Goal: Task Accomplishment & Management: Complete application form

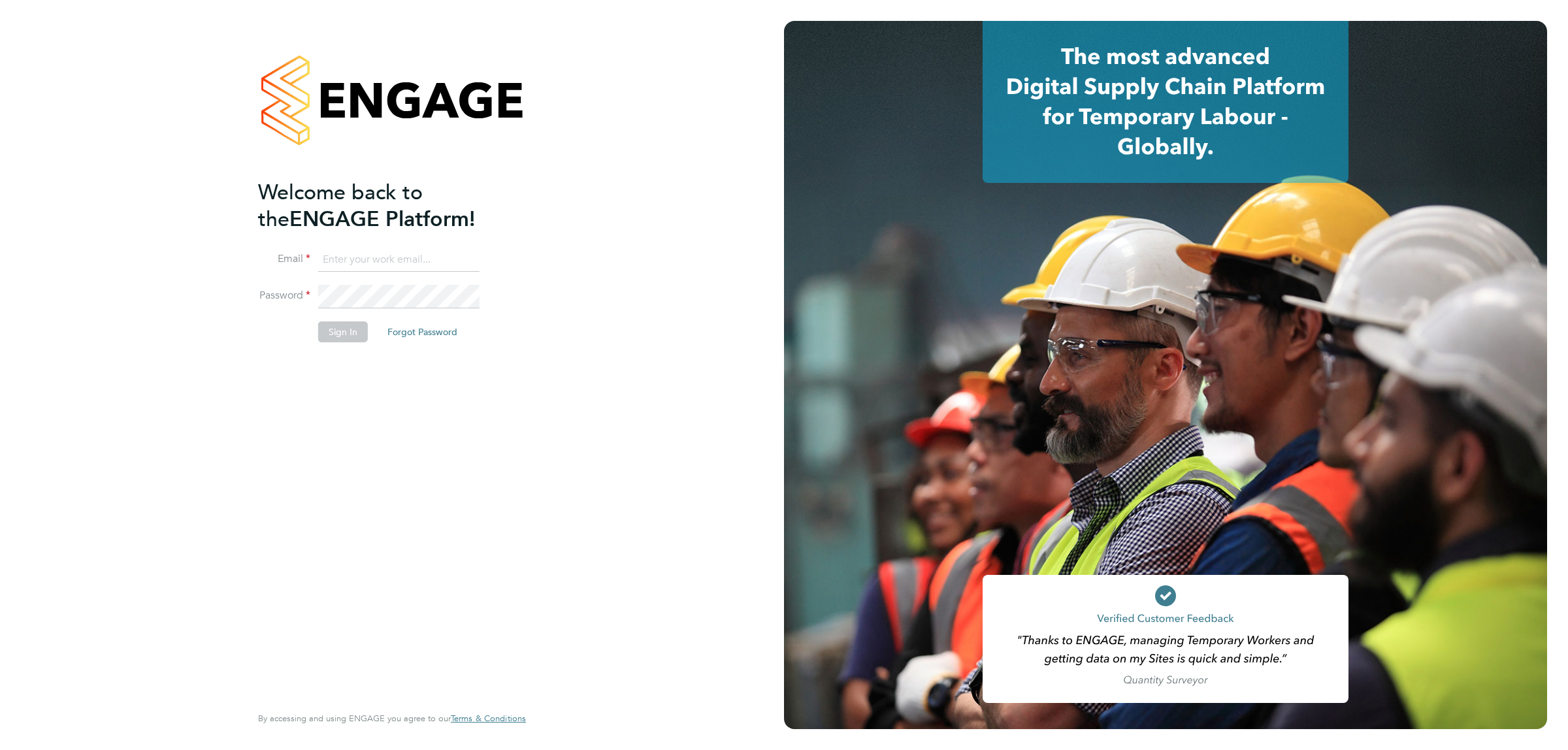
type input "[EMAIL_ADDRESS][DOMAIN_NAME]"
click at [348, 324] on button "Sign In" at bounding box center [343, 332] width 50 height 21
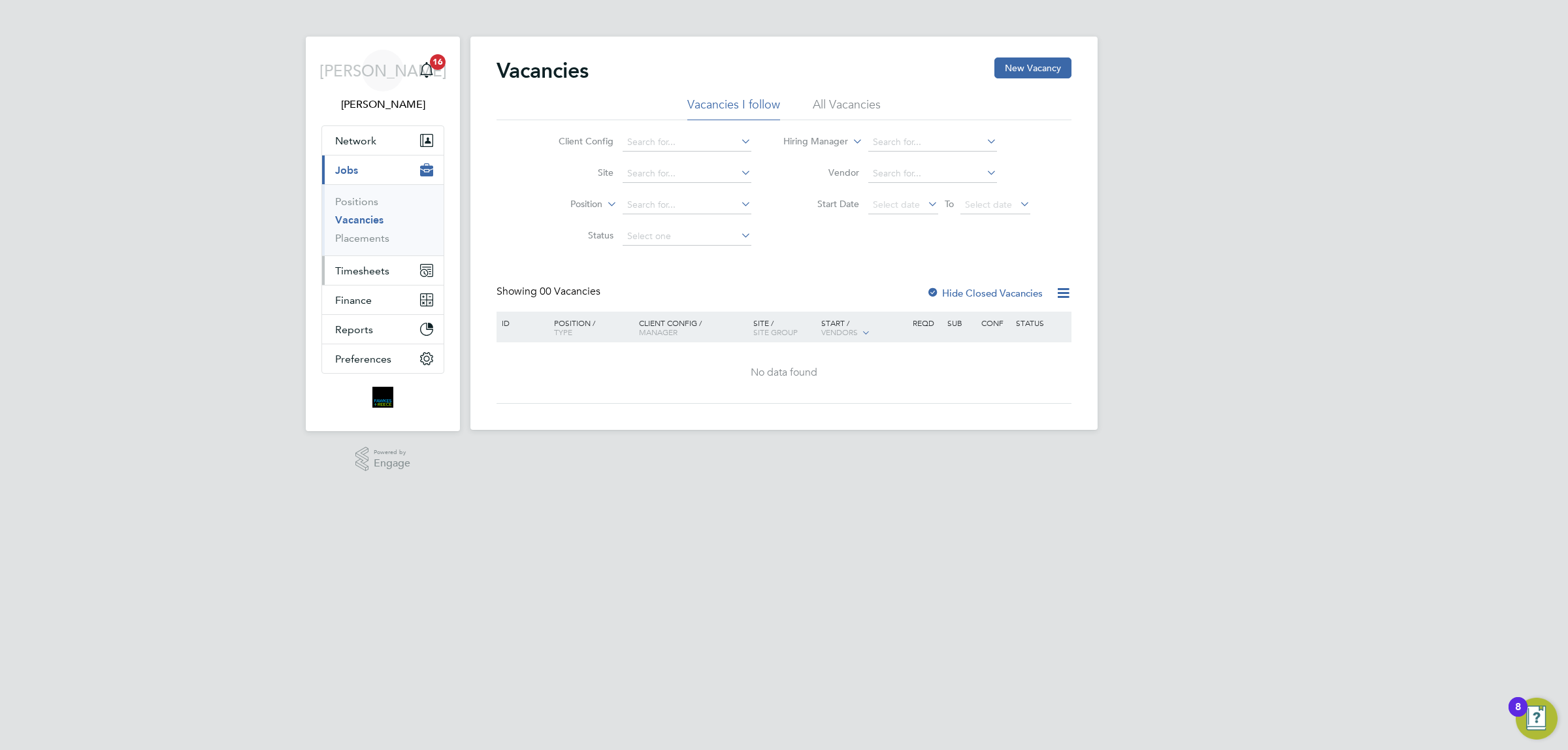
click at [385, 272] on span "Timesheets" at bounding box center [362, 271] width 54 height 12
click at [363, 265] on span "Timesheets" at bounding box center [362, 271] width 54 height 12
click at [368, 231] on link "Timesheets" at bounding box center [362, 231] width 54 height 12
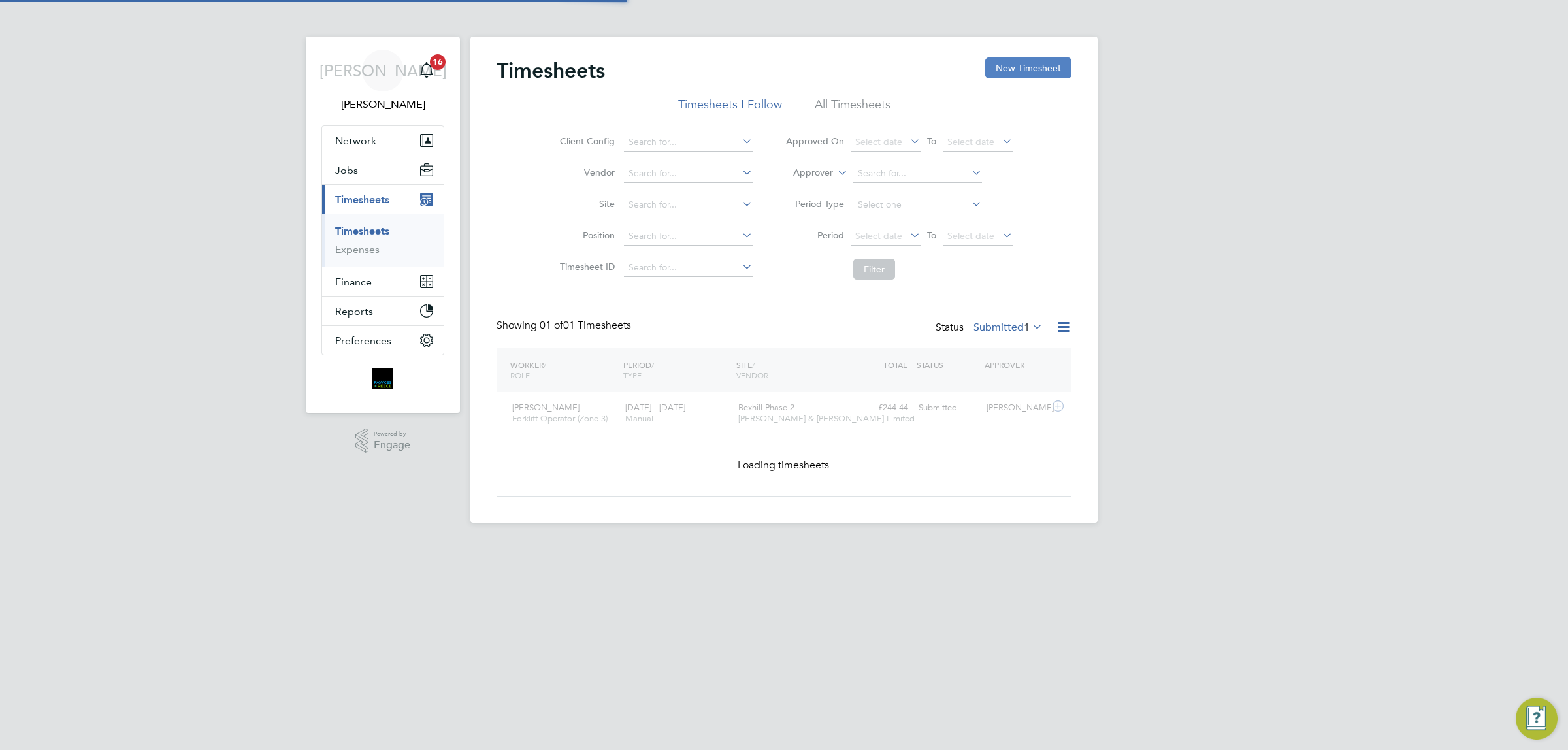
scroll to position [33, 113]
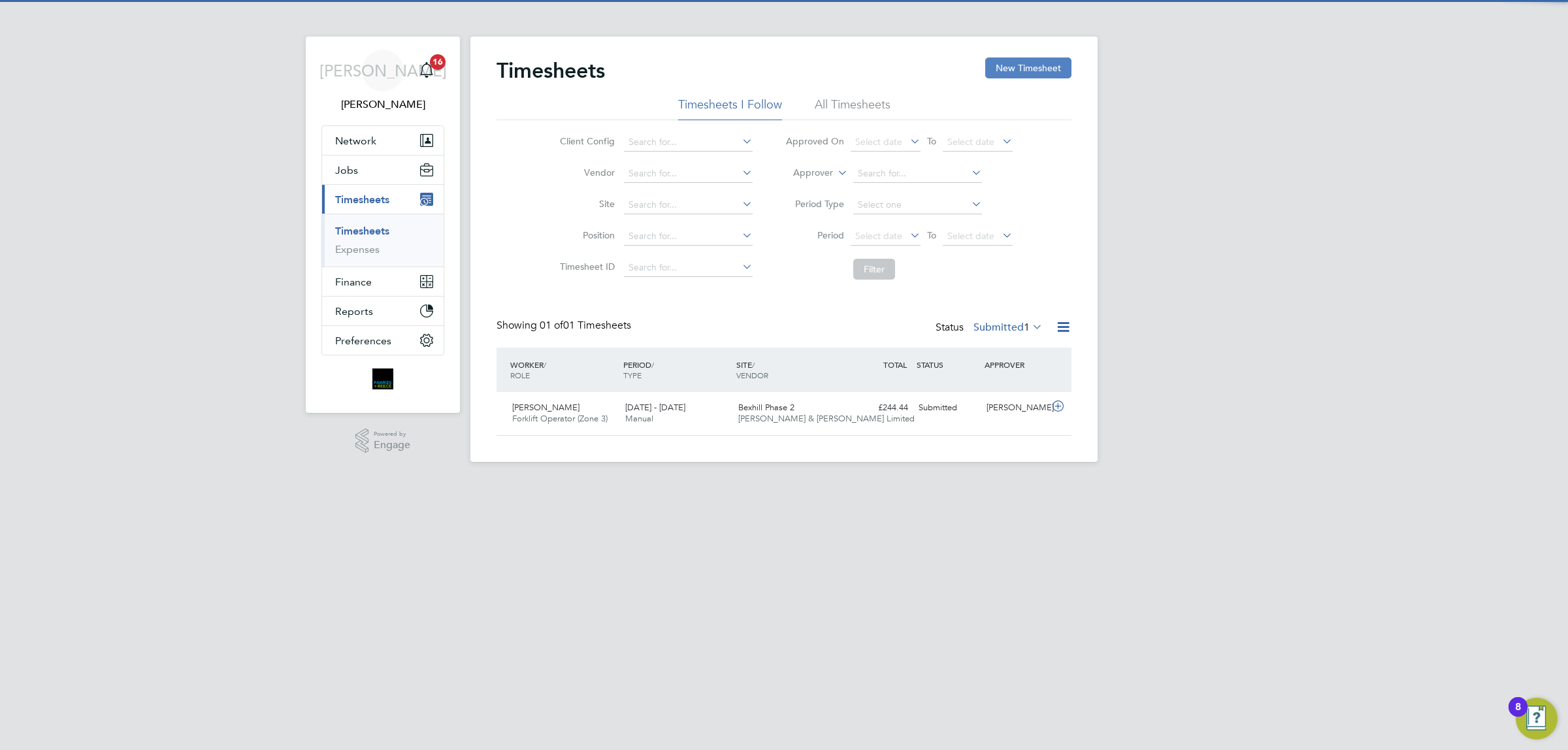
click at [1024, 61] on button "New Timesheet" at bounding box center [1028, 68] width 86 height 21
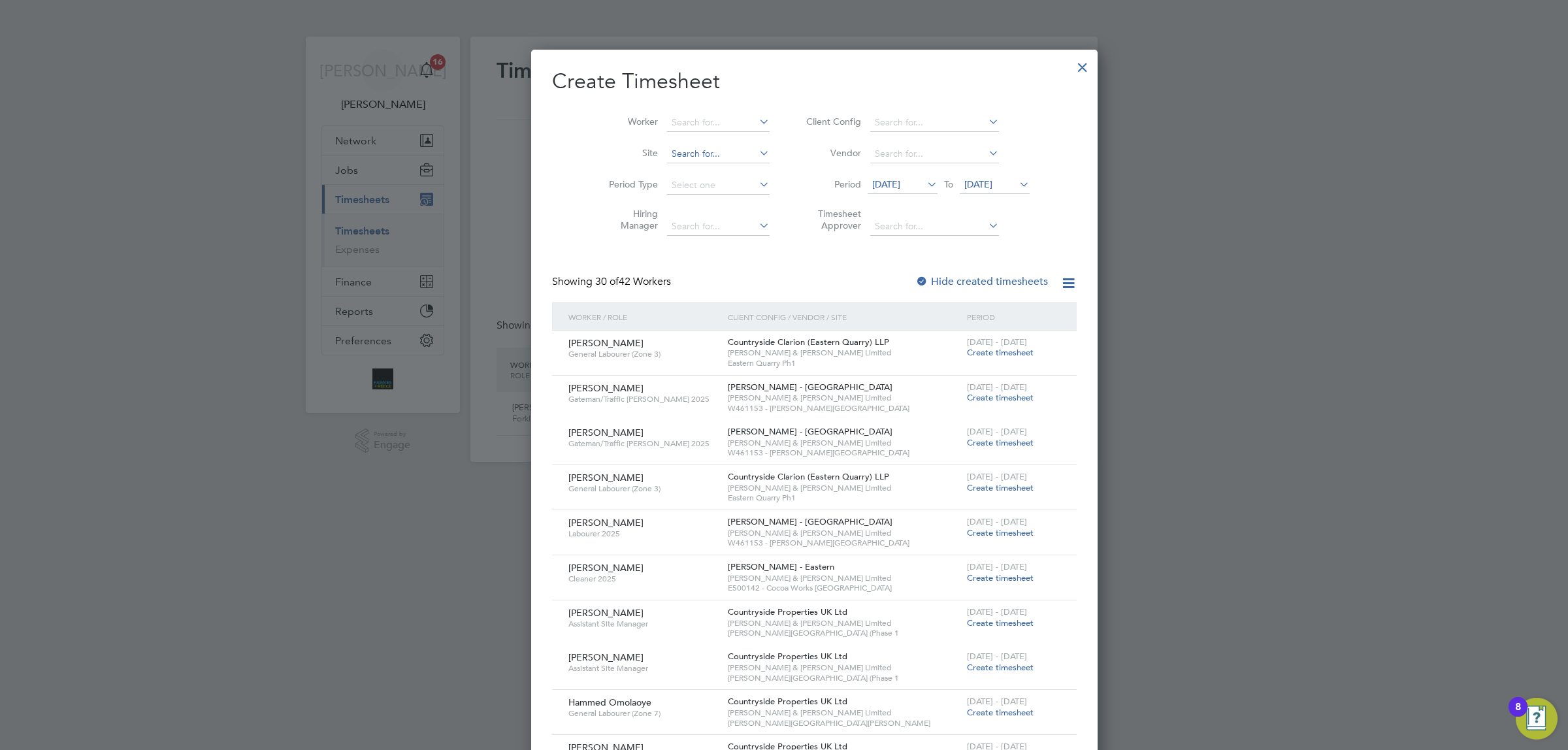
scroll to position [2151, 505]
click at [684, 116] on input at bounding box center [718, 123] width 102 height 18
click at [690, 137] on b "White" at bounding box center [685, 141] width 25 height 11
type input "[PERSON_NAME]"
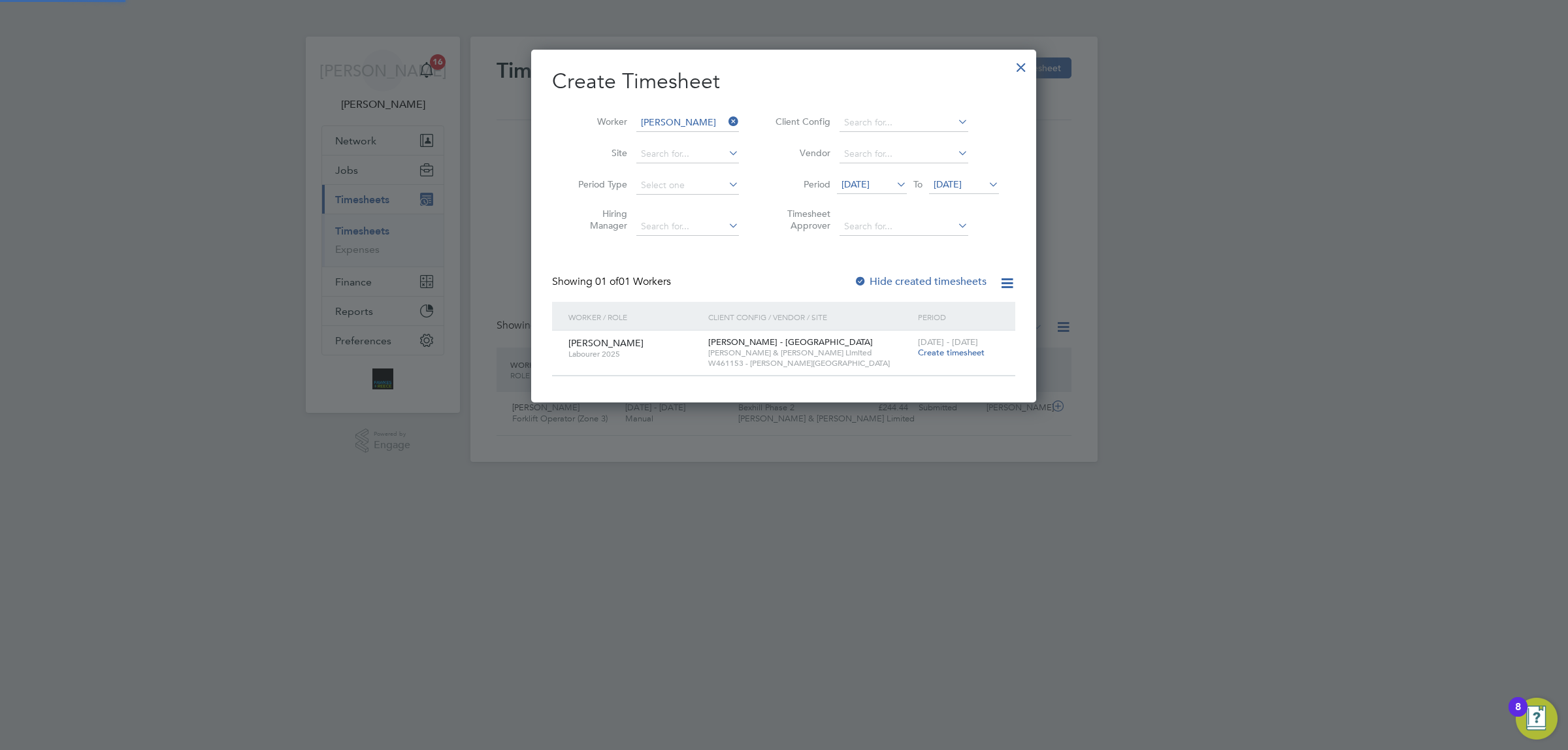
scroll to position [353, 505]
click at [962, 184] on span "[DATE]" at bounding box center [948, 184] width 28 height 11
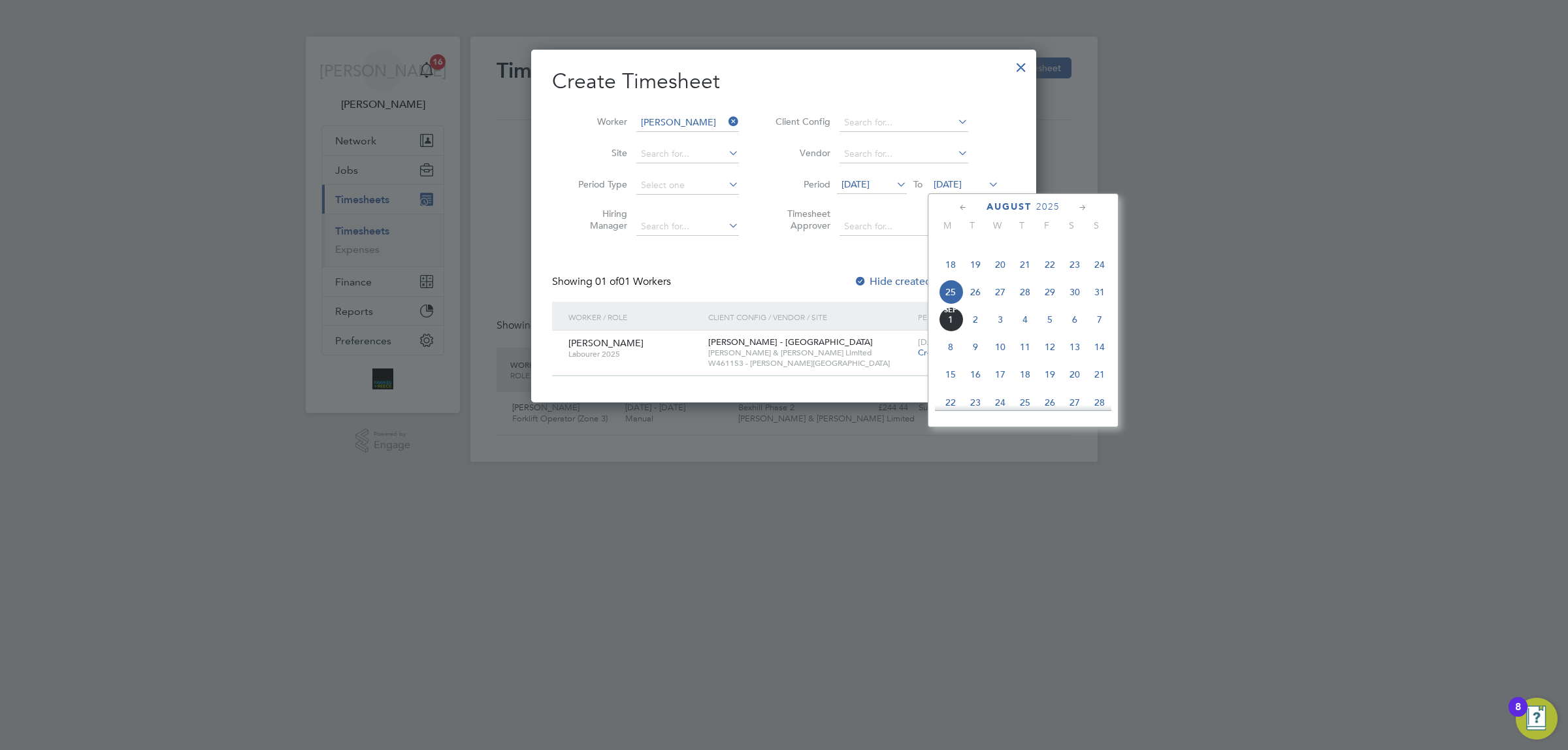
click at [1104, 304] on span "31" at bounding box center [1099, 292] width 25 height 25
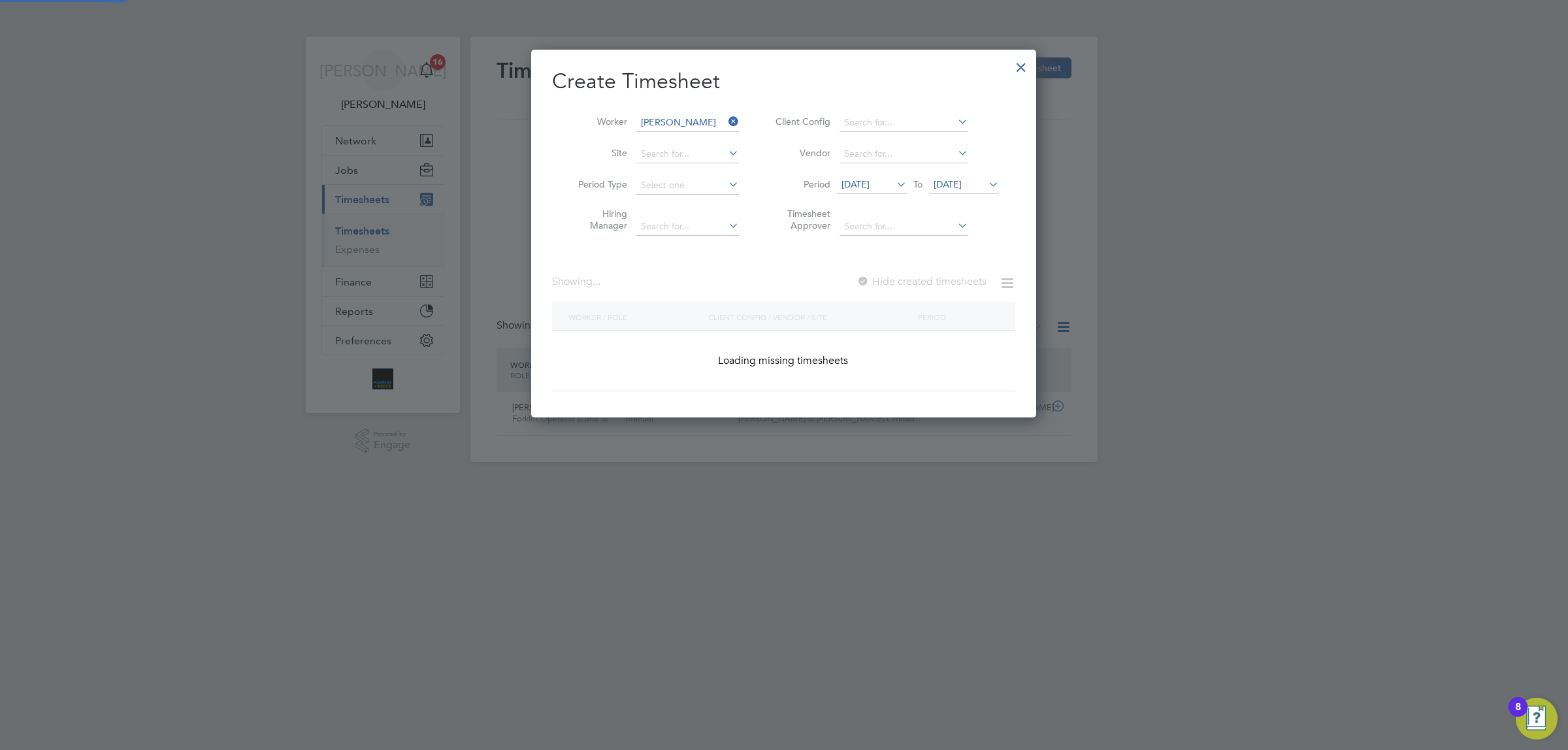
scroll to position [397, 505]
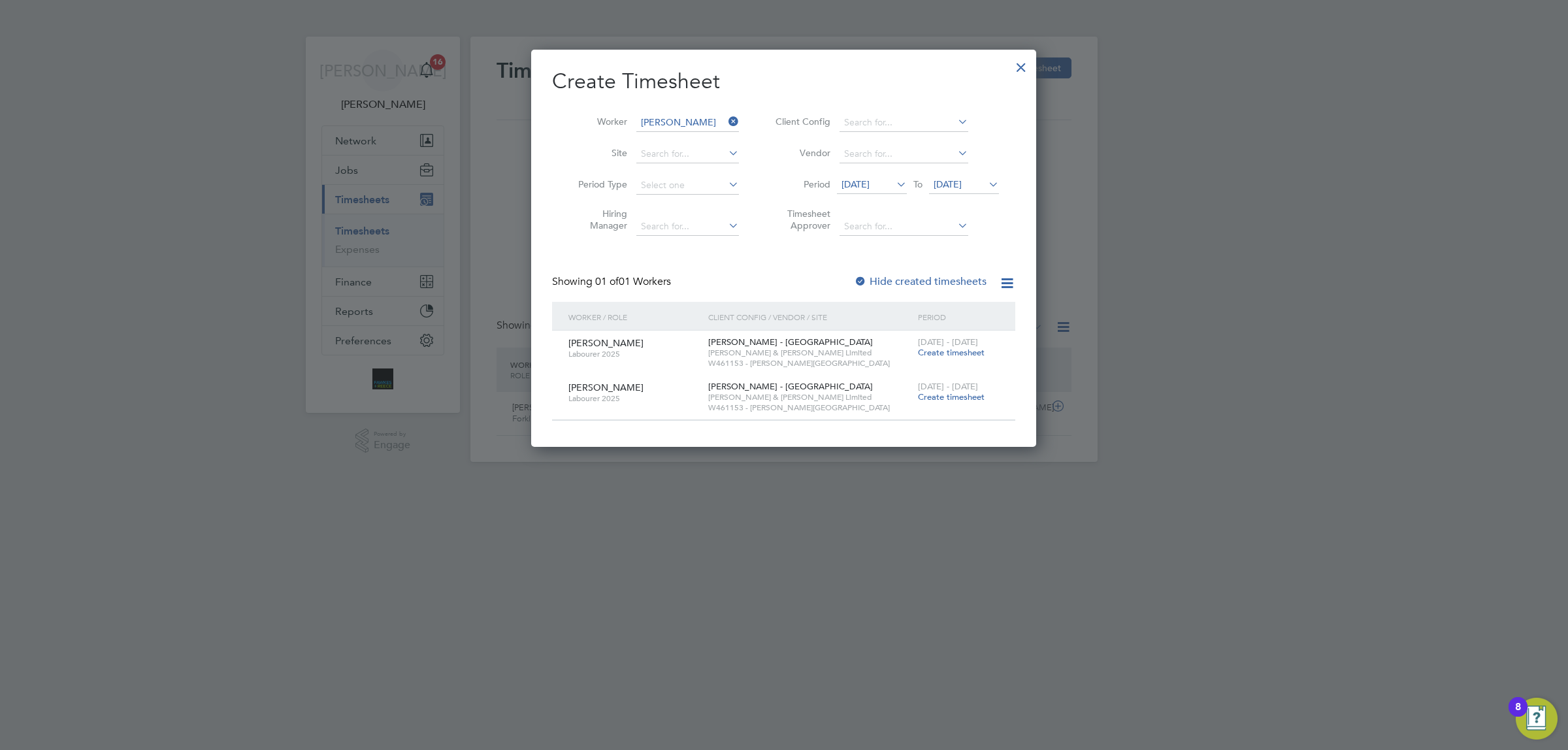
click at [874, 279] on label "Hide created timesheets" at bounding box center [920, 281] width 133 height 13
click at [871, 177] on span "[DATE]" at bounding box center [871, 186] width 70 height 18
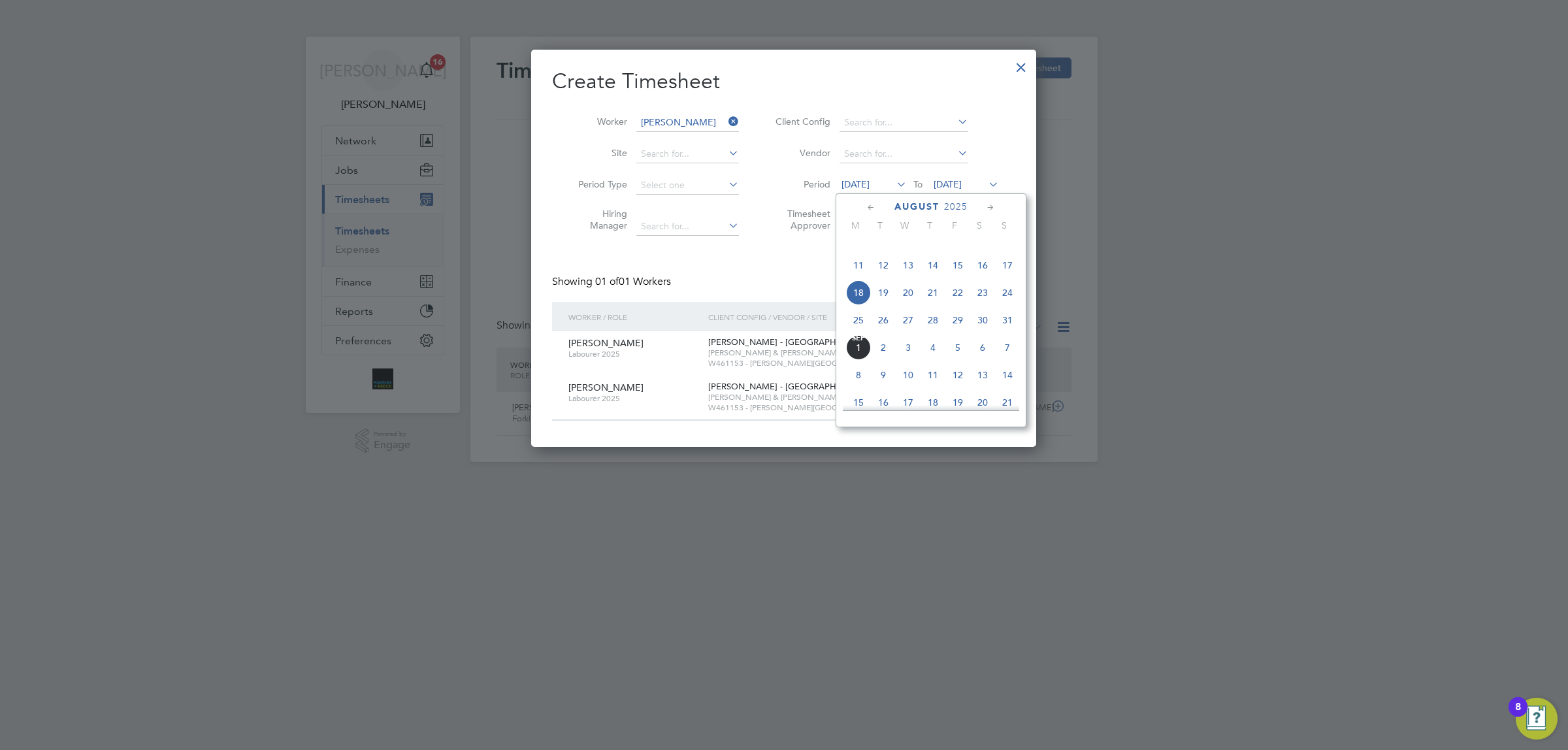
click at [860, 333] on span "25" at bounding box center [859, 320] width 25 height 25
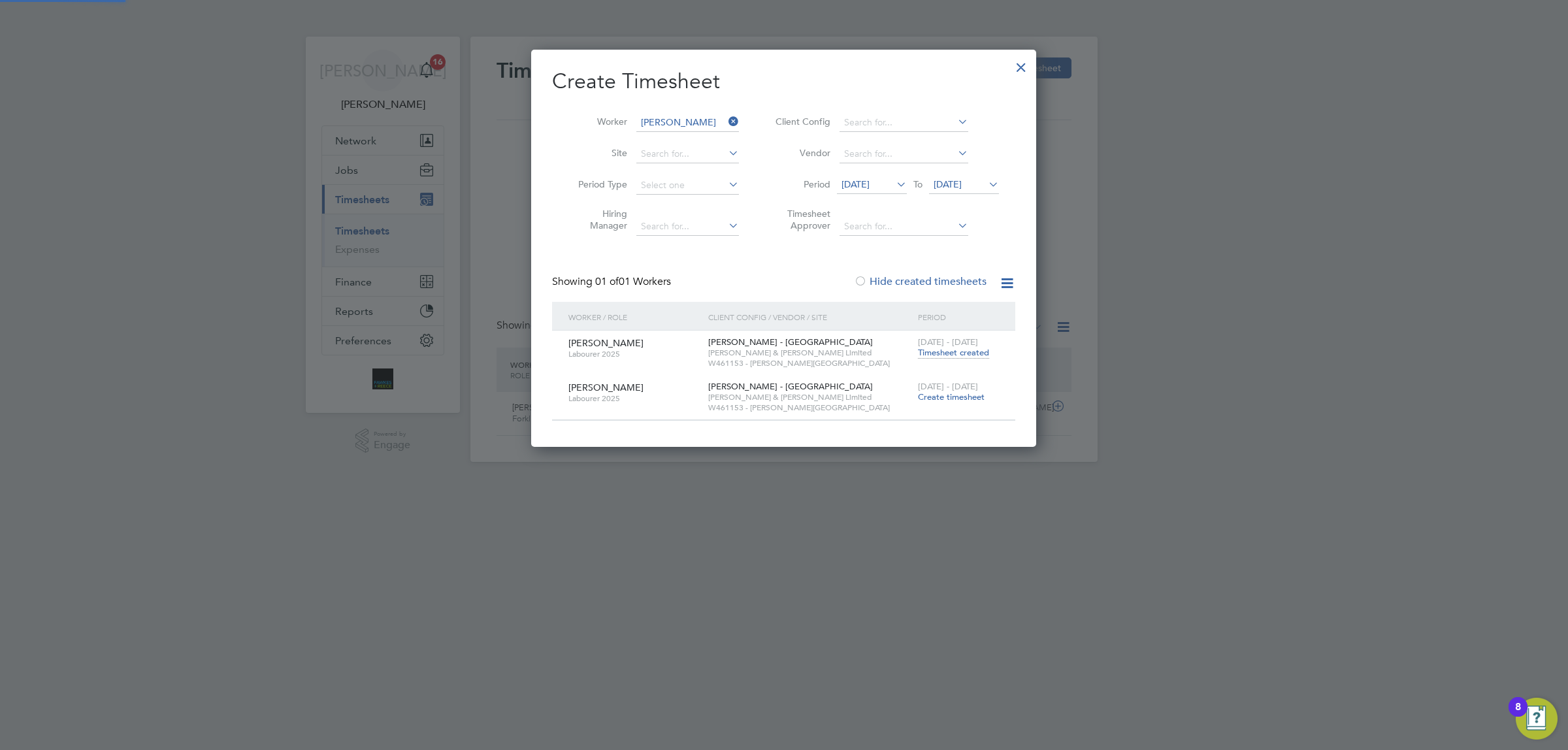
scroll to position [397, 505]
click at [949, 351] on span "Timesheet created" at bounding box center [954, 353] width 71 height 11
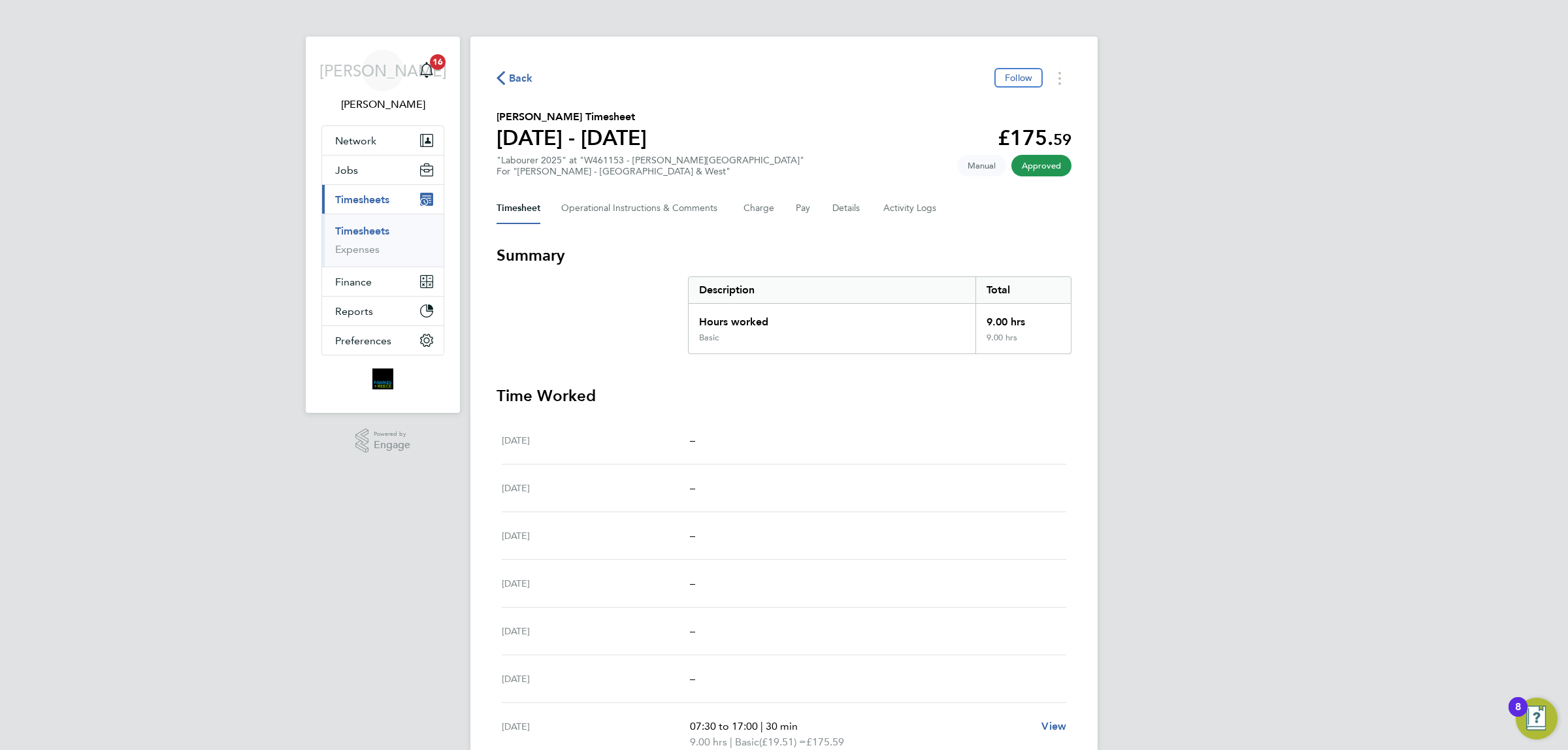
click at [519, 69] on div "Back Follow" at bounding box center [784, 78] width 575 height 20
drag, startPoint x: 518, startPoint y: 75, endPoint x: 555, endPoint y: 128, distance: 64.6
click at [518, 75] on span "Back" at bounding box center [521, 78] width 25 height 16
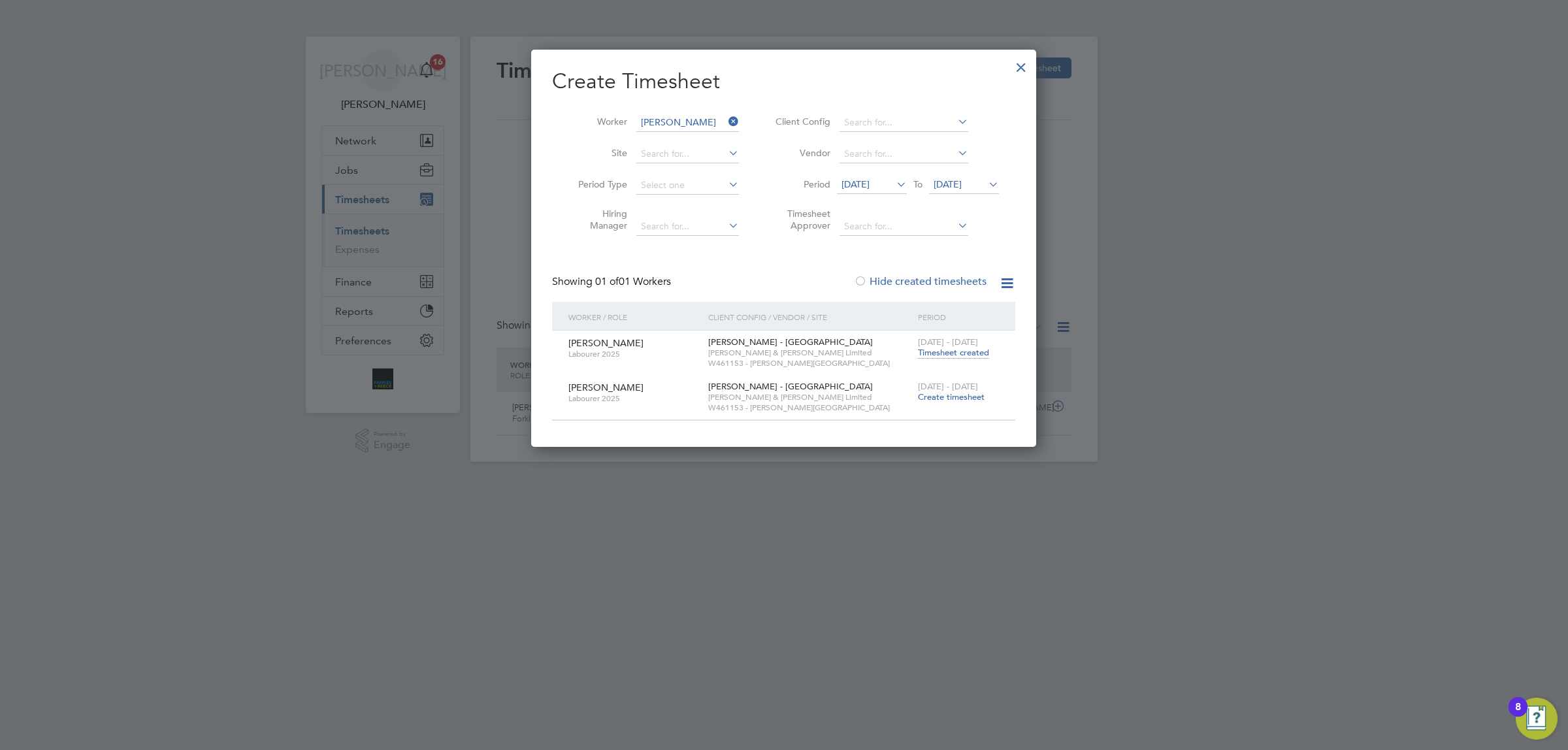
click at [1024, 63] on div at bounding box center [1021, 64] width 24 height 24
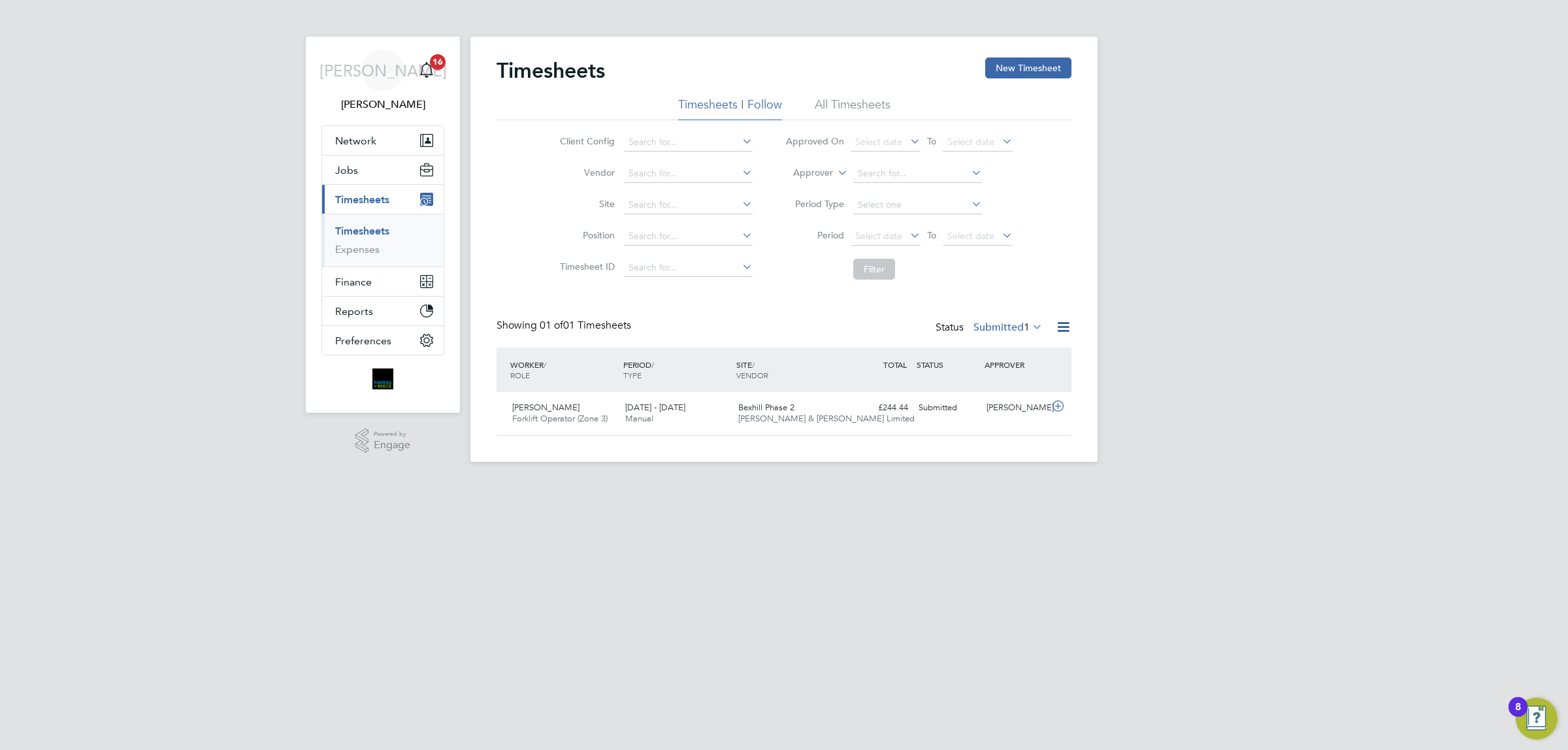
click at [1015, 322] on label "Submitted 1" at bounding box center [1008, 327] width 70 height 13
click at [865, 93] on div "Timesheets New Timesheet" at bounding box center [784, 77] width 575 height 39
click at [832, 102] on li "All Timesheets" at bounding box center [852, 108] width 76 height 24
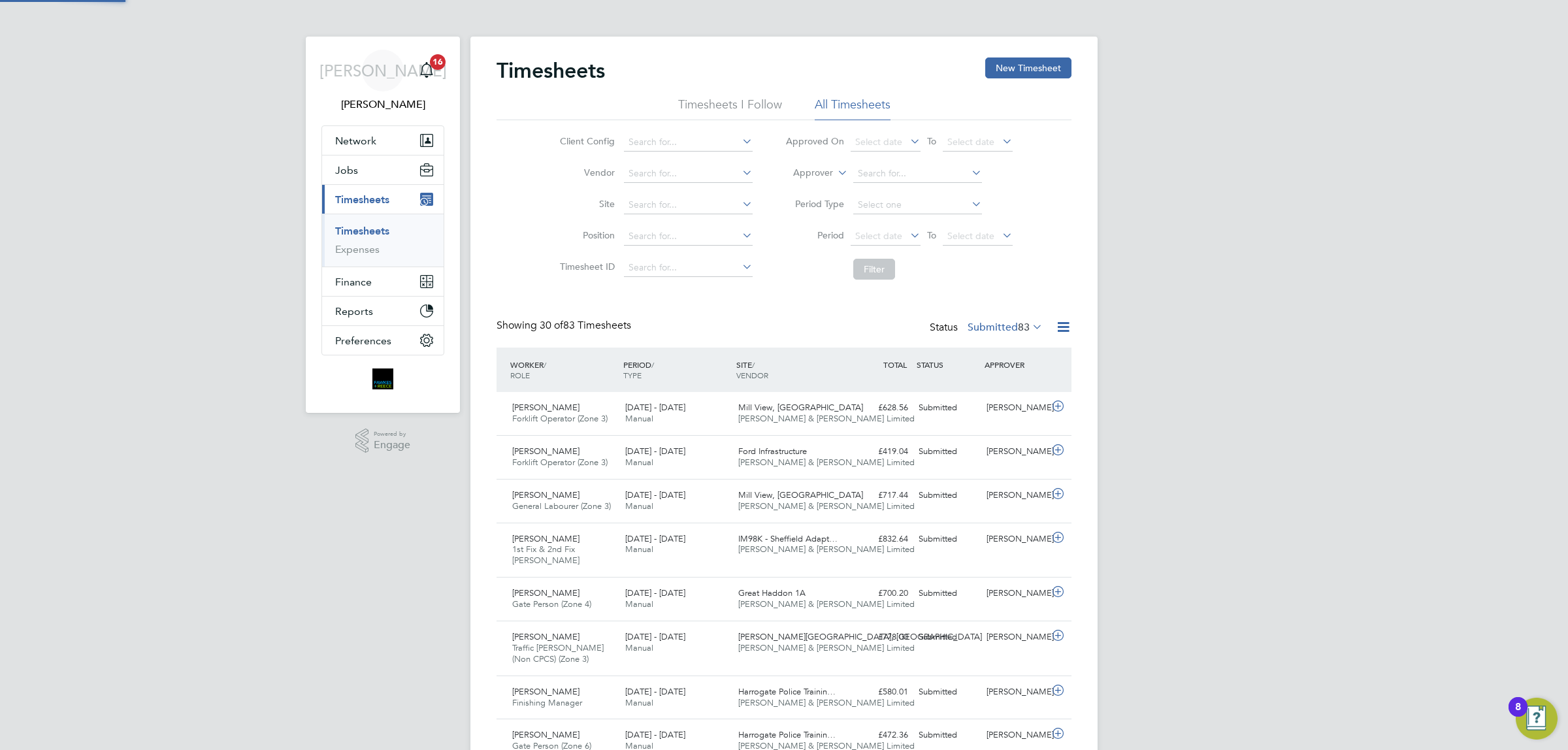
scroll to position [7, 7]
click at [687, 206] on input at bounding box center [688, 205] width 128 height 18
click at [680, 218] on b "Pag" at bounding box center [676, 222] width 17 height 11
type input "Mill View, [GEOGRAPHIC_DATA]"
click at [908, 239] on icon at bounding box center [908, 235] width 0 height 18
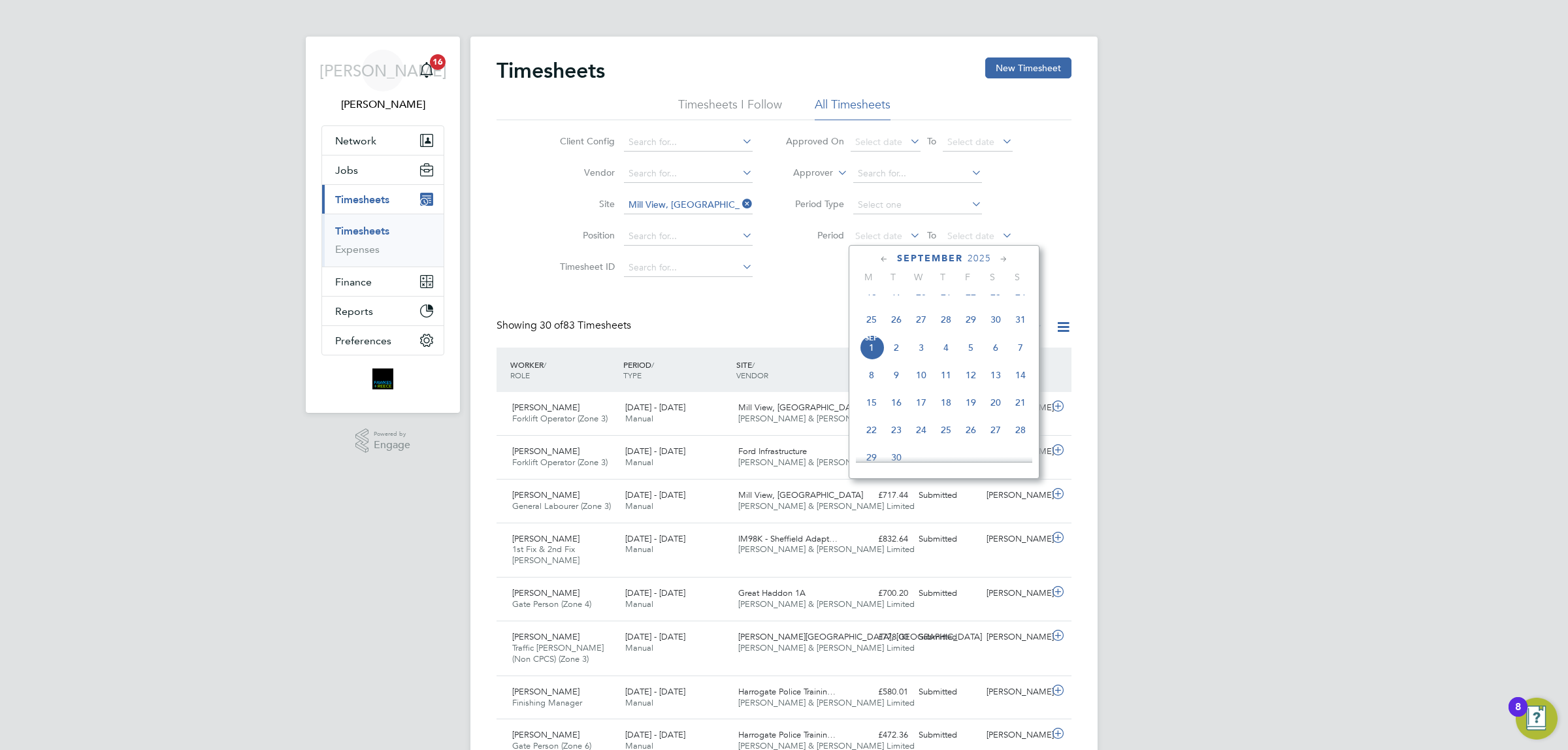
click at [869, 332] on span "25" at bounding box center [872, 320] width 25 height 25
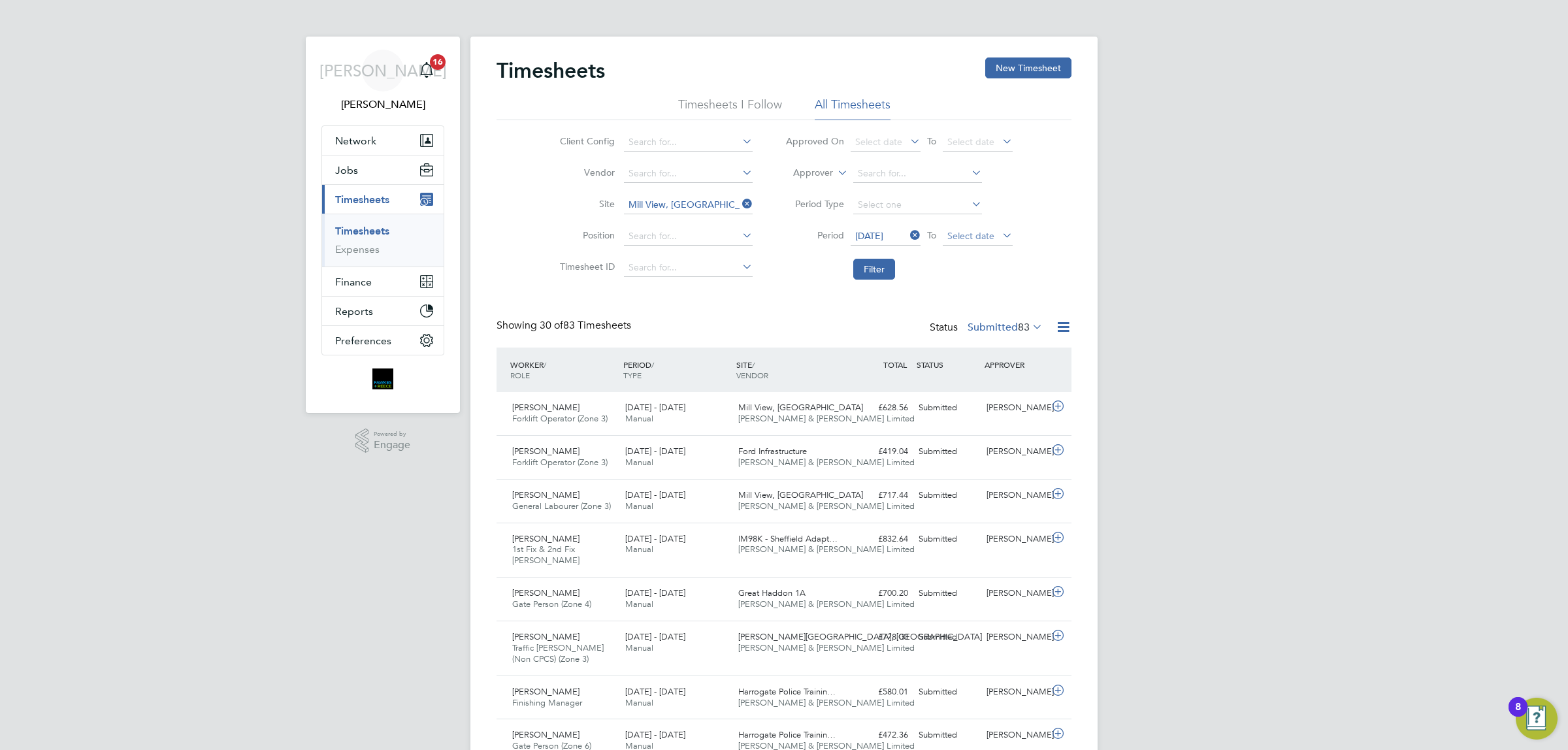
click at [995, 233] on span "Select date" at bounding box center [977, 237] width 70 height 18
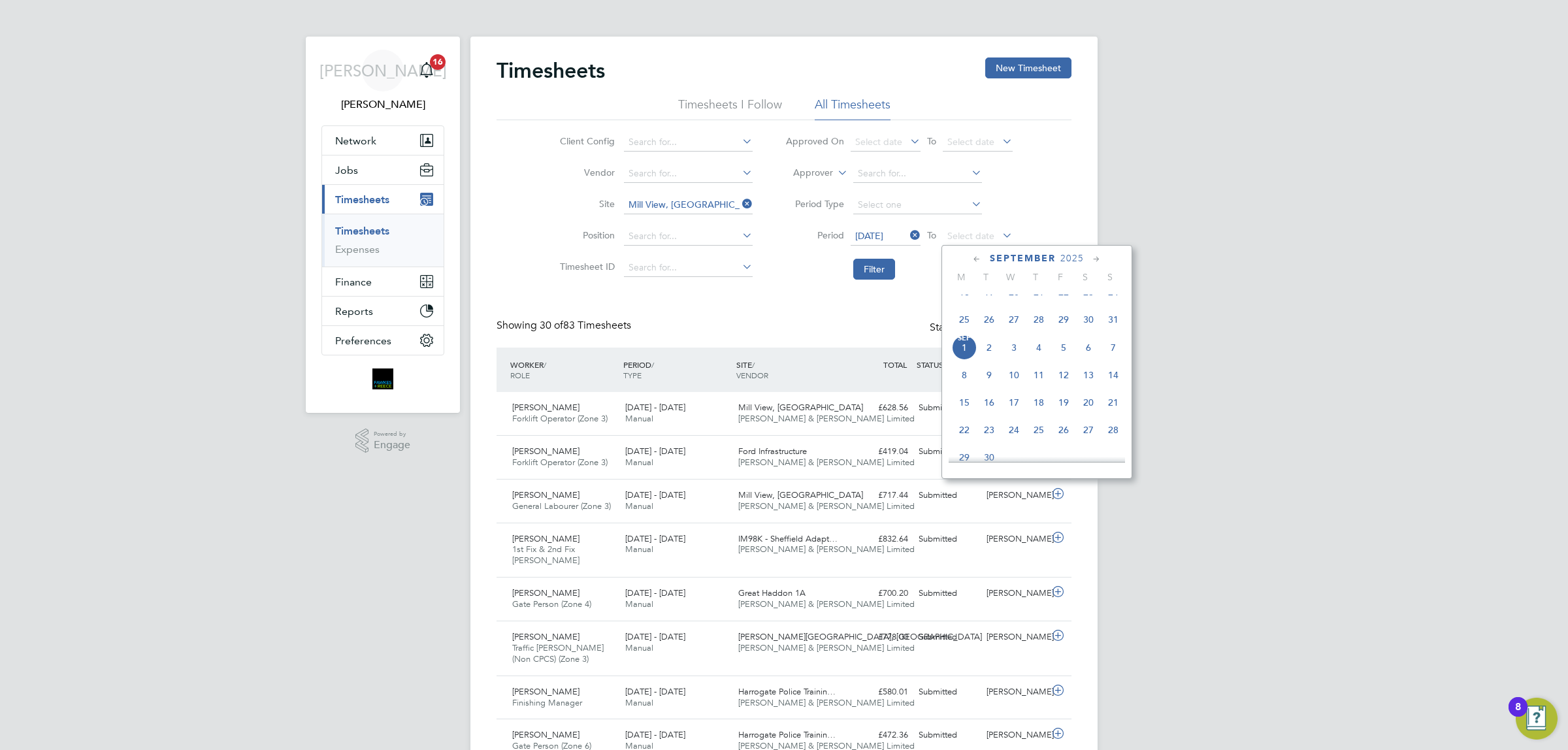
click at [1116, 329] on span "31" at bounding box center [1113, 320] width 25 height 25
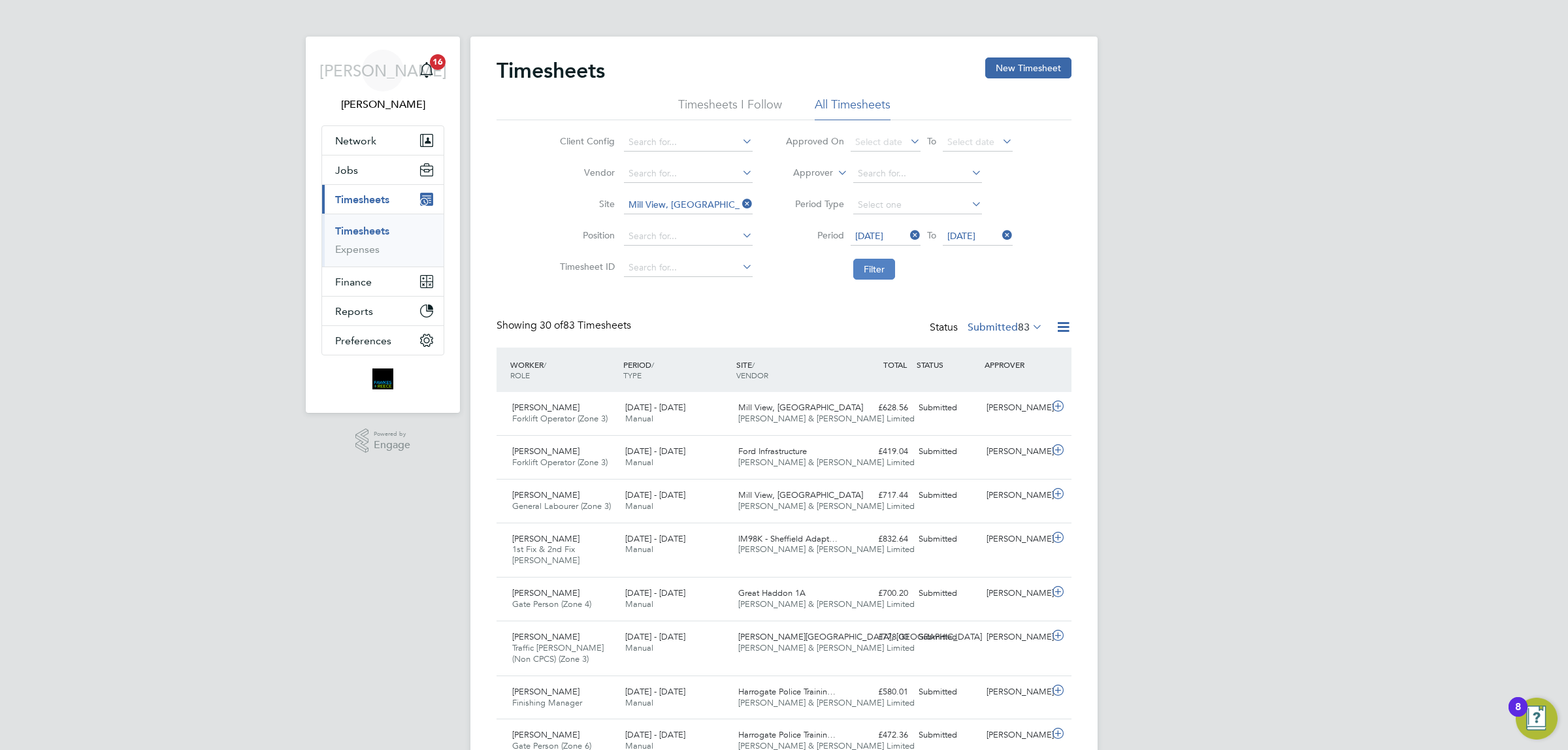
click at [874, 266] on button "Filter" at bounding box center [874, 269] width 42 height 21
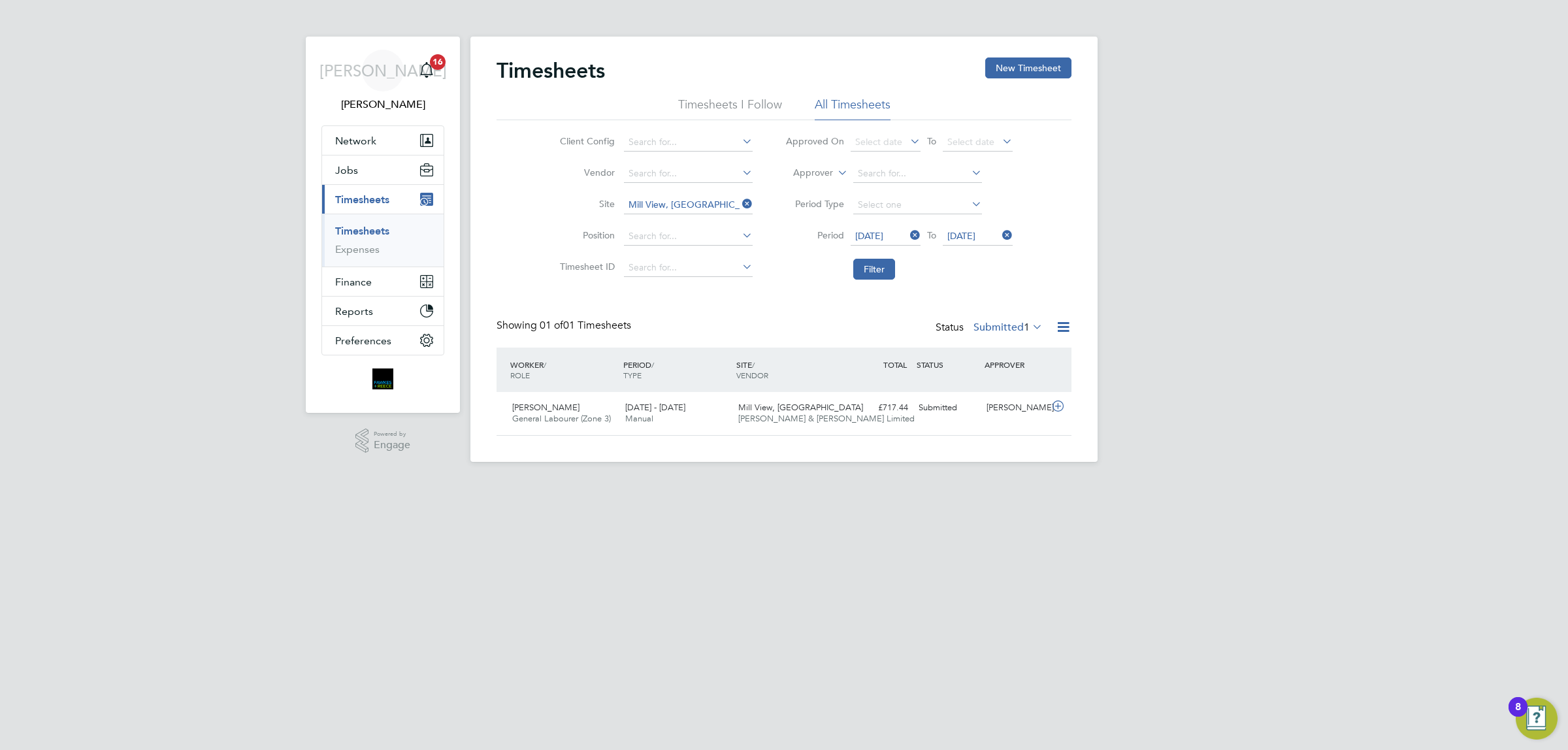
click at [1010, 330] on label "Submitted 1" at bounding box center [1008, 327] width 70 height 13
click at [1013, 401] on li "Approved" at bounding box center [1006, 406] width 61 height 18
click at [755, 411] on span "Mill View, [GEOGRAPHIC_DATA]" at bounding box center [801, 407] width 125 height 11
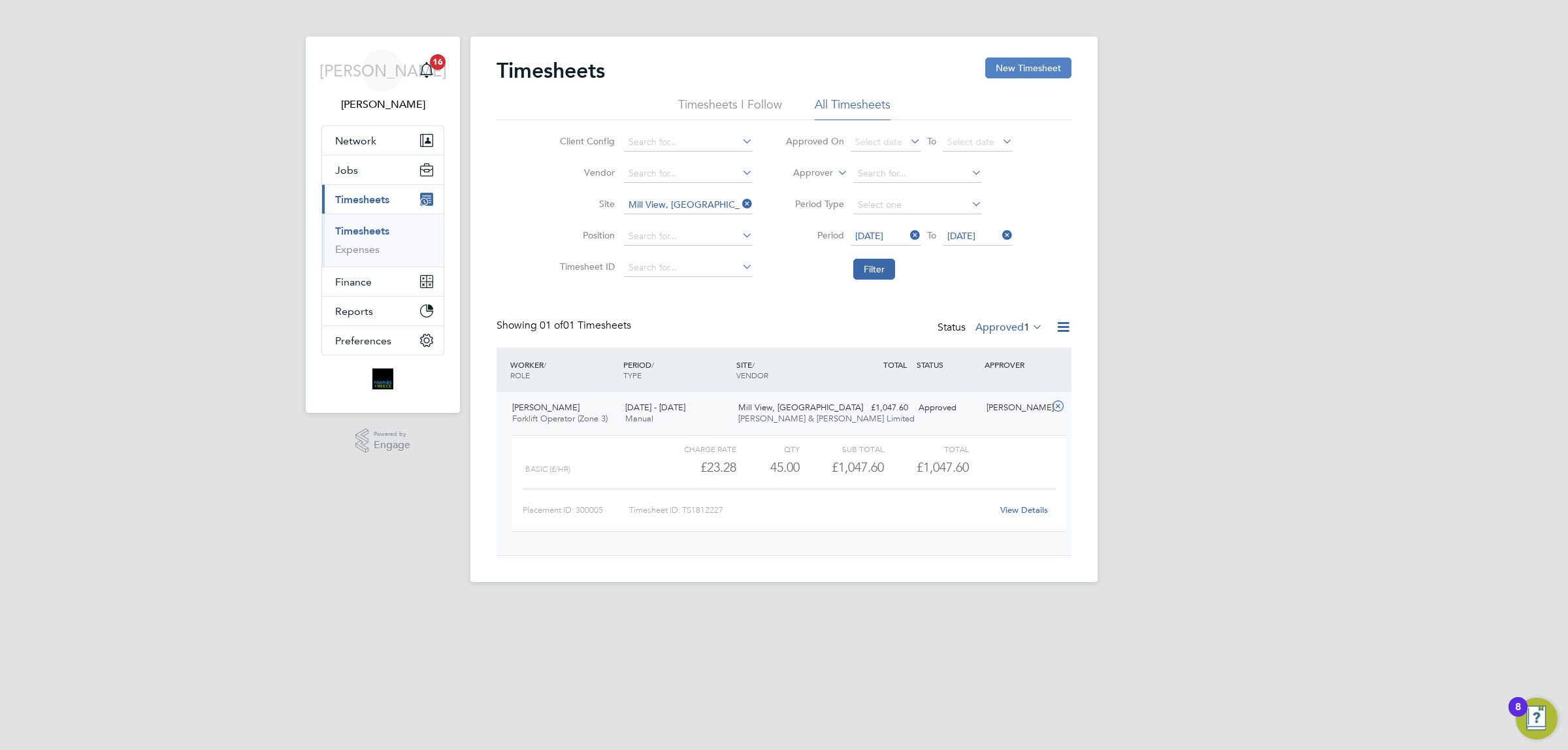
click at [1013, 70] on button "New Timesheet" at bounding box center [1028, 68] width 86 height 21
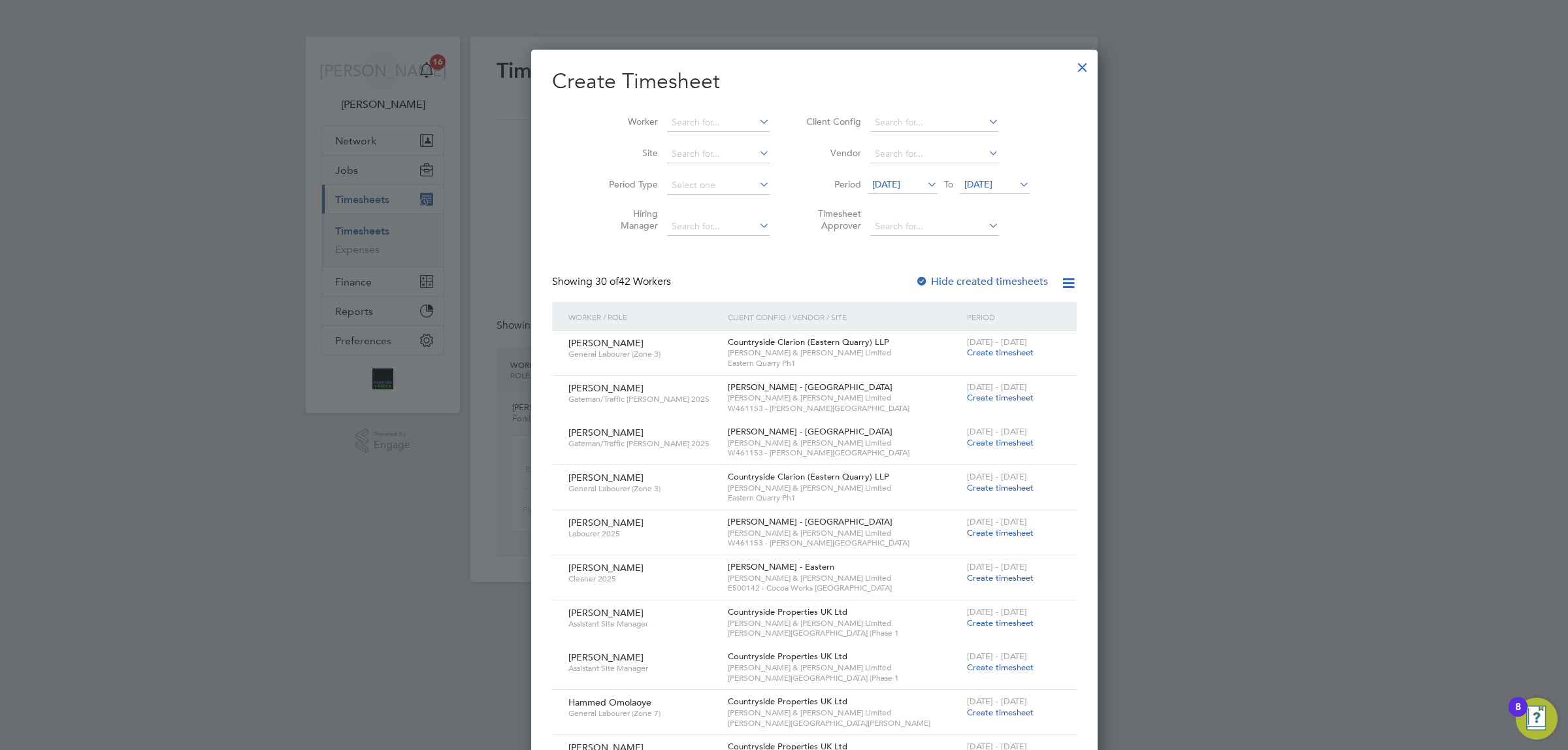
click at [967, 177] on span "[DATE]" at bounding box center [995, 186] width 70 height 18
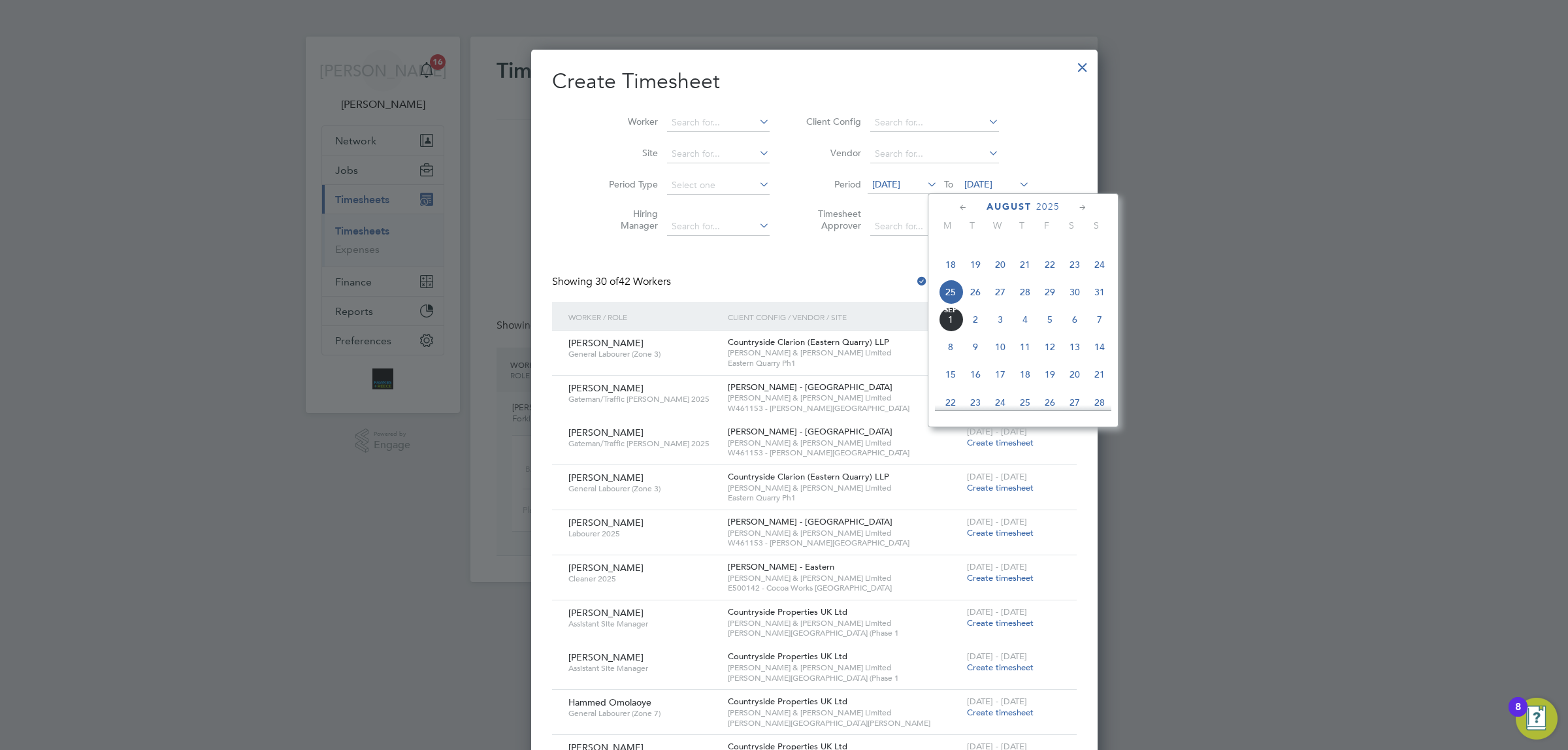
click at [1100, 304] on span "31" at bounding box center [1099, 292] width 25 height 25
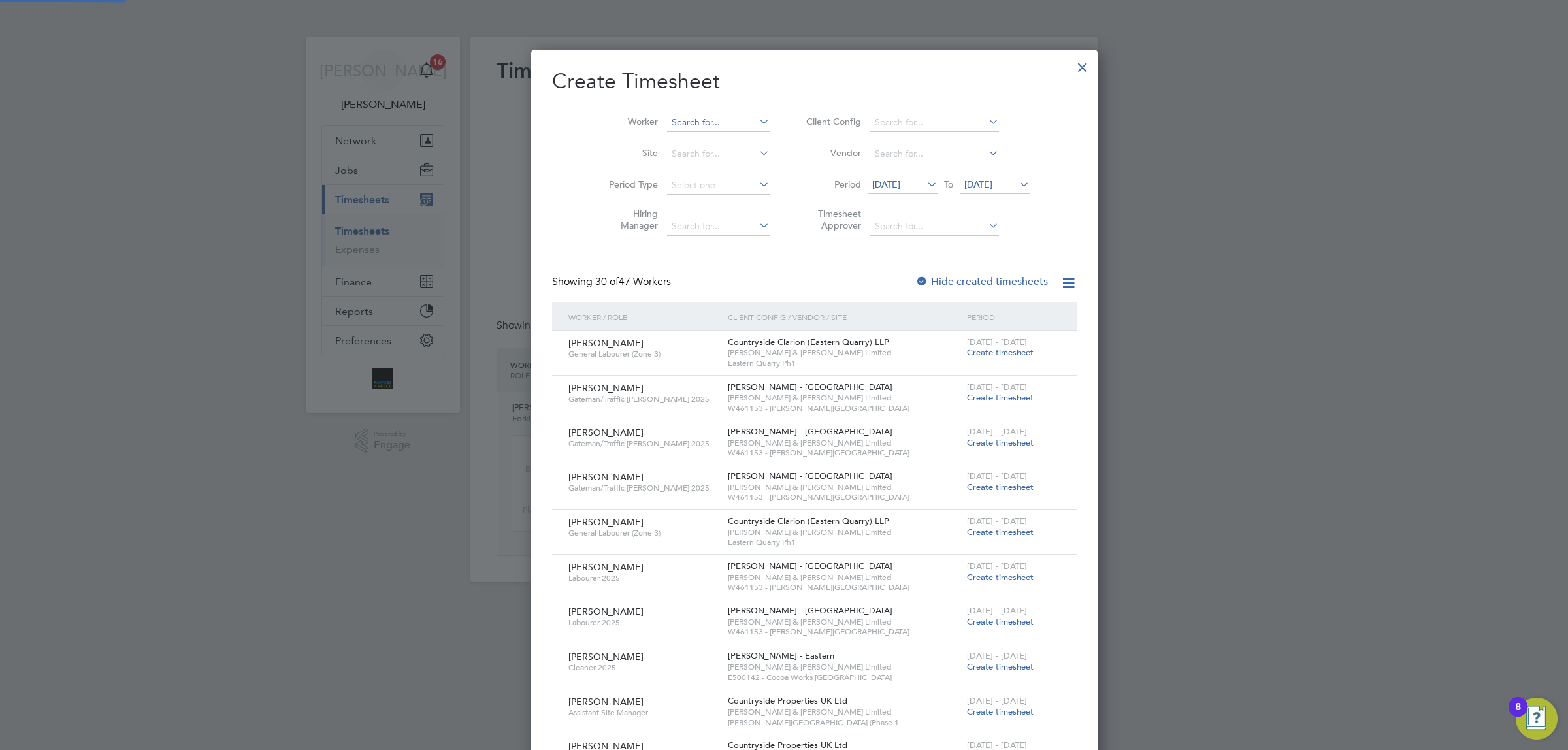
scroll to position [2195, 505]
click at [686, 128] on input at bounding box center [718, 123] width 102 height 18
click at [720, 141] on b "Mor" at bounding box center [729, 141] width 18 height 11
type input "[PERSON_NAME]"
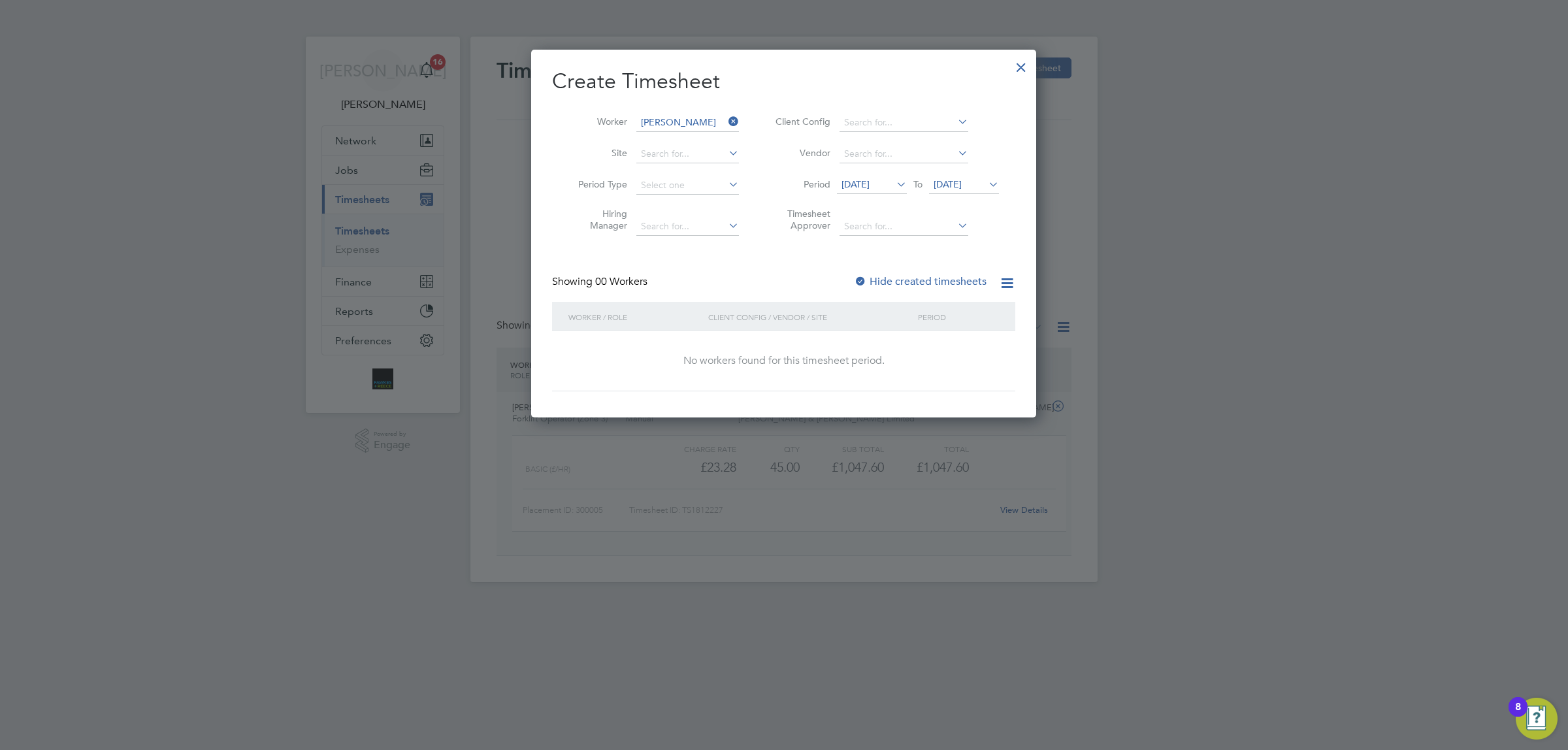
scroll to position [367, 505]
click at [909, 276] on label "Hide created timesheets" at bounding box center [920, 281] width 133 height 13
click at [975, 173] on li "Period [DATE] To [DATE]" at bounding box center [886, 186] width 260 height 31
click at [986, 177] on icon at bounding box center [986, 184] width 0 height 18
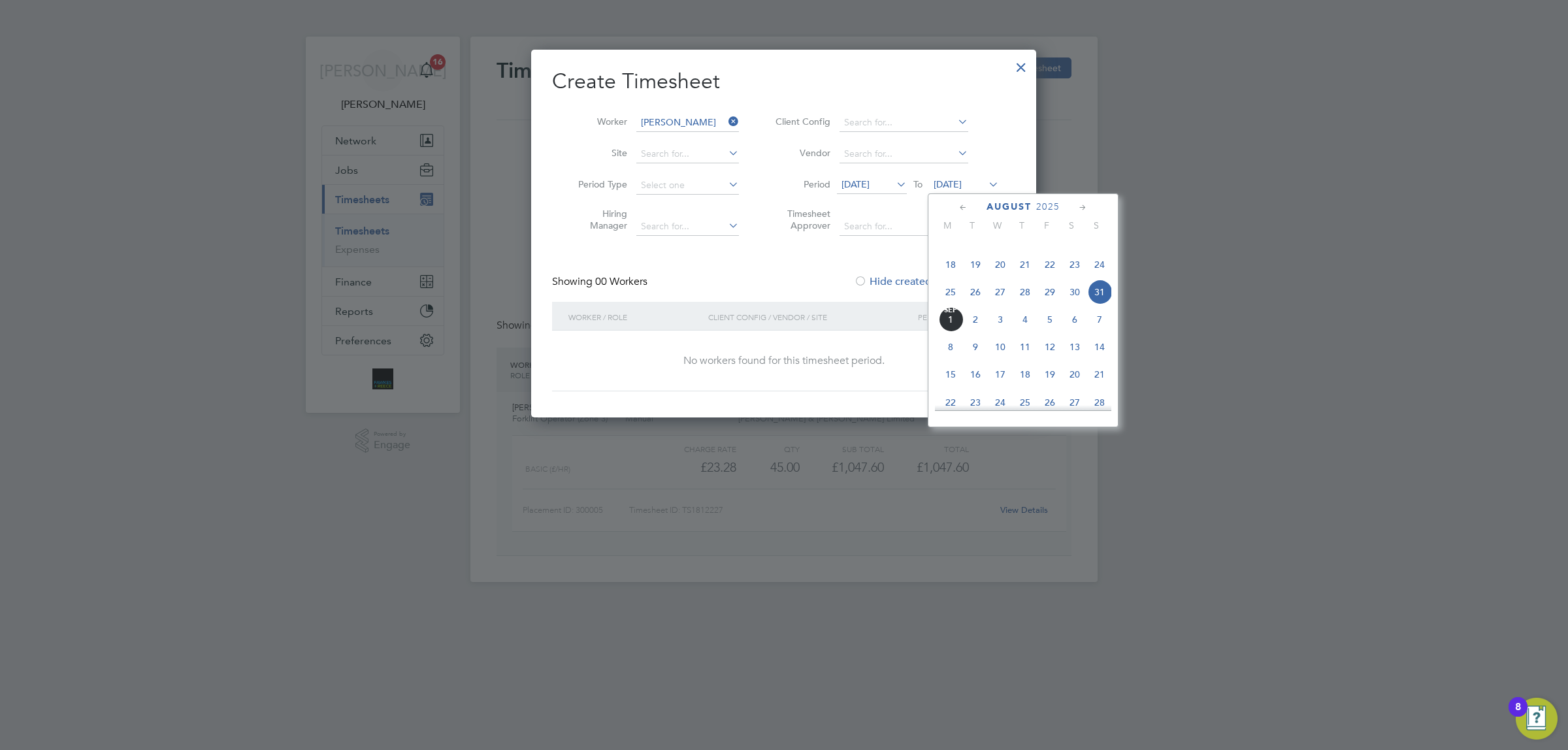
click at [1103, 304] on span "31" at bounding box center [1099, 292] width 25 height 25
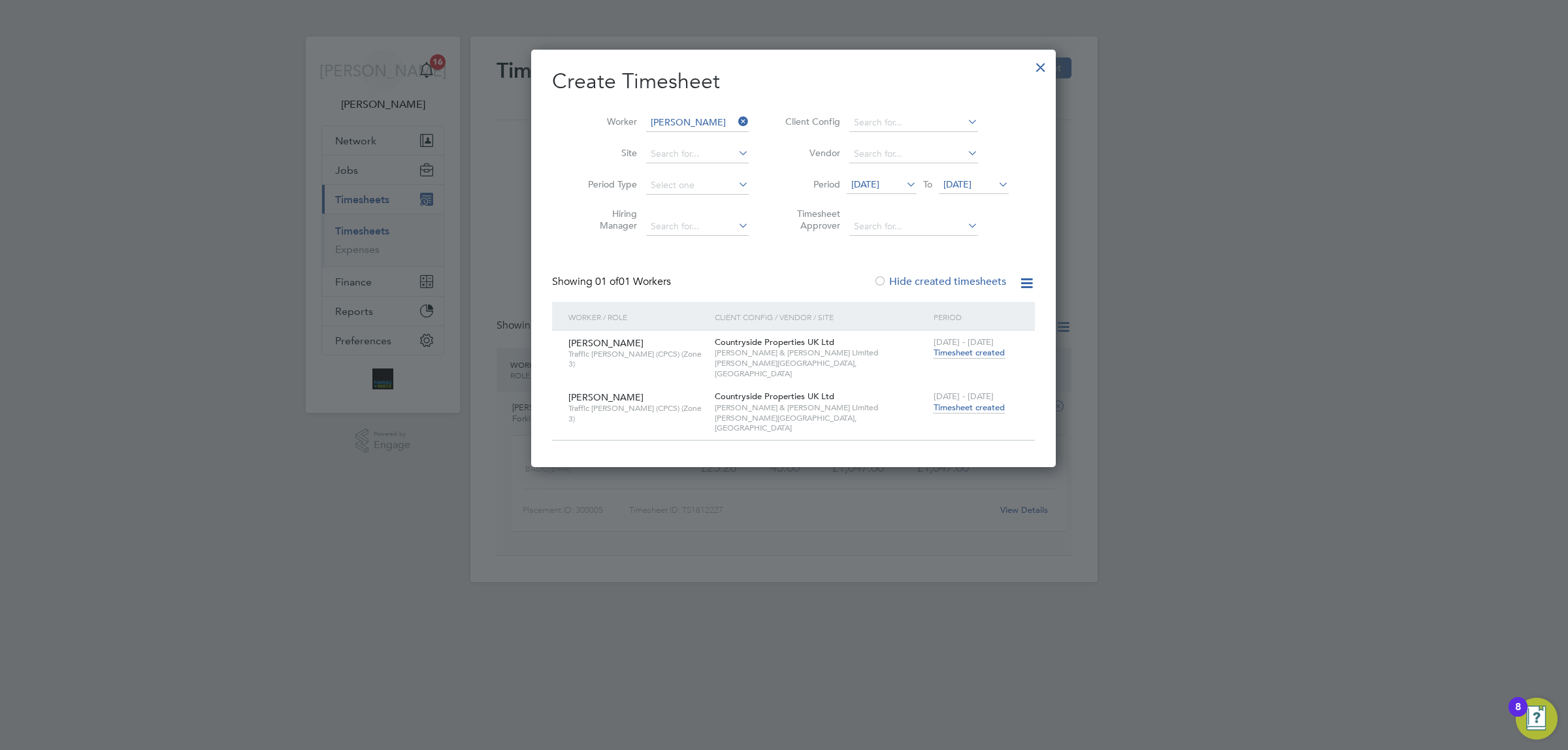
click at [956, 402] on span "Timesheet created" at bounding box center [969, 407] width 71 height 11
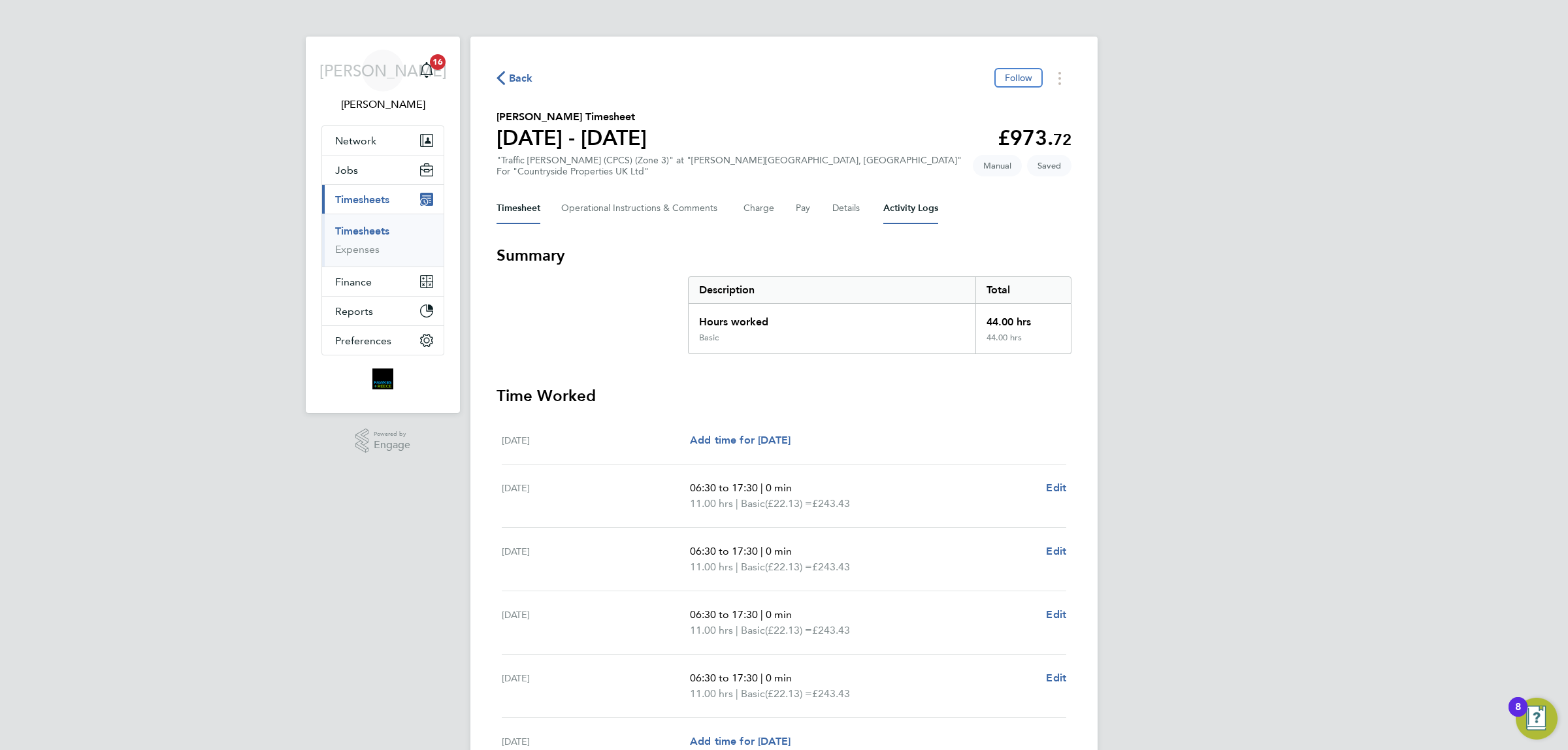
click at [922, 209] on Logs-tab "Activity Logs" at bounding box center [910, 209] width 55 height 31
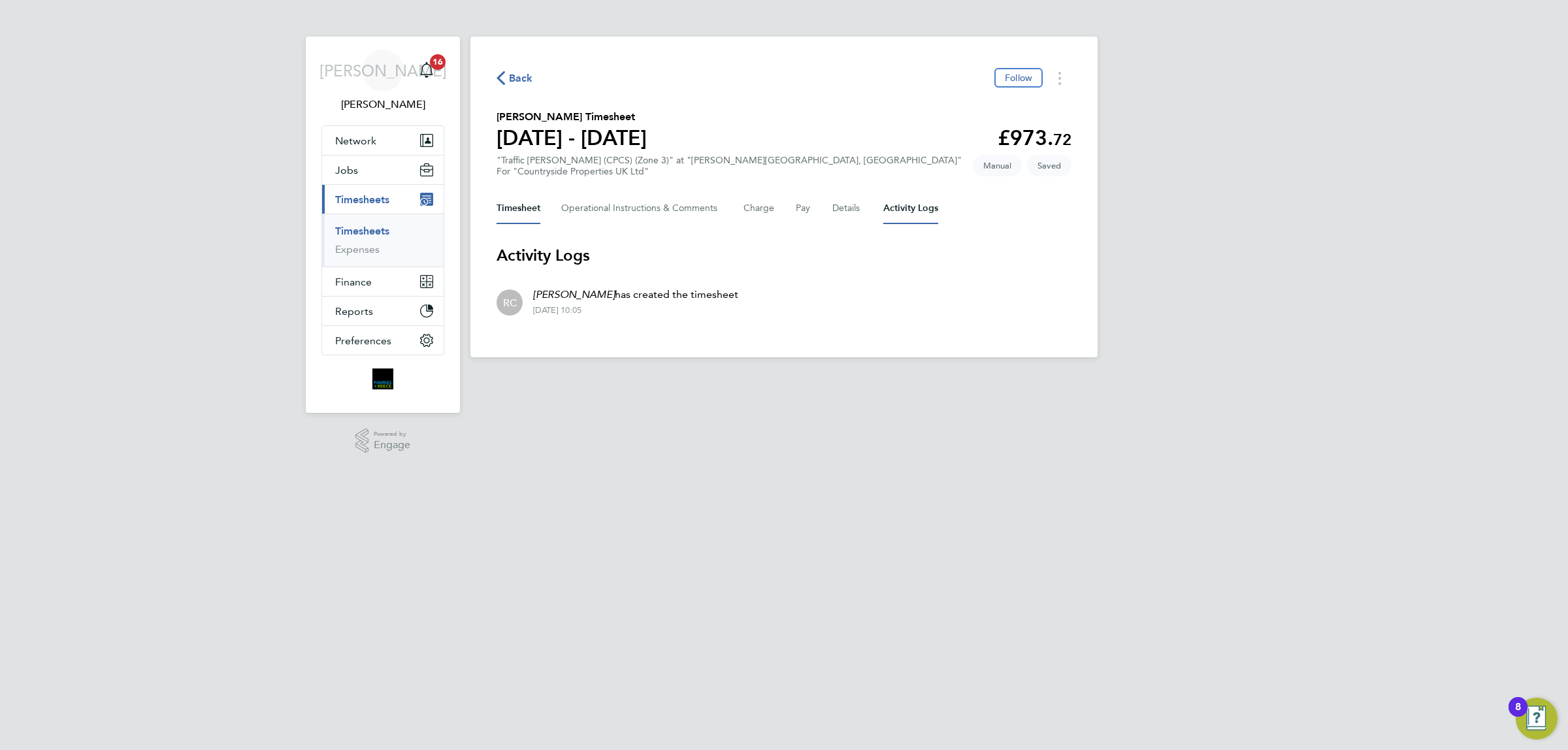
click at [519, 209] on button "Timesheet" at bounding box center [519, 209] width 44 height 31
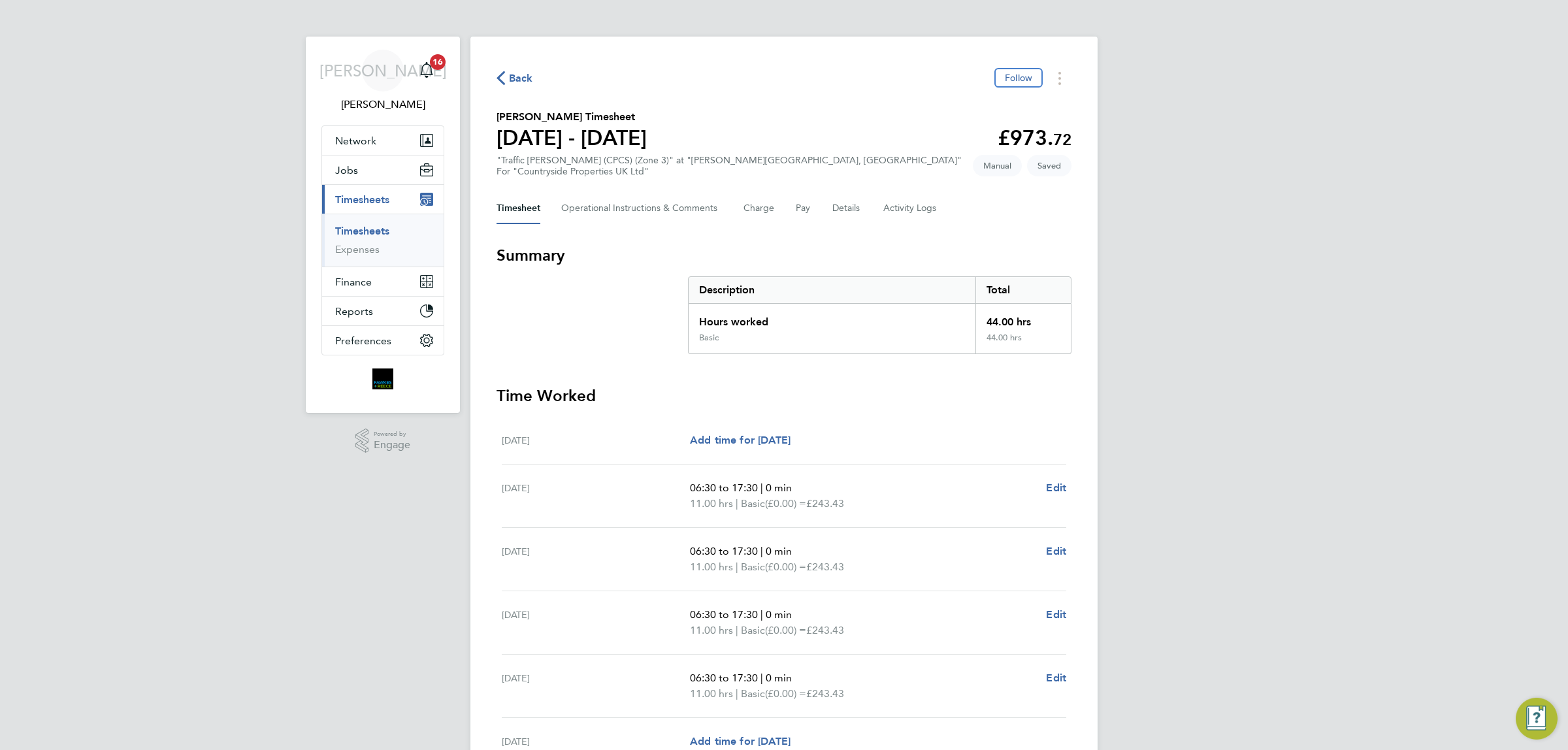
scroll to position [180, 0]
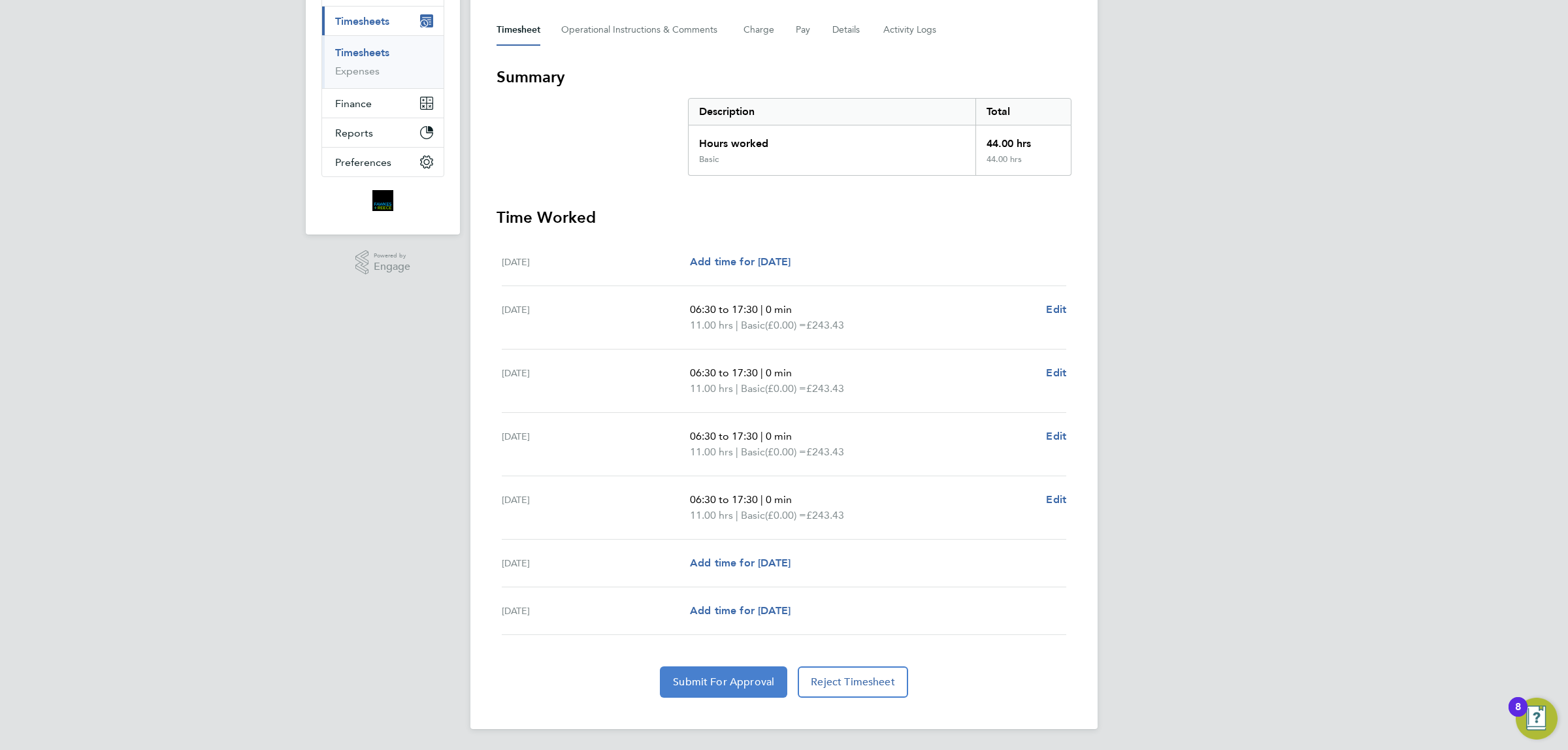
click at [706, 697] on button "Submit For Approval" at bounding box center [724, 682] width 128 height 31
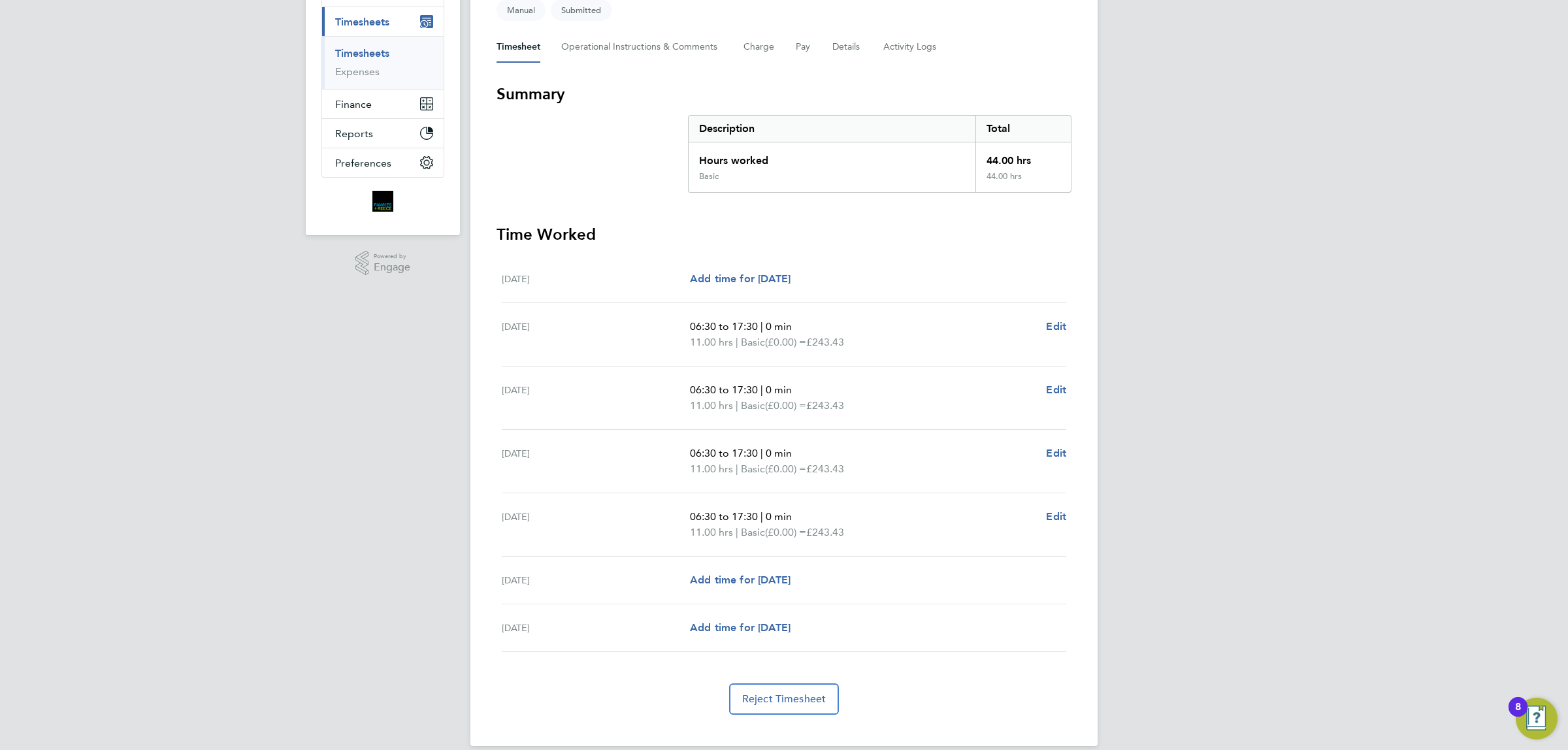
scroll to position [0, 0]
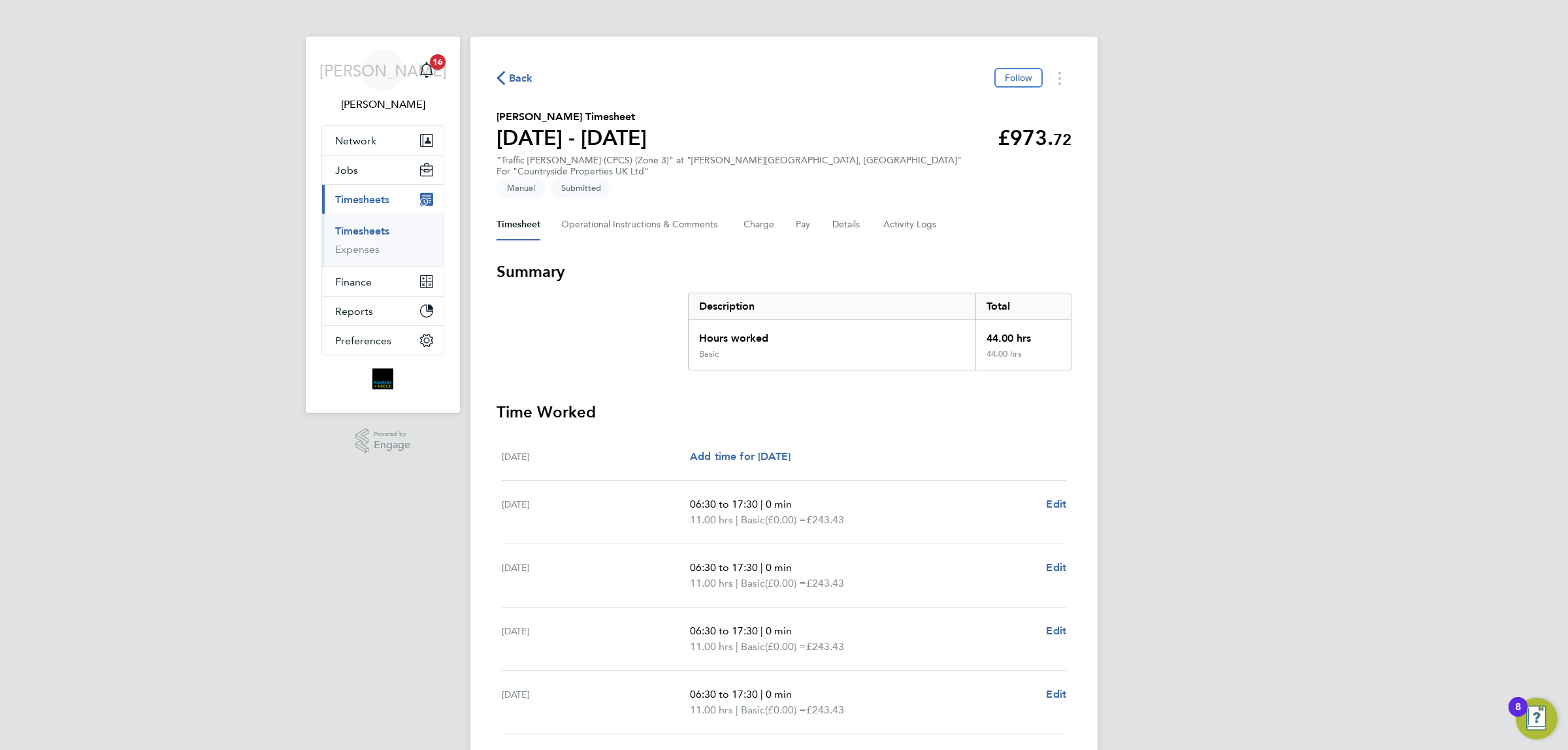
click at [520, 75] on span "Back" at bounding box center [521, 78] width 25 height 16
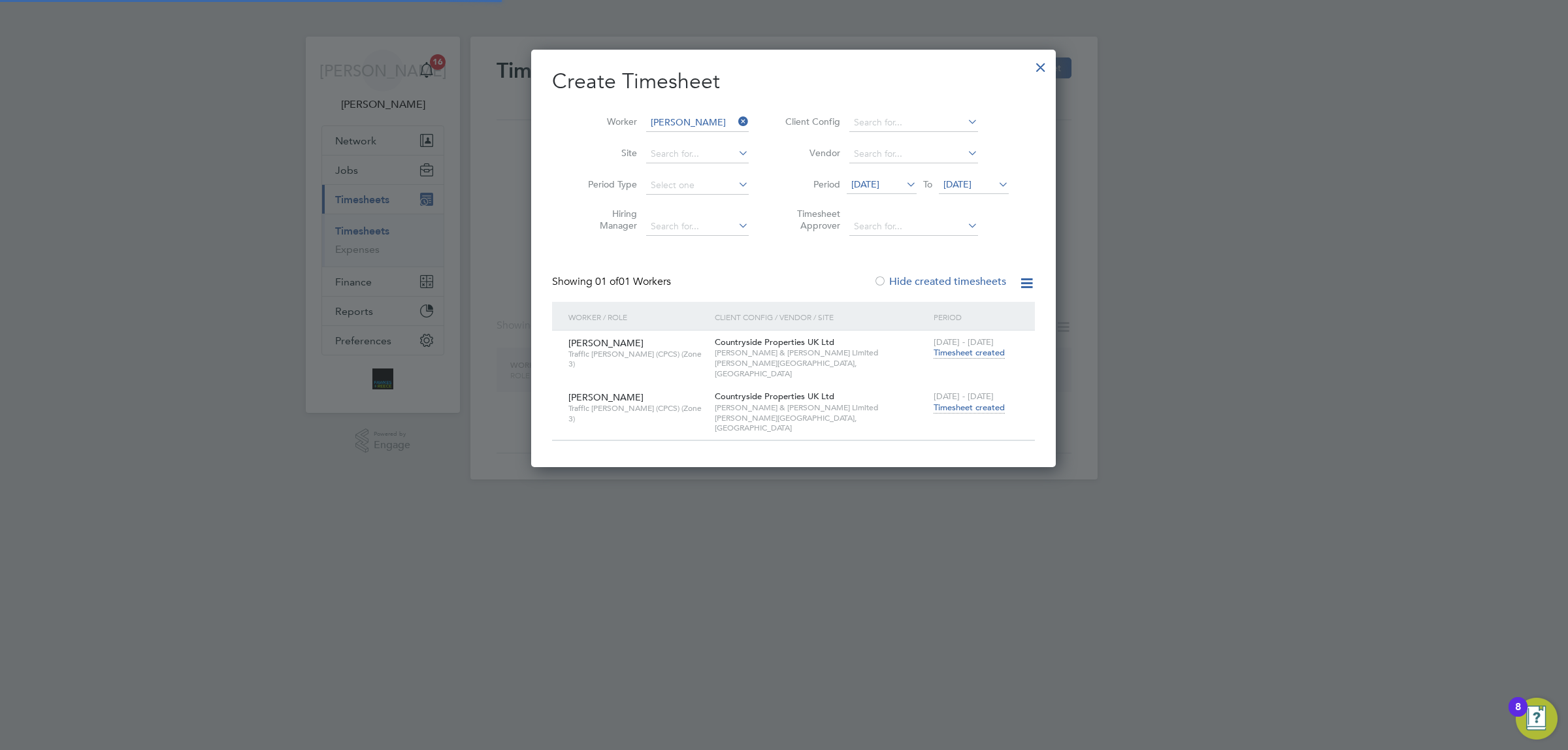
scroll to position [397, 505]
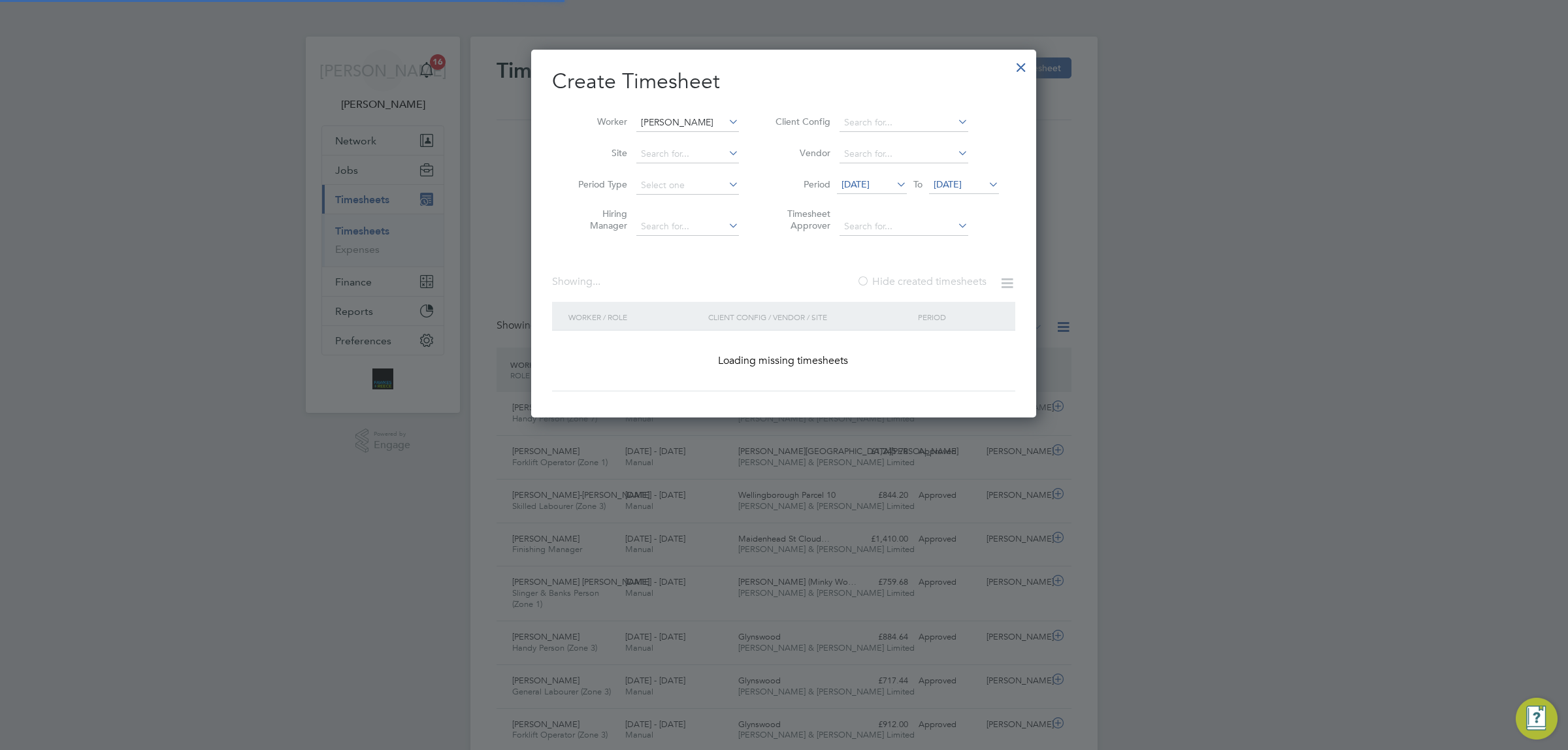
click at [694, 119] on input "[PERSON_NAME]" at bounding box center [687, 123] width 102 height 18
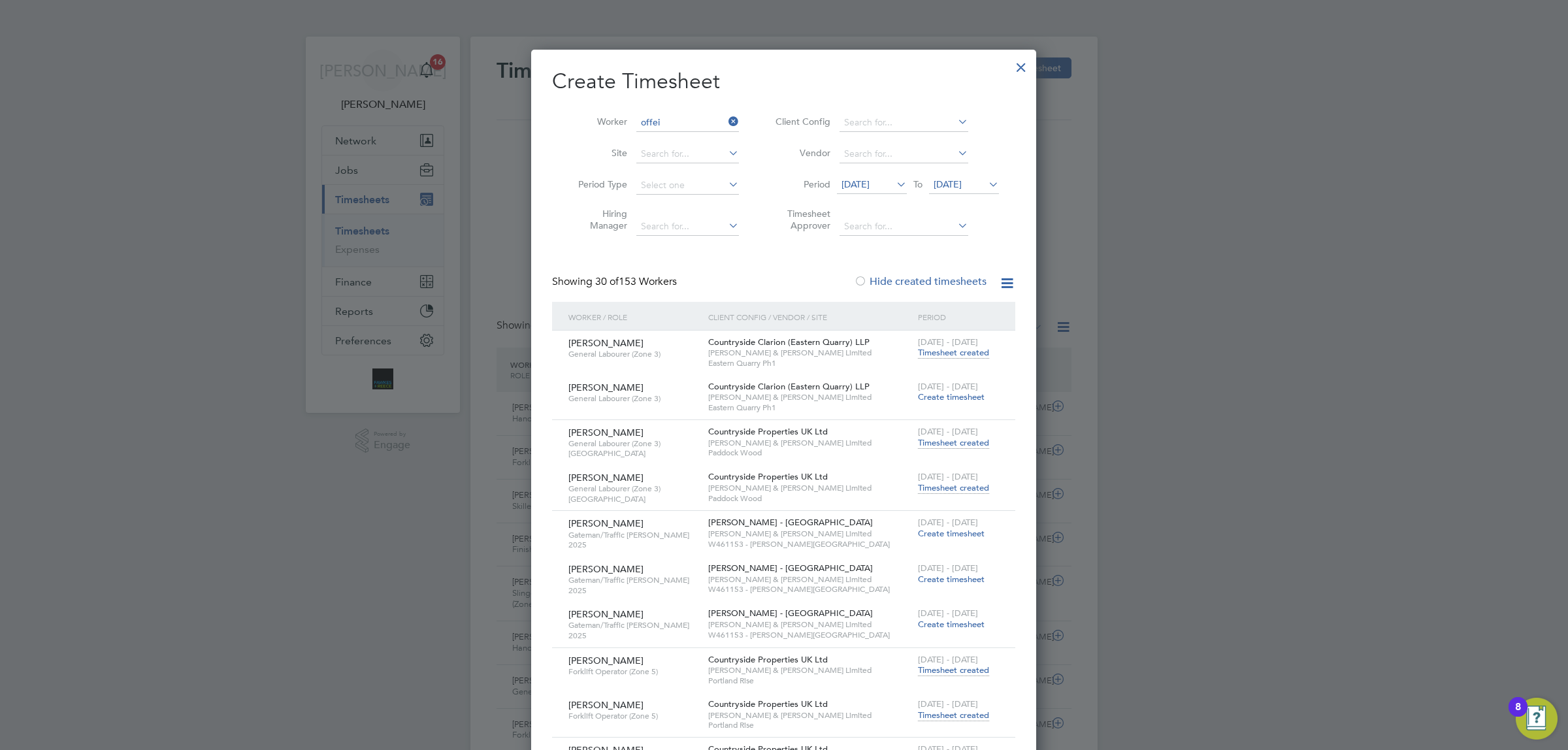
click at [671, 134] on li "[PERSON_NAME]" at bounding box center [690, 141] width 108 height 18
type input "[PERSON_NAME]"
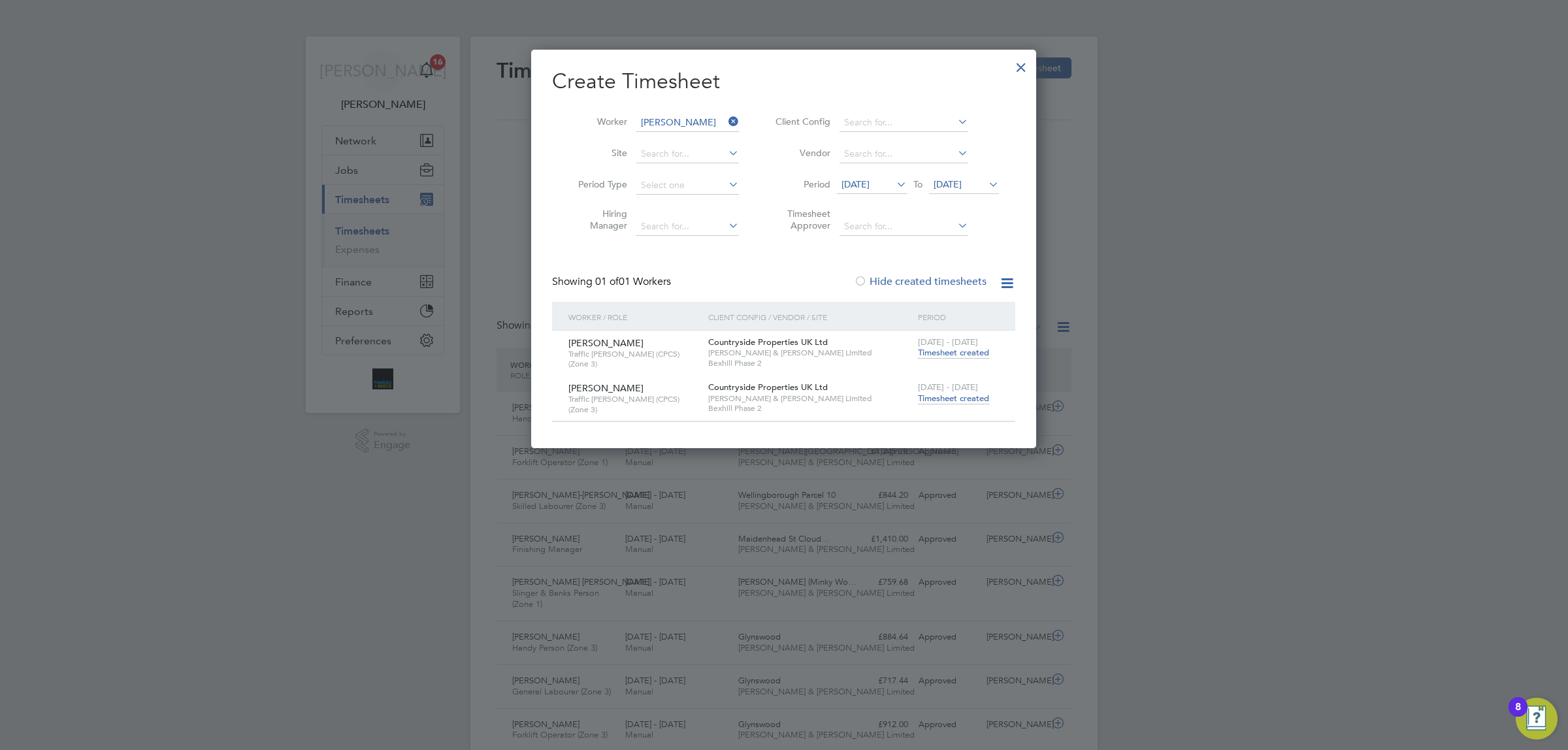
click at [955, 396] on span "Timesheet created" at bounding box center [954, 398] width 71 height 11
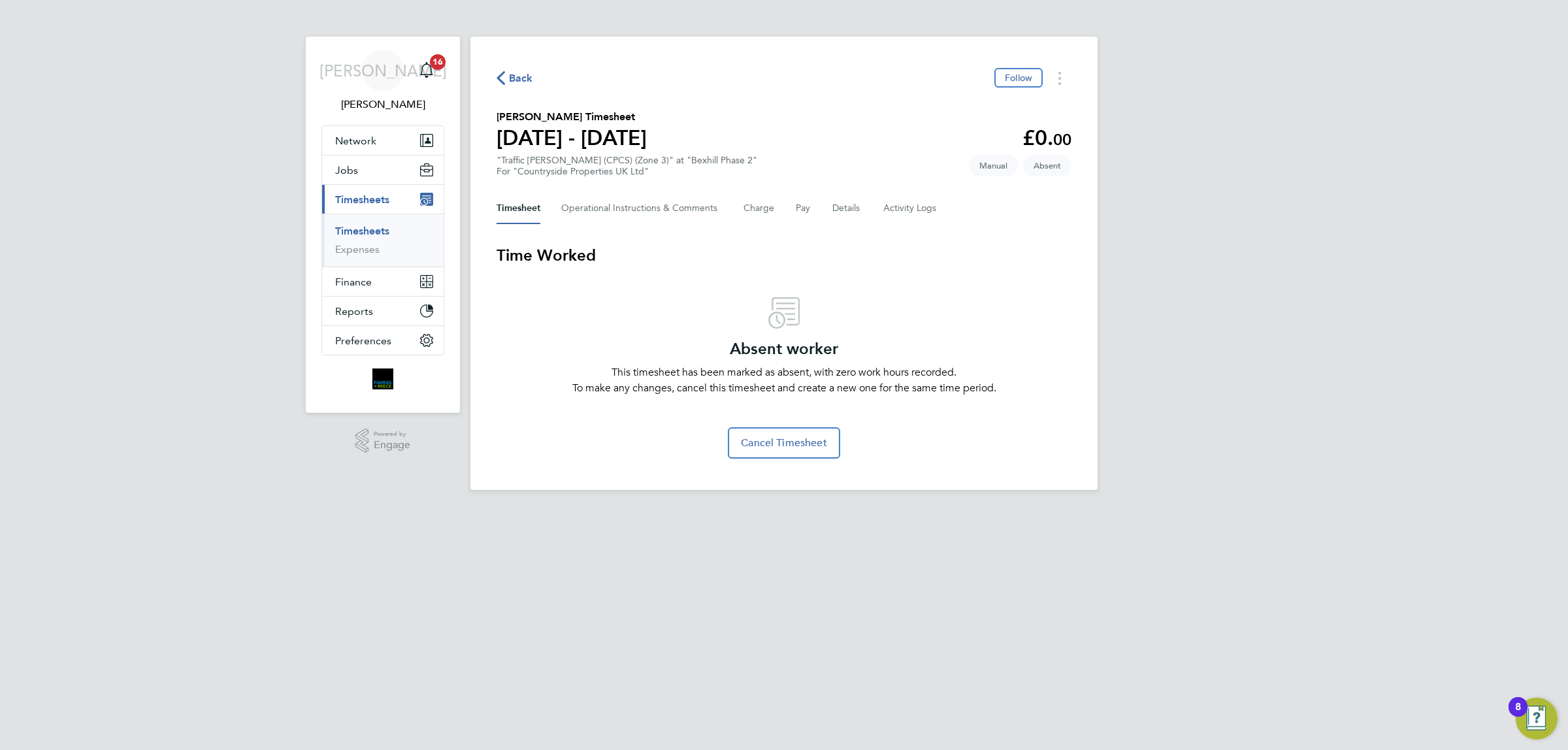
click at [523, 74] on span "Back" at bounding box center [521, 78] width 25 height 16
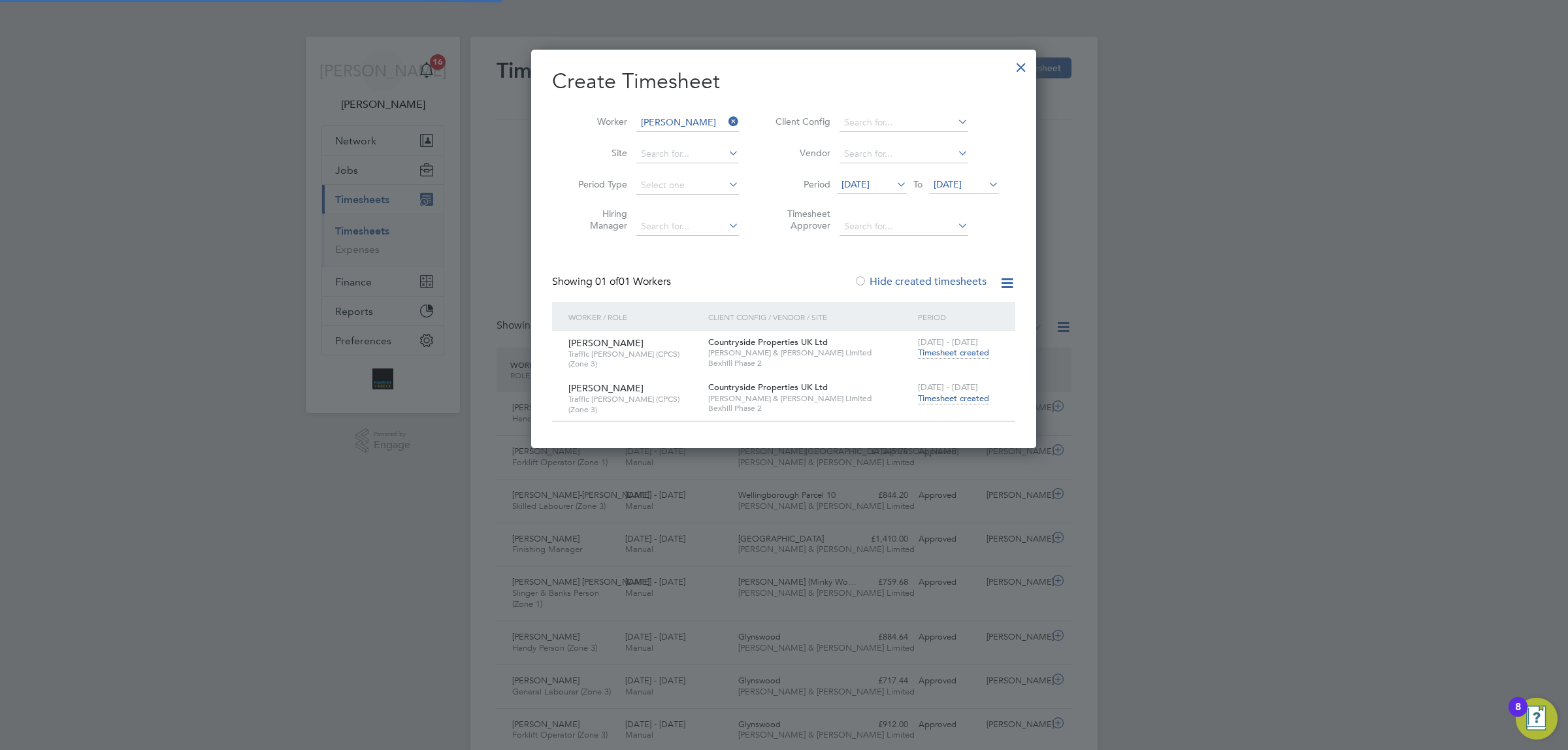
click at [703, 109] on li "Worker [PERSON_NAME]" at bounding box center [654, 123] width 203 height 31
click at [691, 115] on input at bounding box center [687, 123] width 102 height 18
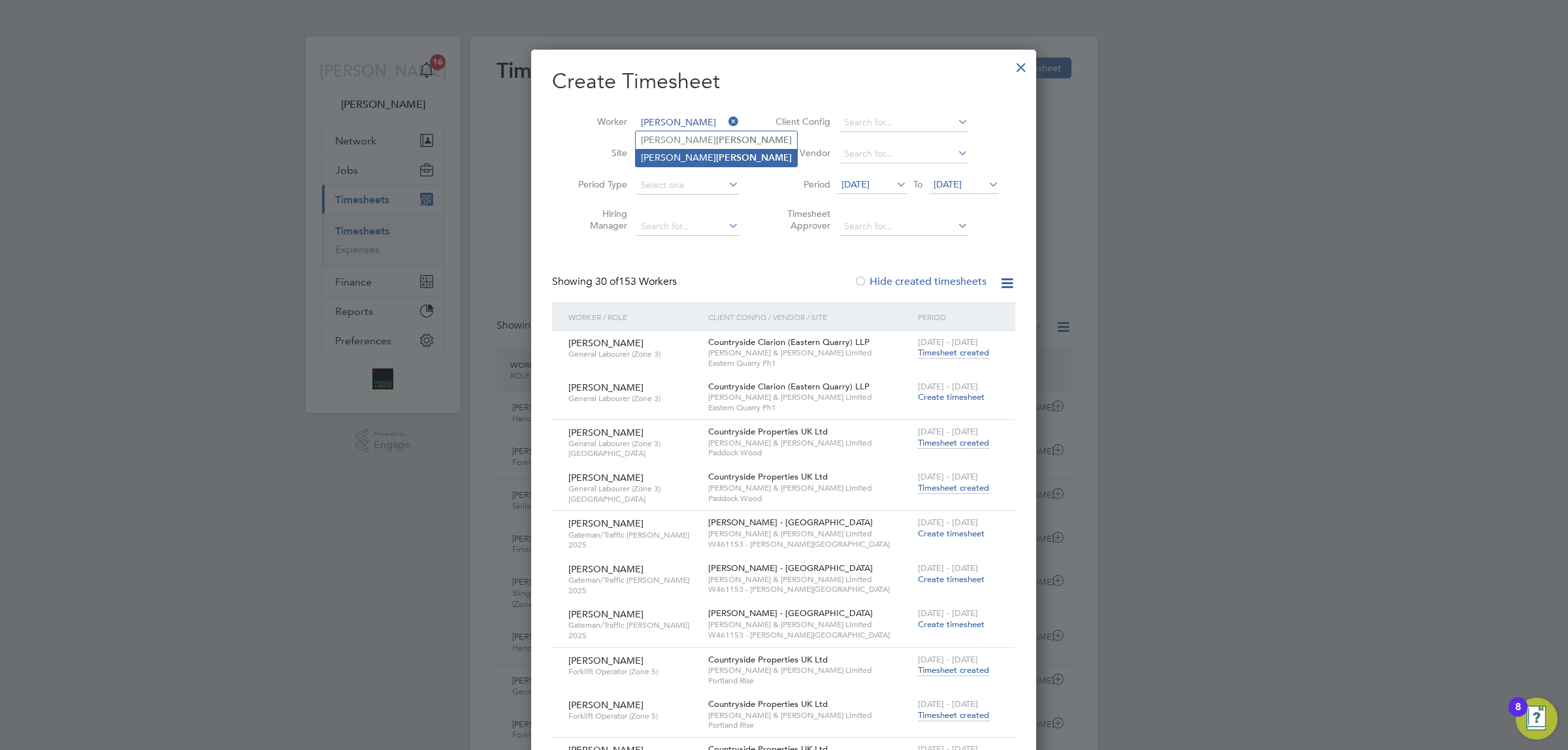
click at [672, 164] on li "[PERSON_NAME]" at bounding box center [716, 158] width 161 height 18
type input "[PERSON_NAME]"
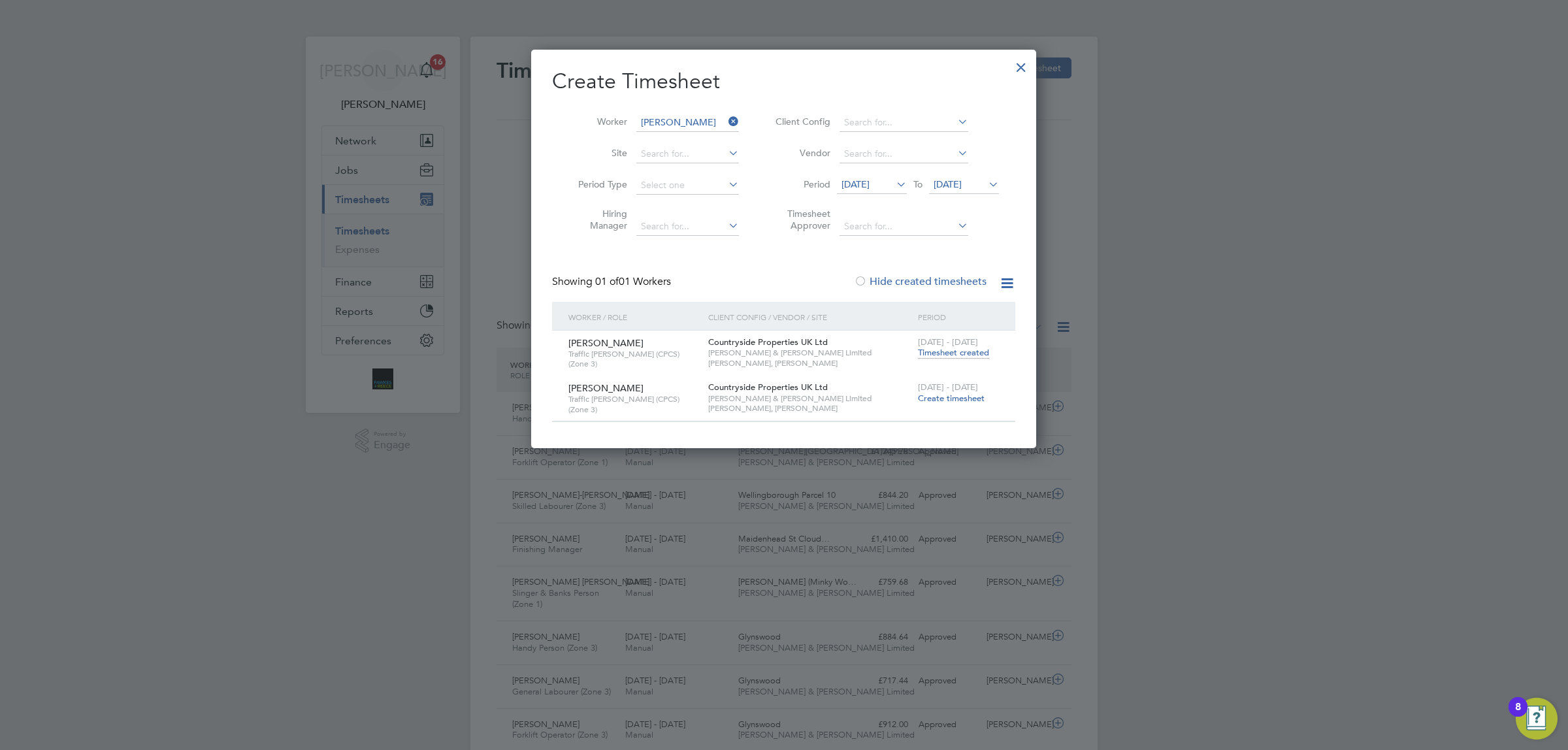
click at [726, 116] on icon at bounding box center [726, 121] width 0 height 18
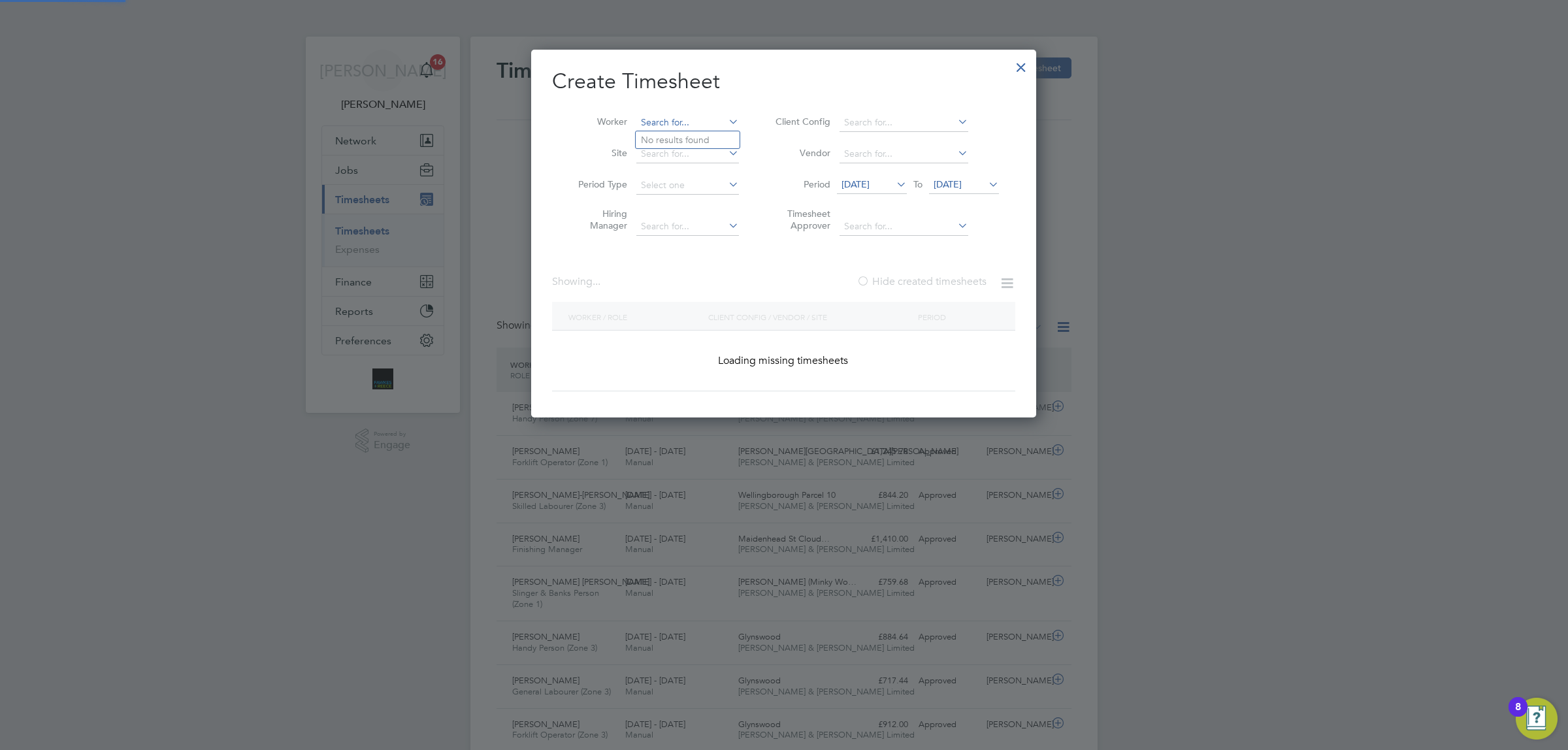
click at [672, 116] on input at bounding box center [687, 123] width 102 height 18
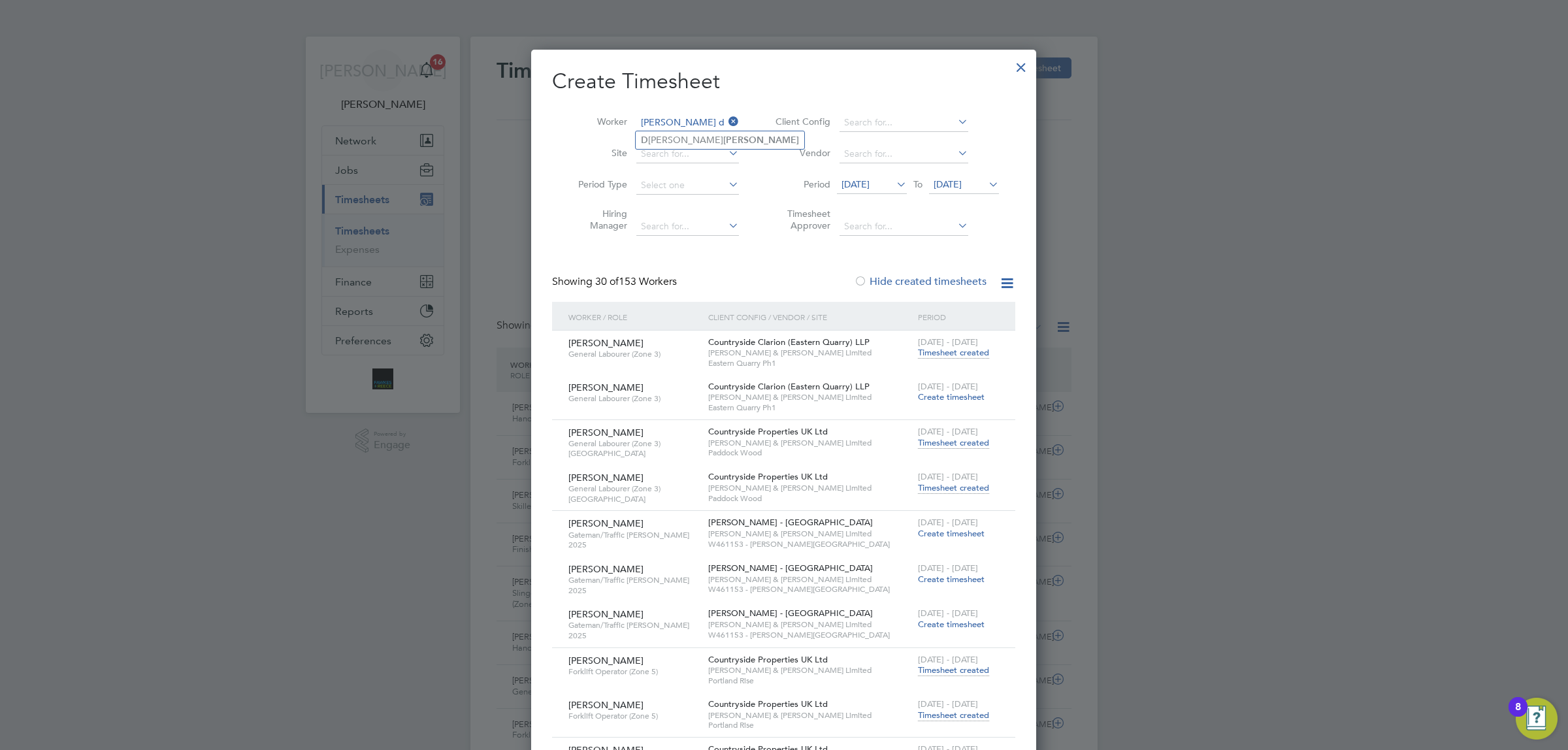
type input "[PERSON_NAME] d"
click at [675, 108] on li "Worker" at bounding box center [654, 123] width 203 height 31
click at [672, 115] on input at bounding box center [687, 123] width 102 height 18
click at [720, 145] on b "[PERSON_NAME]" at bounding box center [757, 141] width 76 height 11
type input "[PERSON_NAME]"
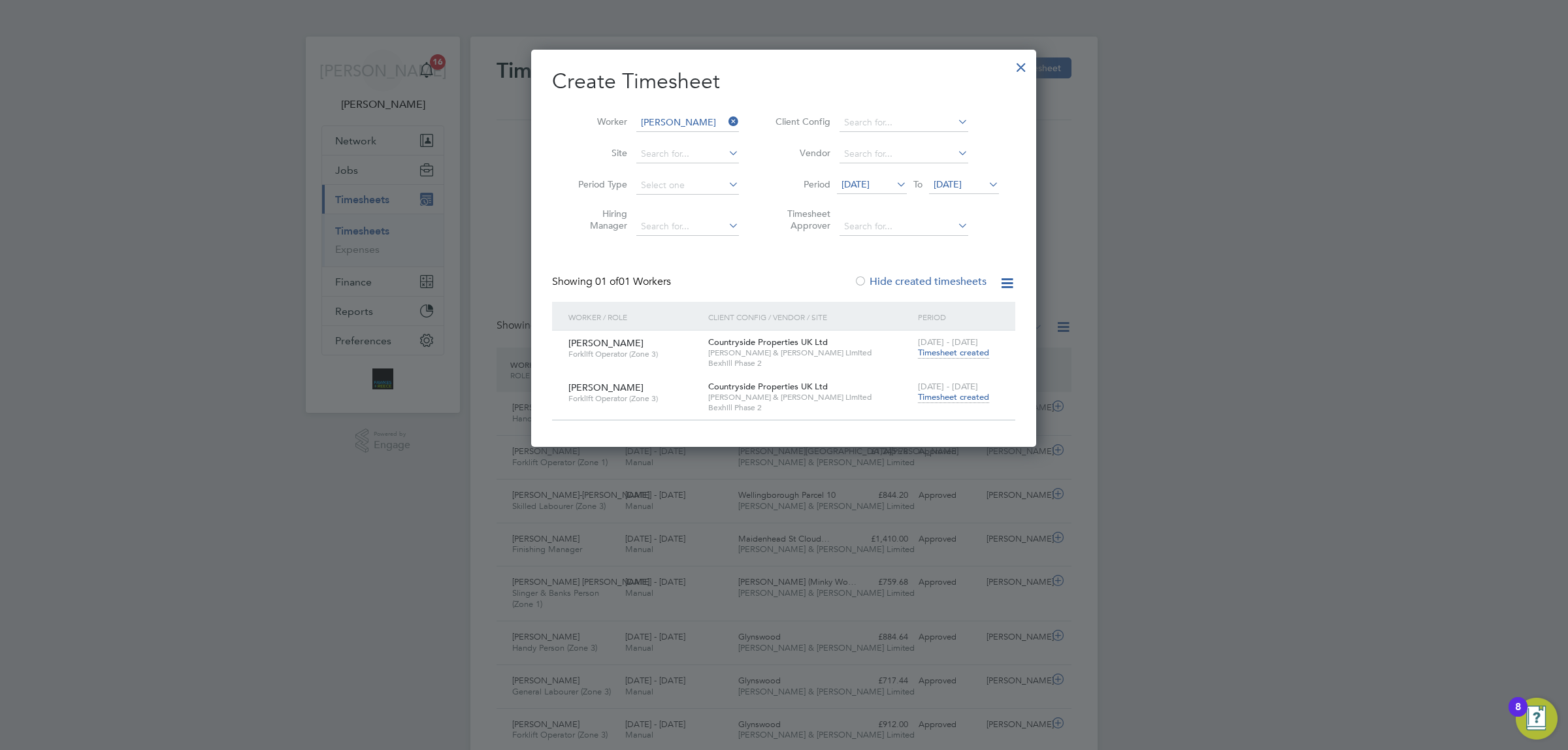
click at [966, 398] on span "Timesheet created" at bounding box center [954, 397] width 71 height 11
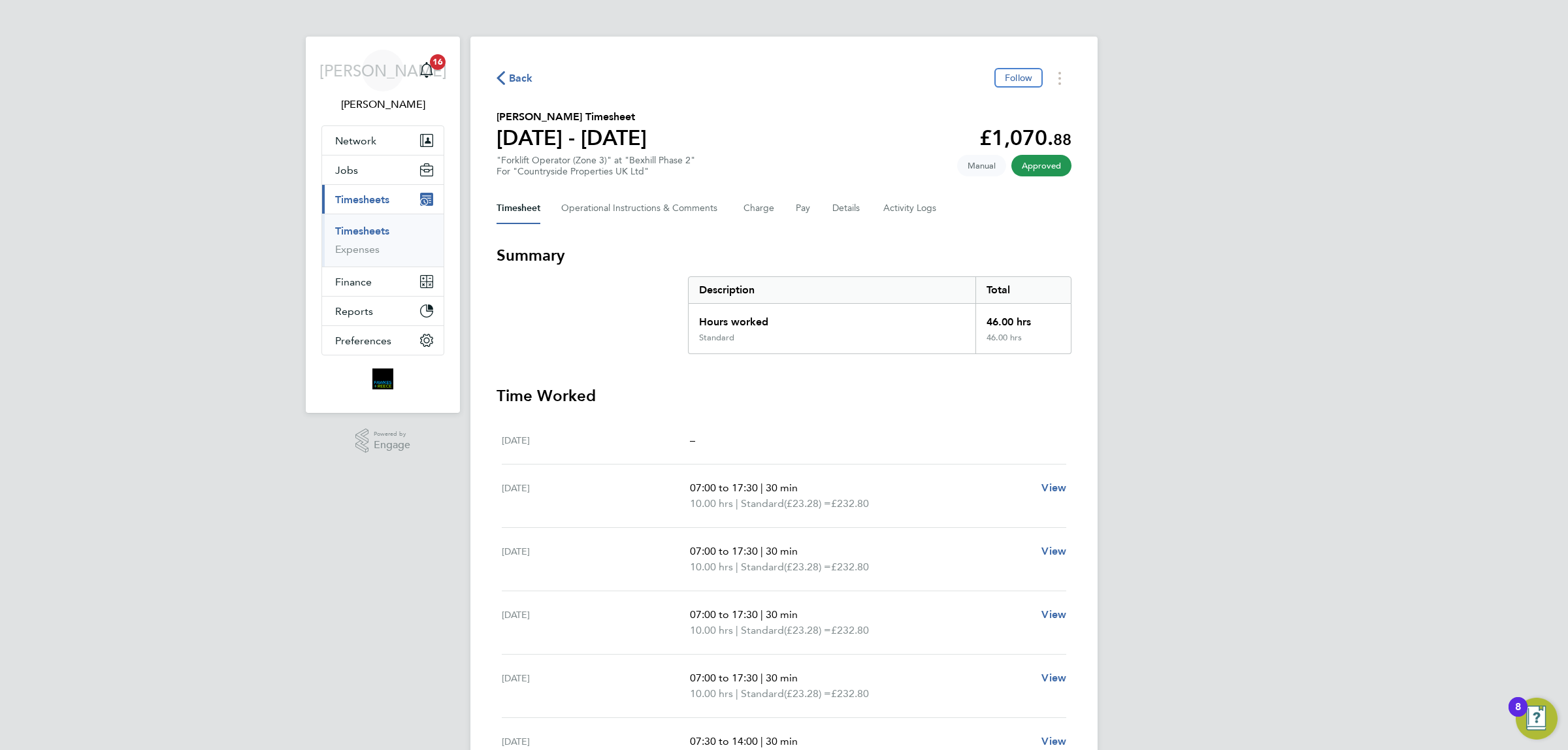
click at [516, 79] on span "Back" at bounding box center [521, 78] width 25 height 16
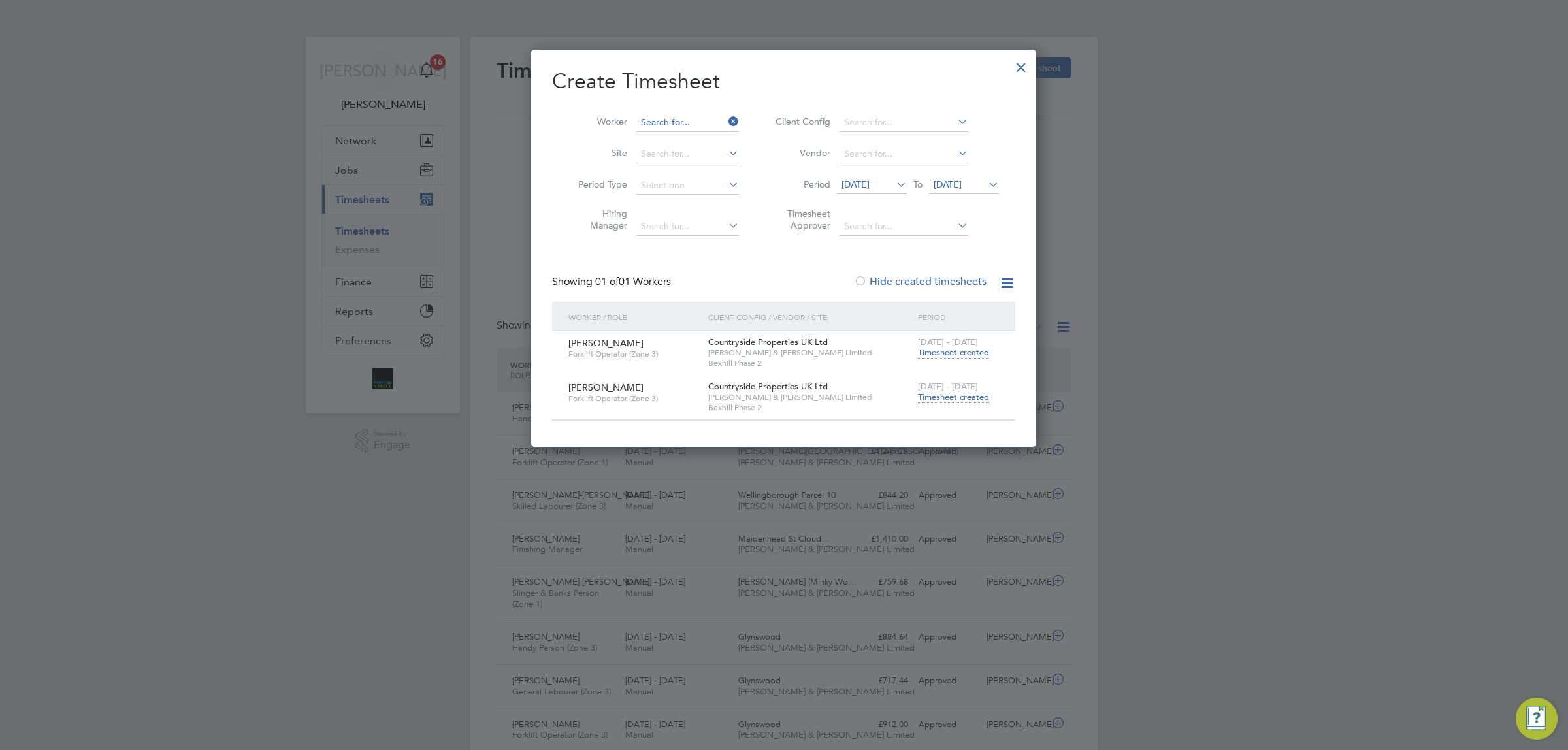
click at [675, 119] on input at bounding box center [687, 123] width 102 height 18
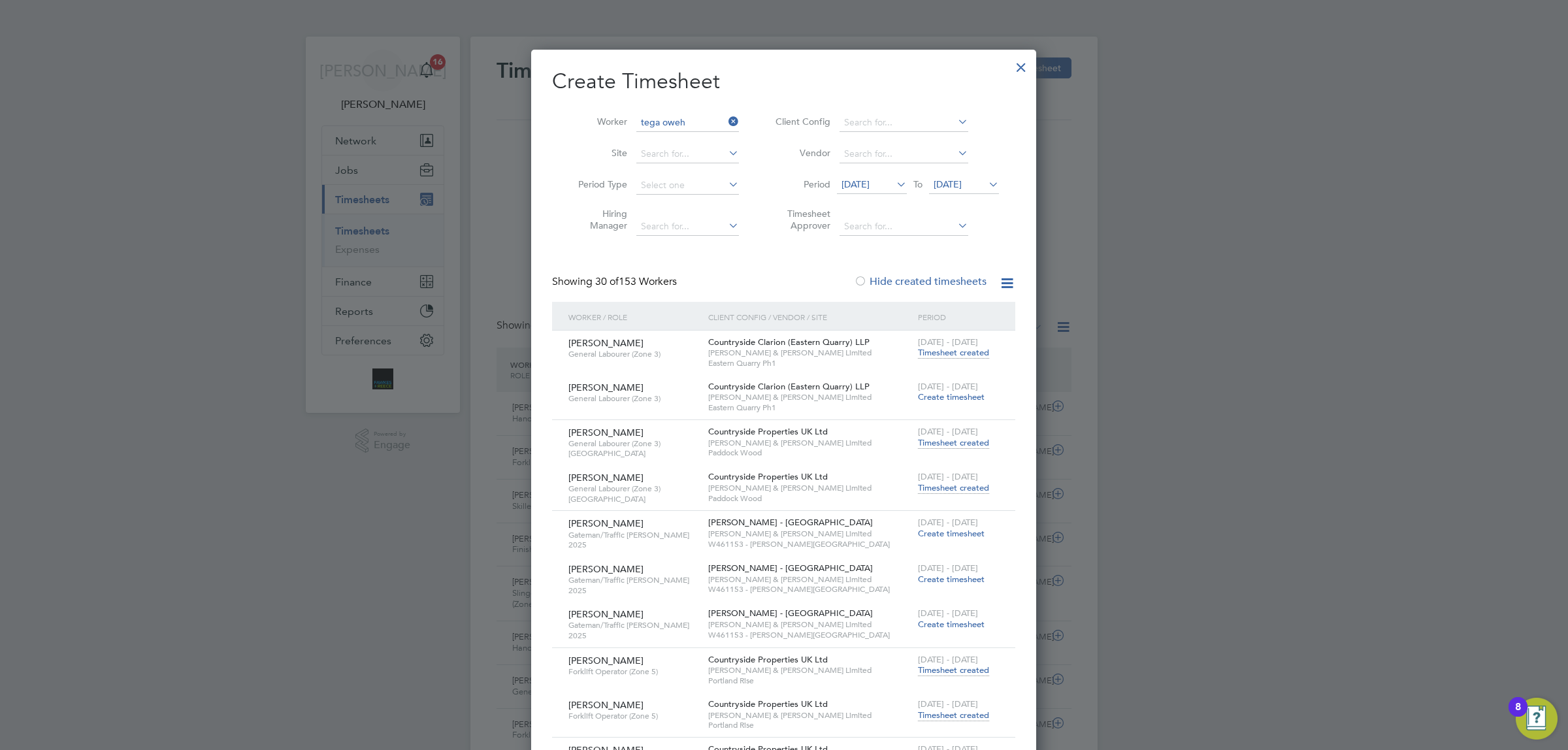
click at [674, 145] on b "Oweh" at bounding box center [676, 141] width 25 height 11
type input "[PERSON_NAME]"
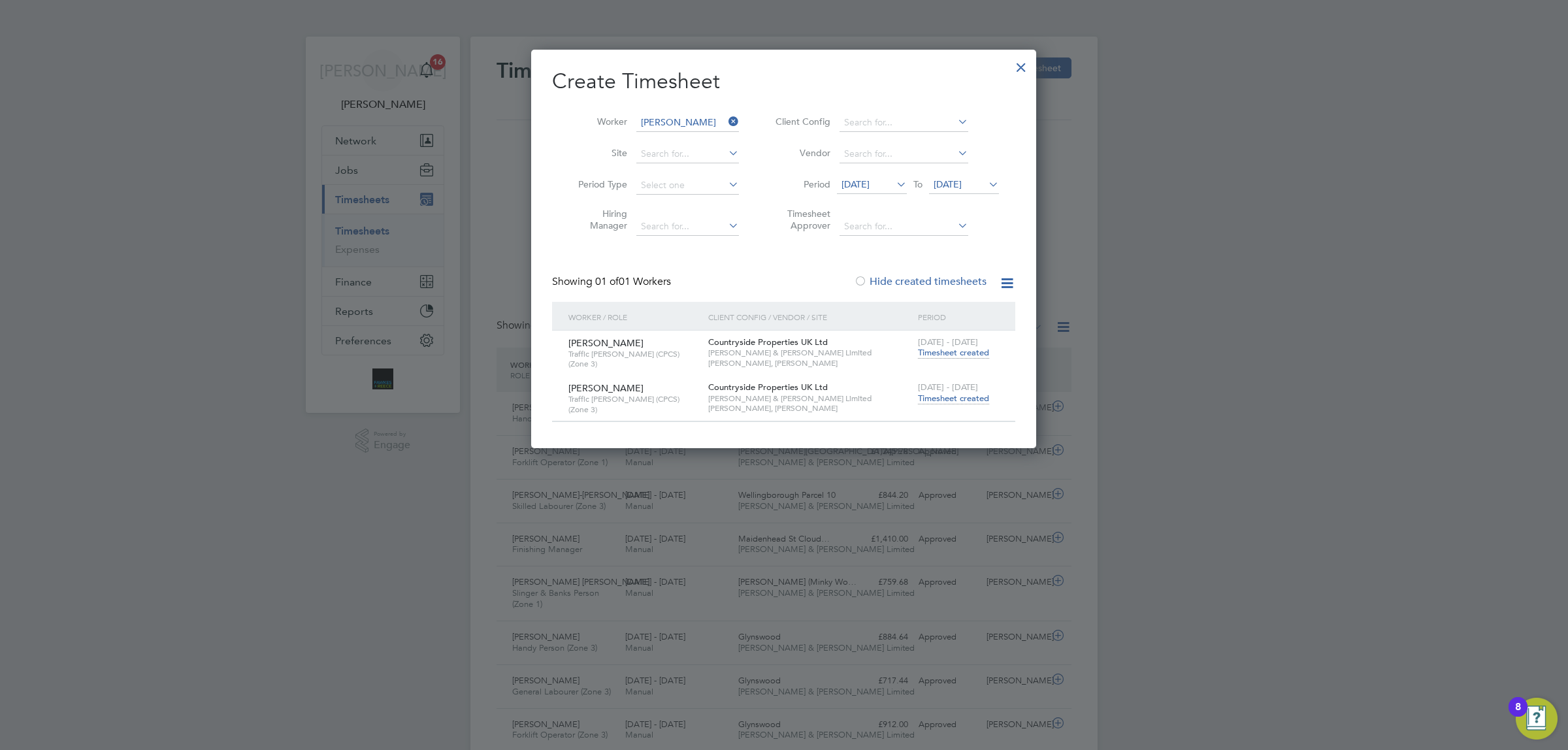
click at [959, 389] on span "[DATE] - [DATE]" at bounding box center [949, 388] width 61 height 11
click at [964, 397] on span "Timesheet created" at bounding box center [954, 398] width 71 height 11
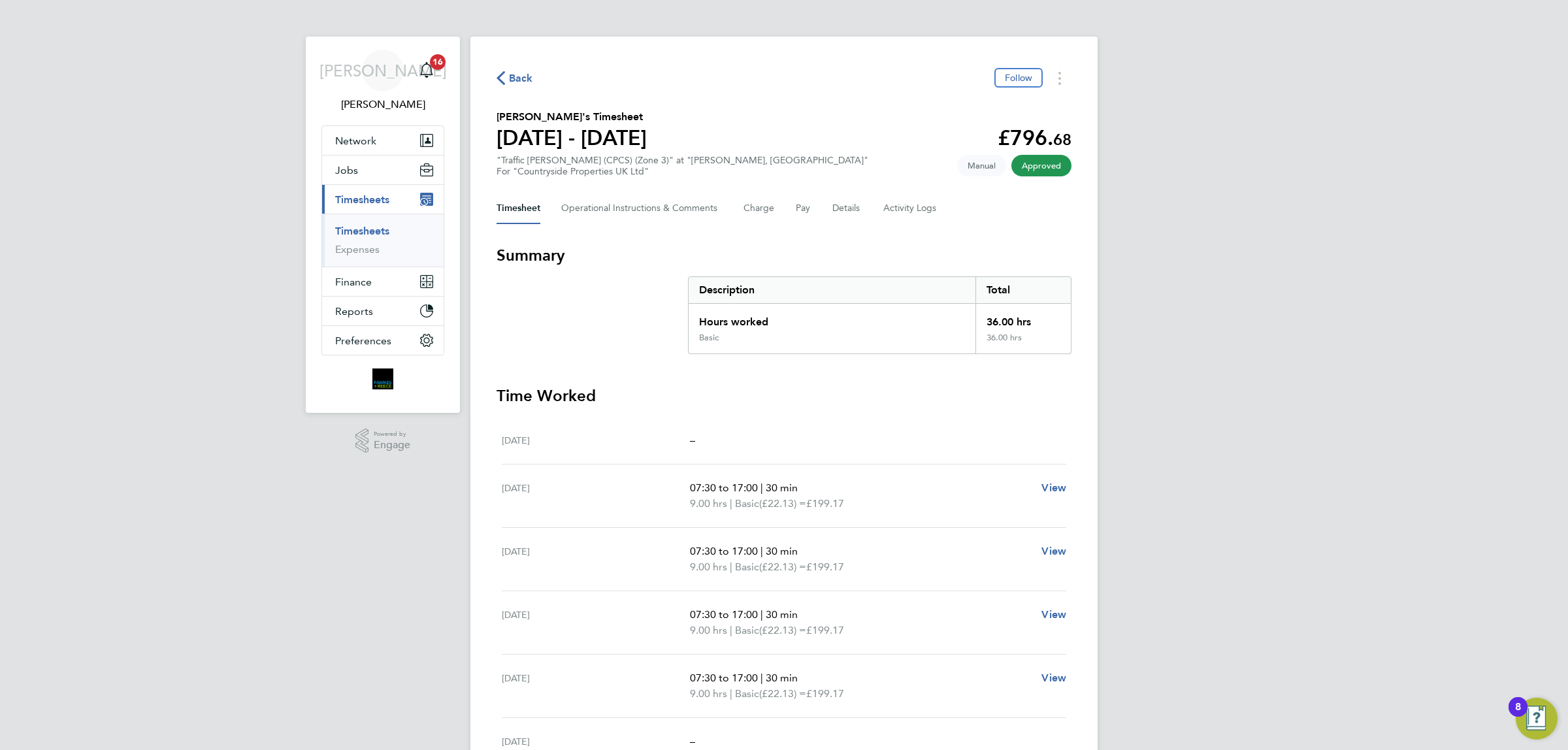
click at [522, 73] on span "Back" at bounding box center [521, 78] width 25 height 16
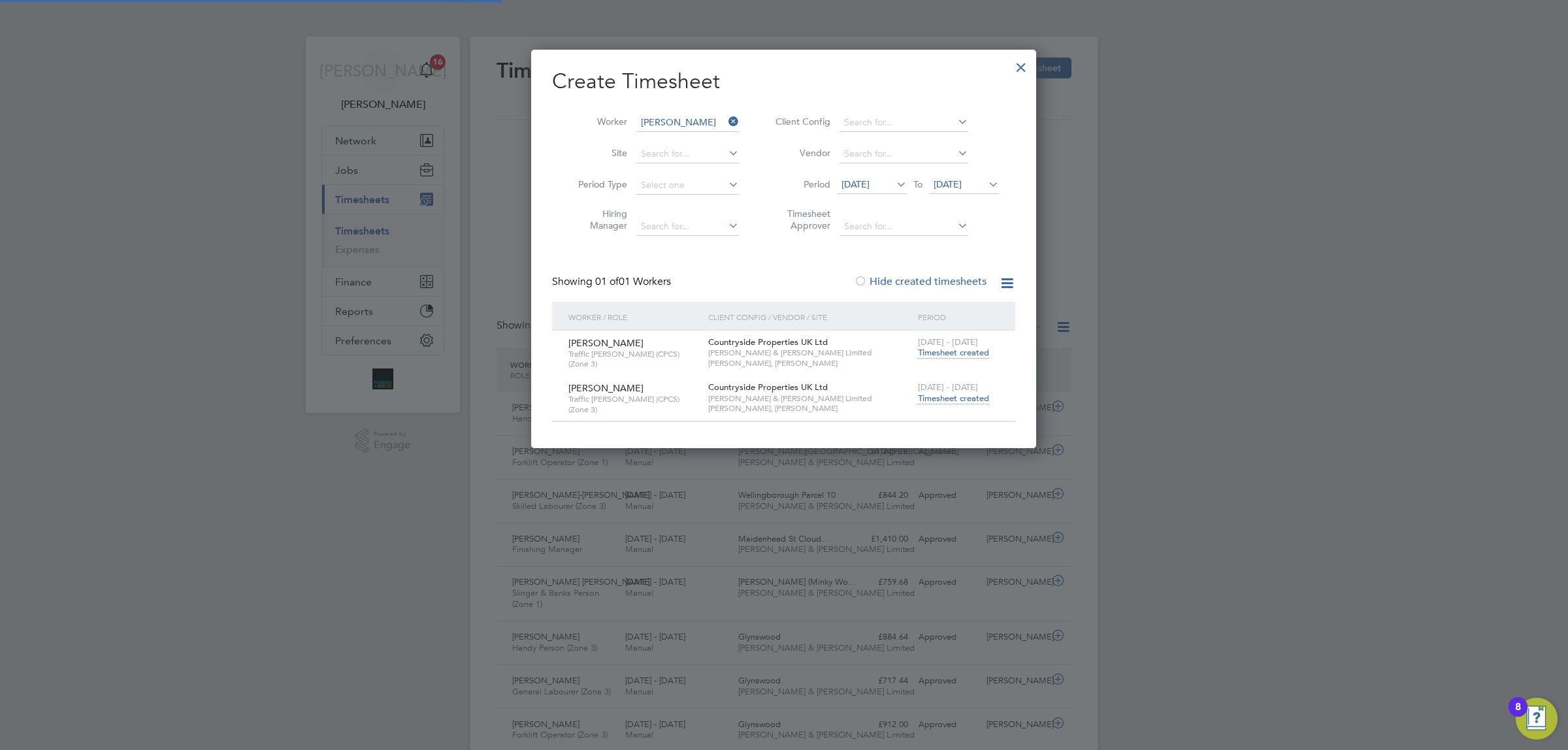
click at [687, 112] on li "Worker [PERSON_NAME]" at bounding box center [654, 123] width 203 height 31
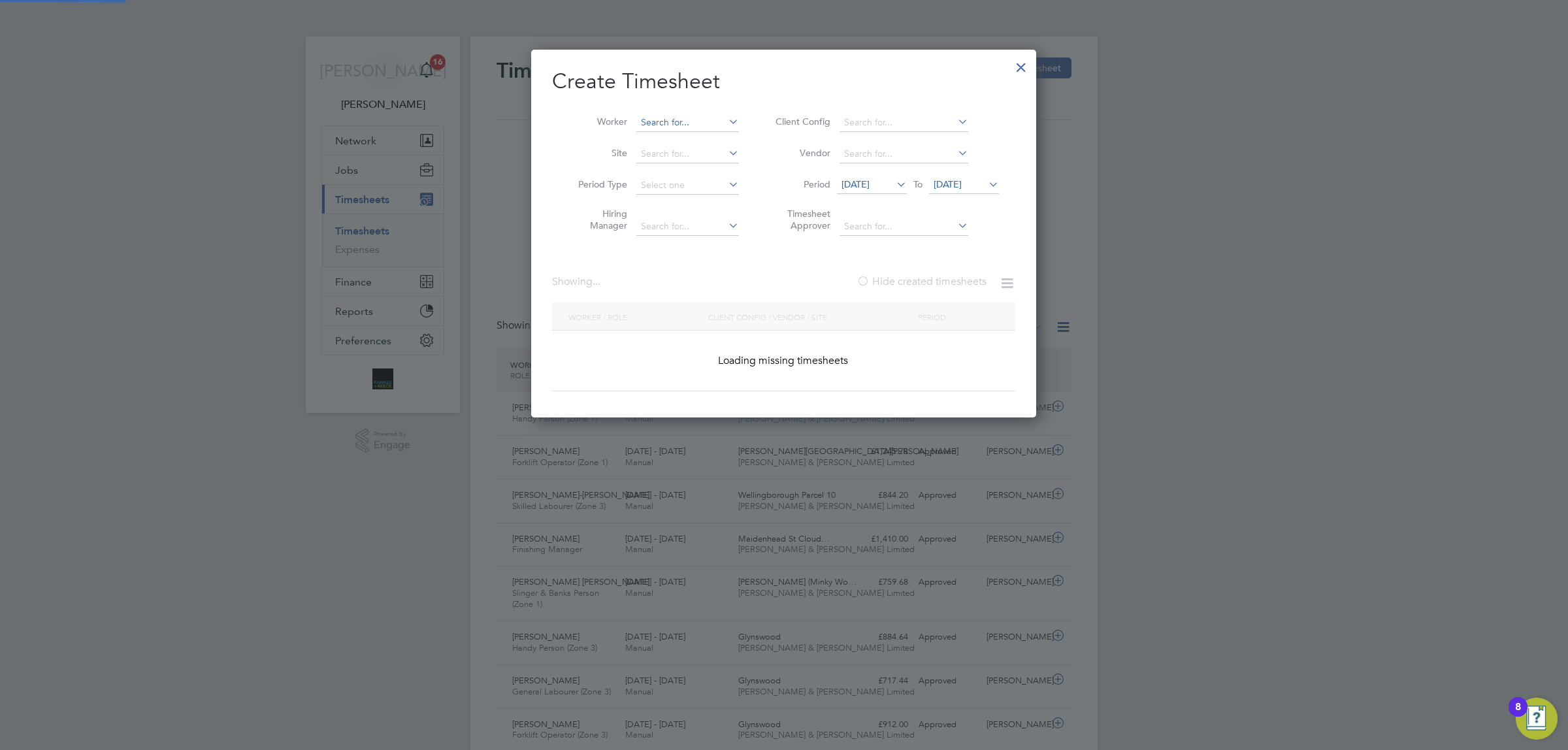
click at [661, 119] on input at bounding box center [687, 123] width 102 height 18
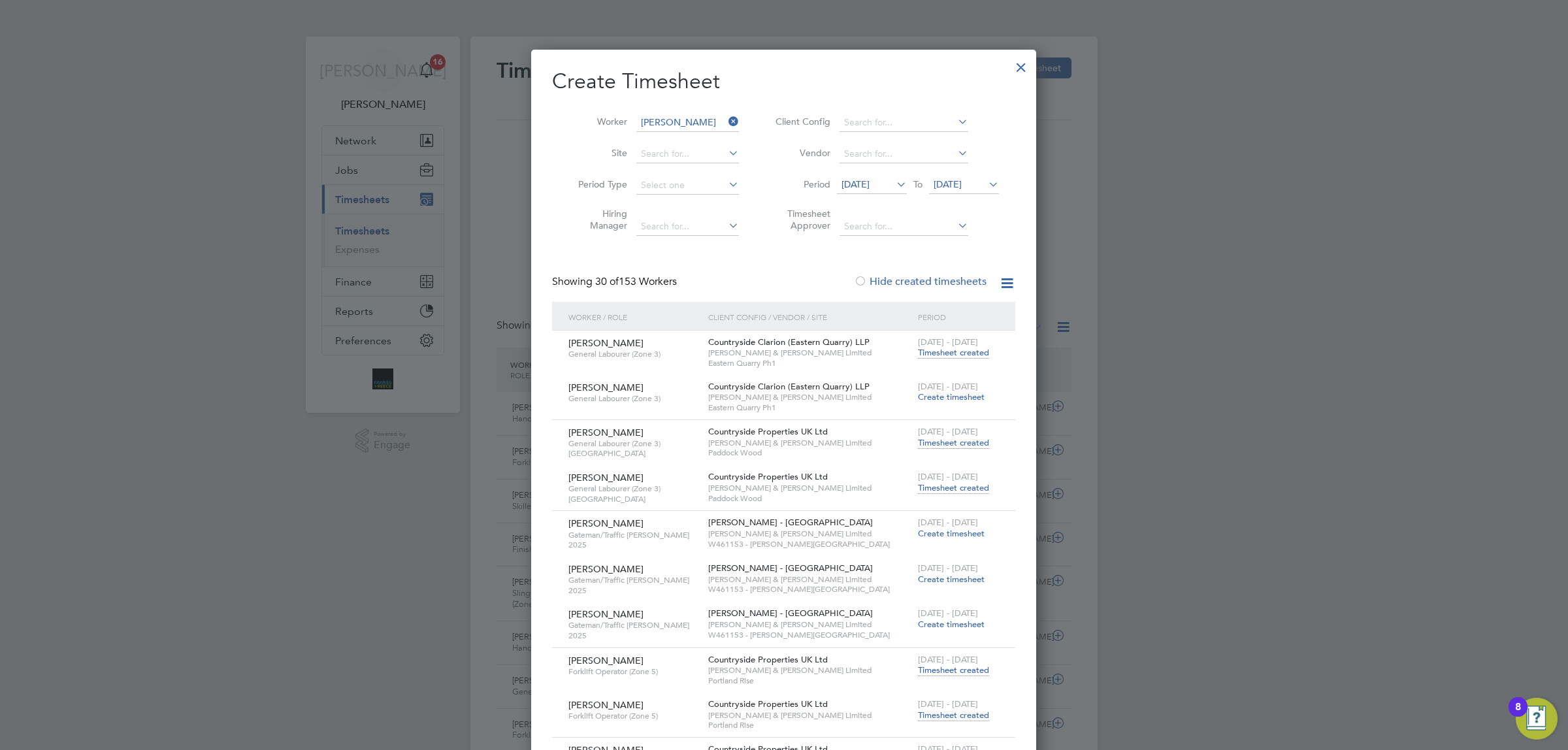
click at [720, 141] on b "[PERSON_NAME]" at bounding box center [757, 141] width 76 height 11
type input "[PERSON_NAME]"
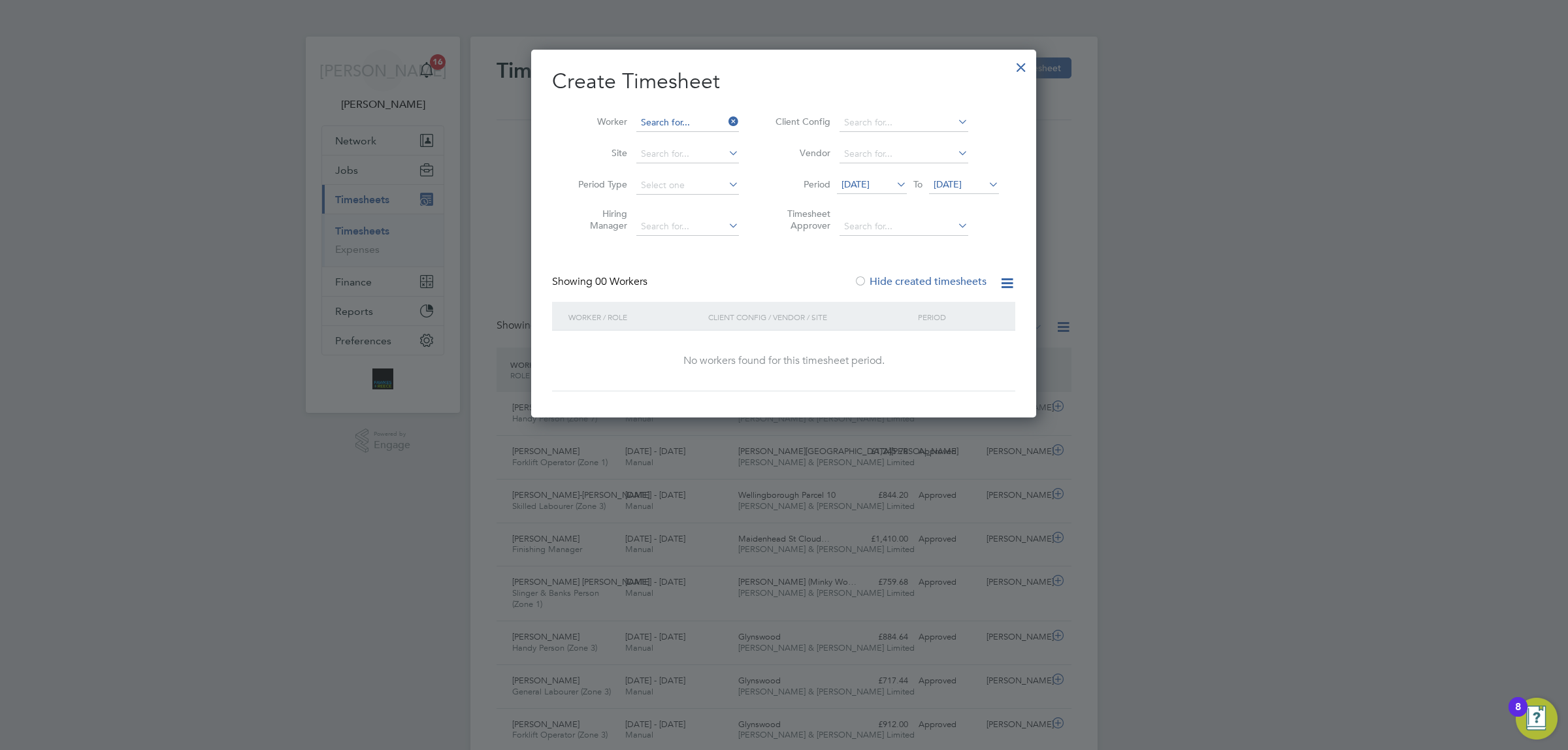
click at [700, 115] on input at bounding box center [687, 123] width 102 height 18
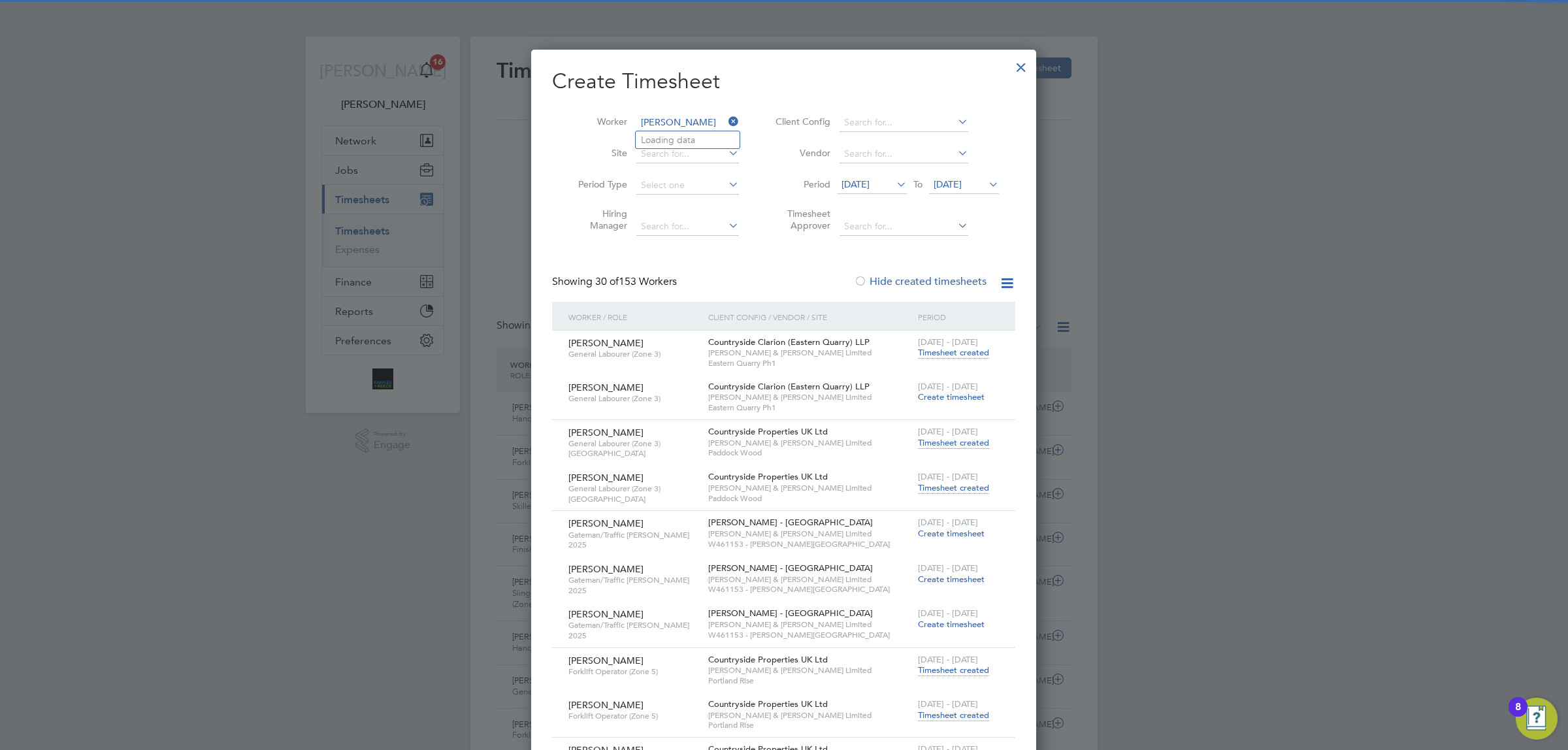
type input "[PERSON_NAME]"
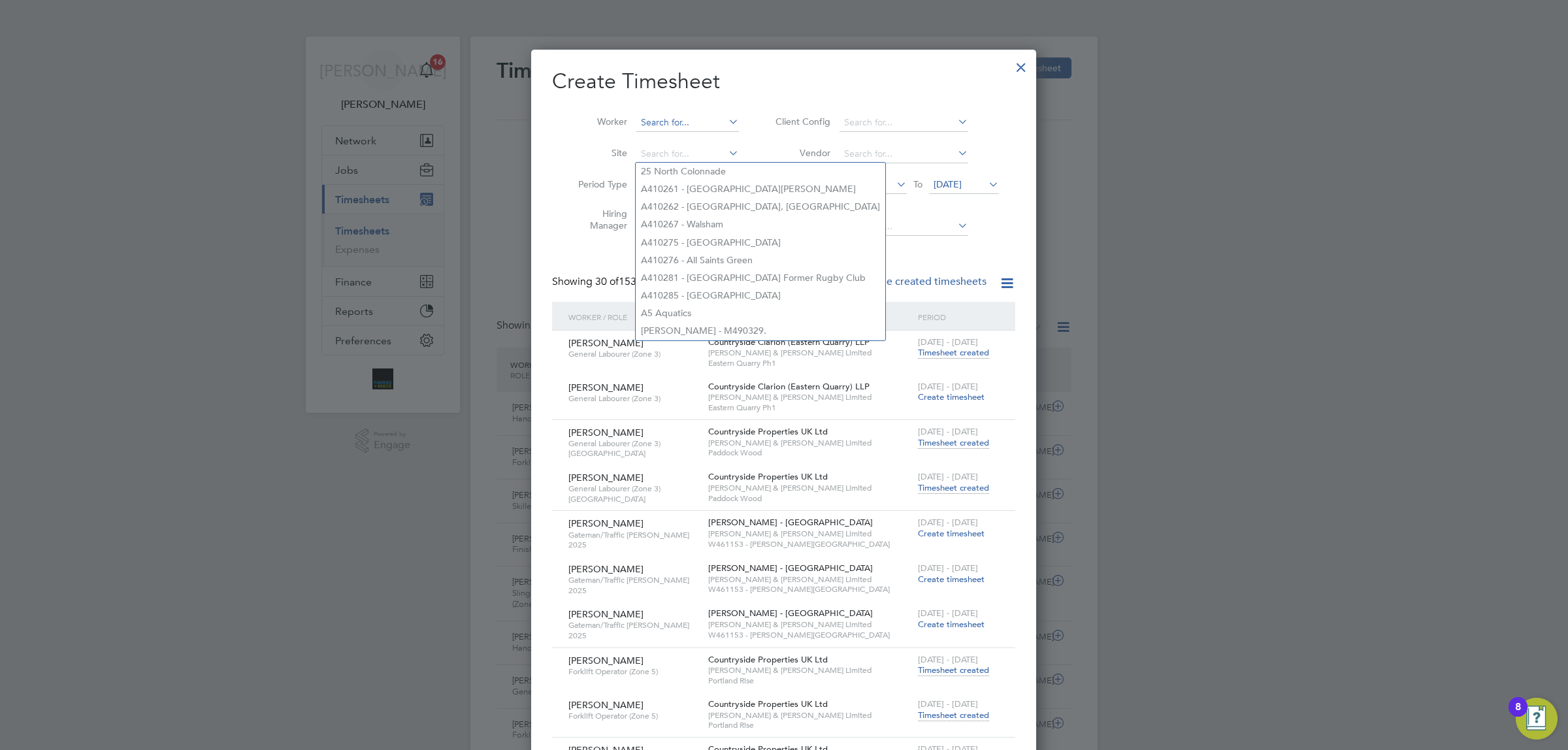
click at [671, 115] on input at bounding box center [687, 123] width 102 height 18
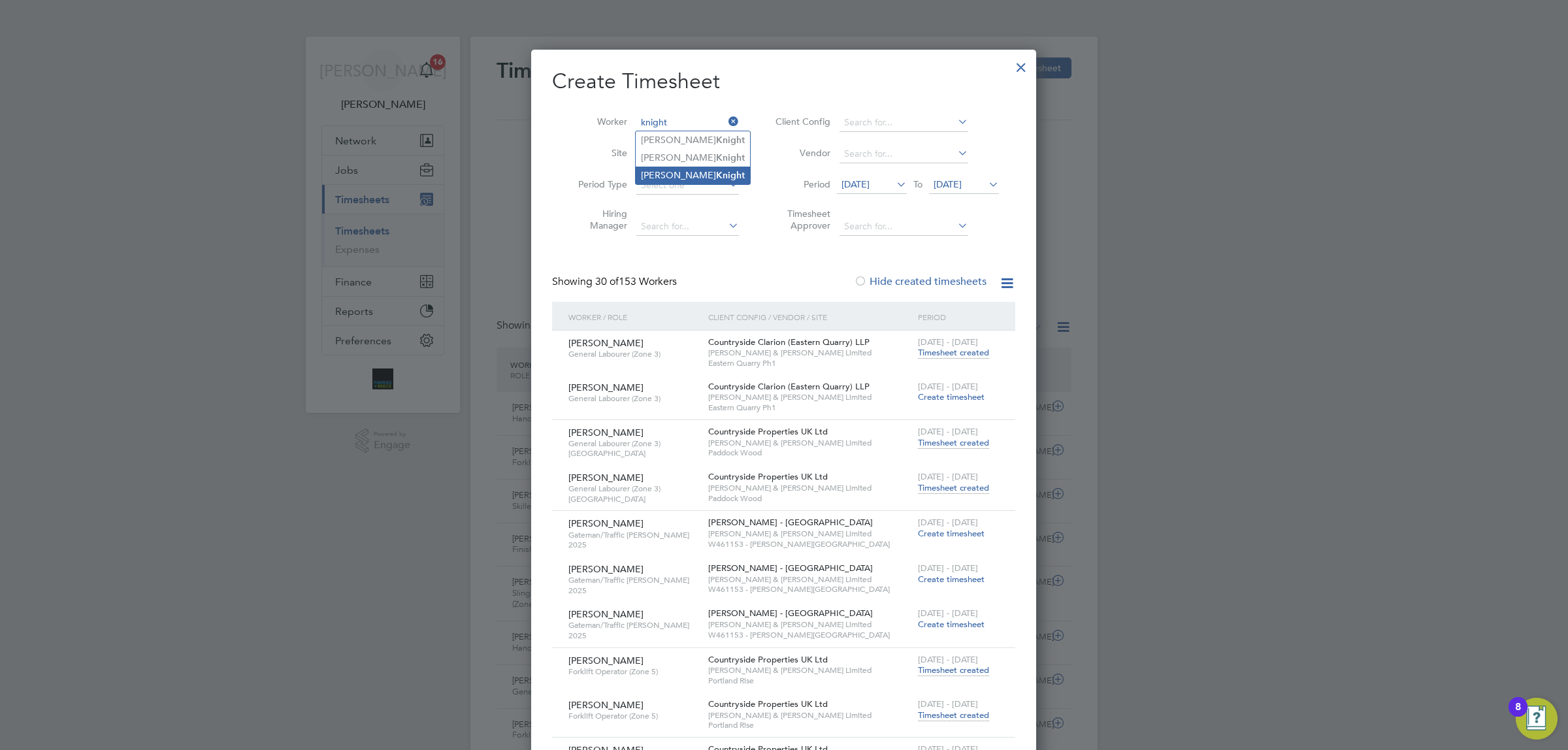
click at [677, 183] on li "[PERSON_NAME]" at bounding box center [693, 176] width 115 height 18
type input "[PERSON_NAME]"
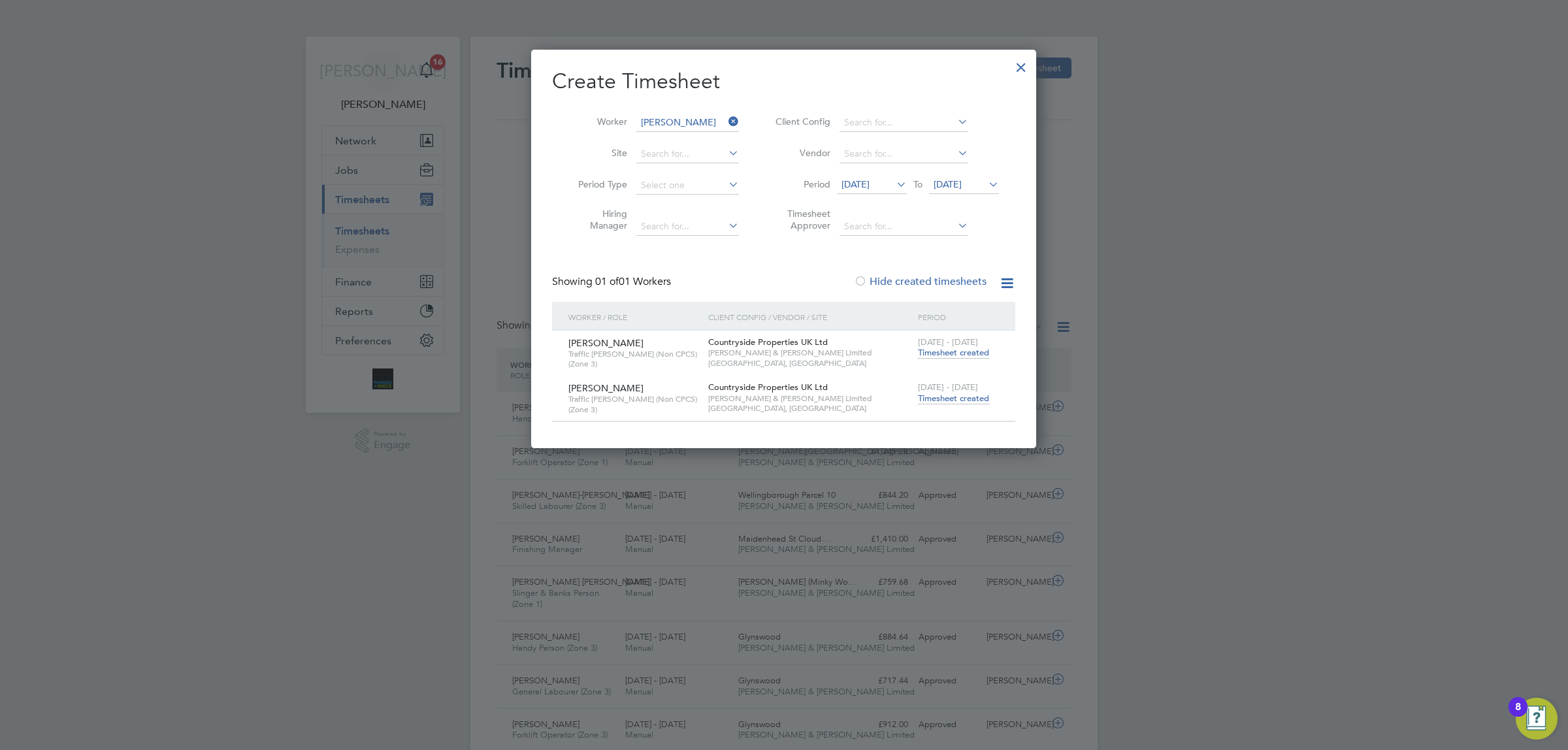
click at [952, 393] on span "Timesheet created" at bounding box center [954, 398] width 71 height 11
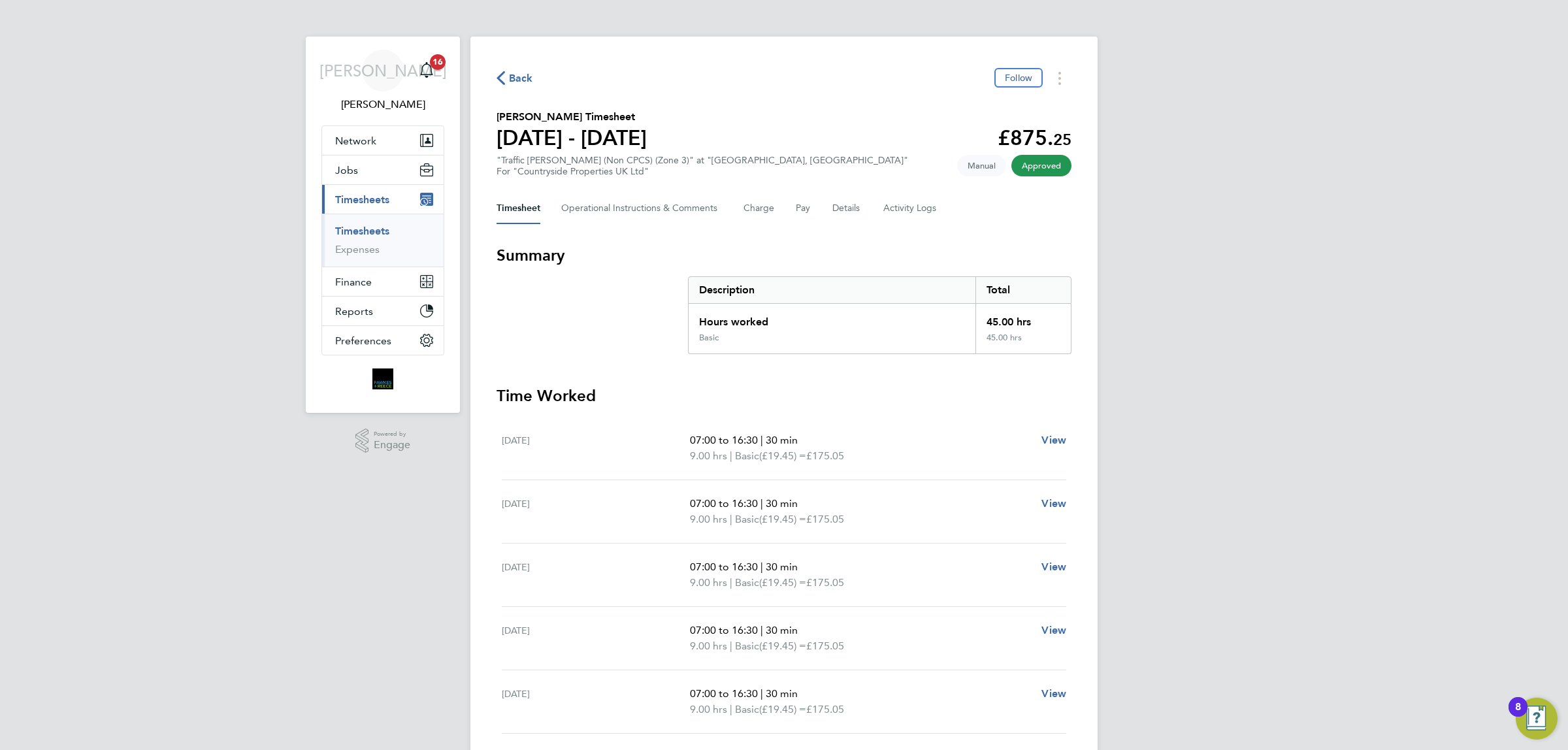
click at [514, 76] on span "Back" at bounding box center [521, 78] width 25 height 16
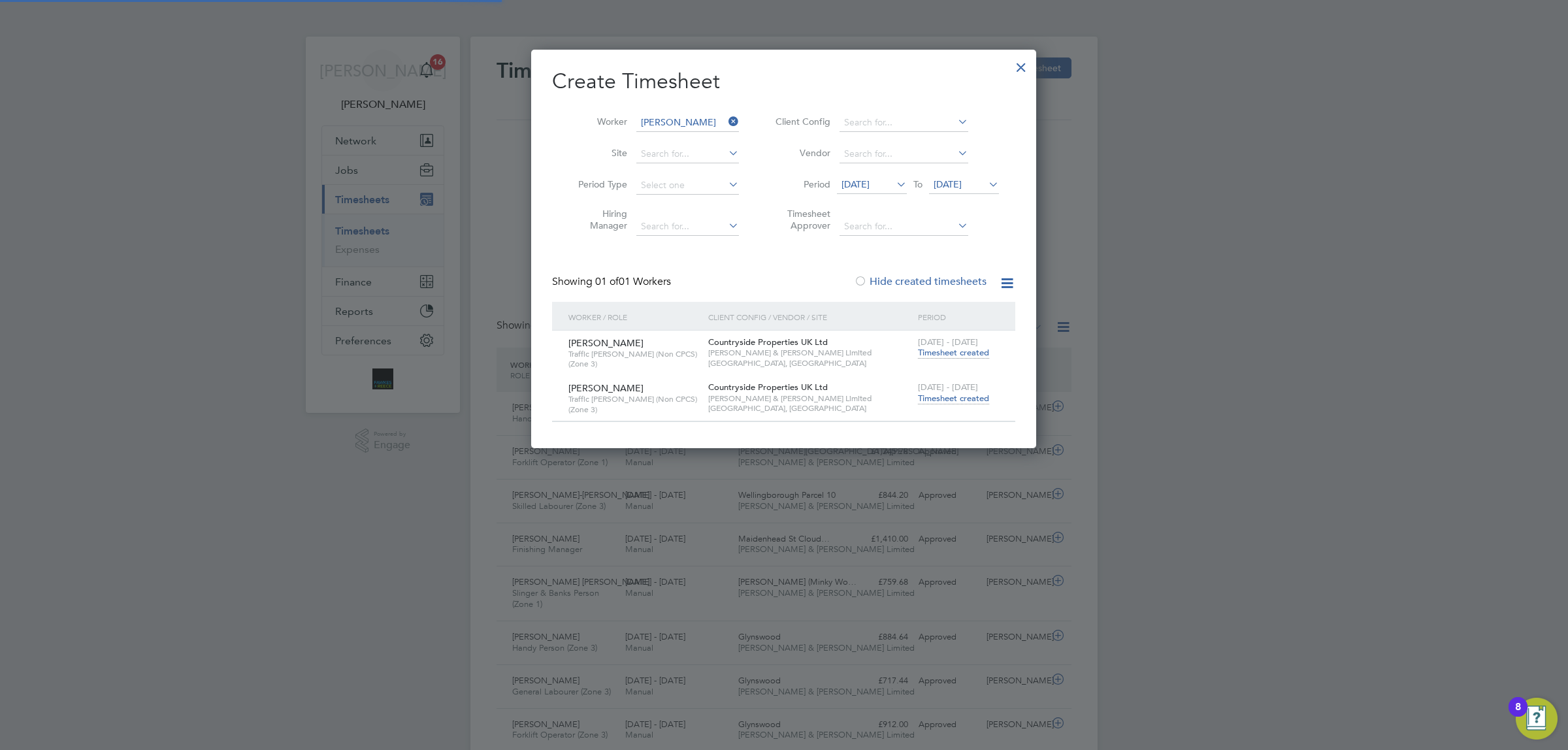
scroll to position [33, 113]
click at [726, 121] on icon at bounding box center [726, 121] width 0 height 18
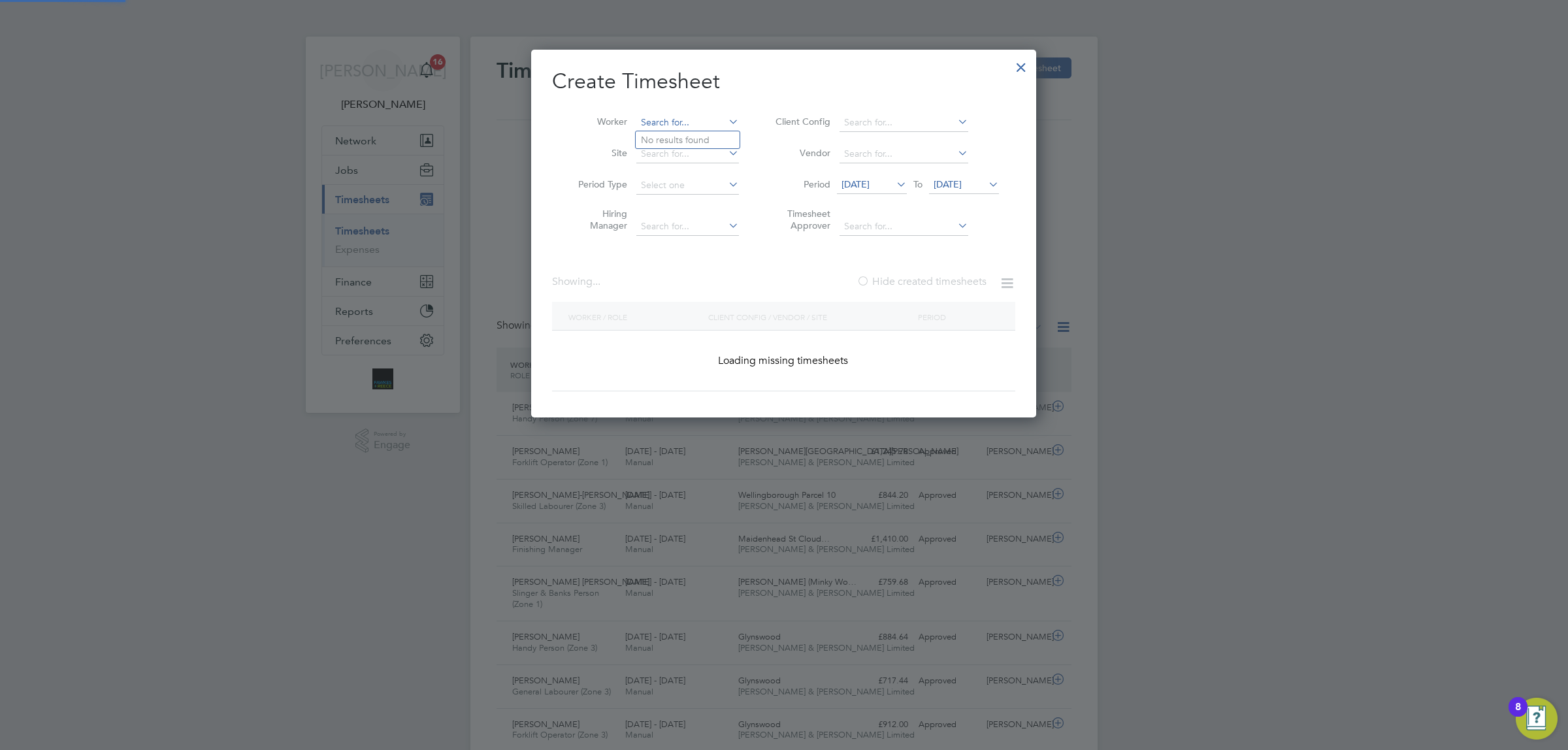
click at [670, 119] on input at bounding box center [687, 123] width 102 height 18
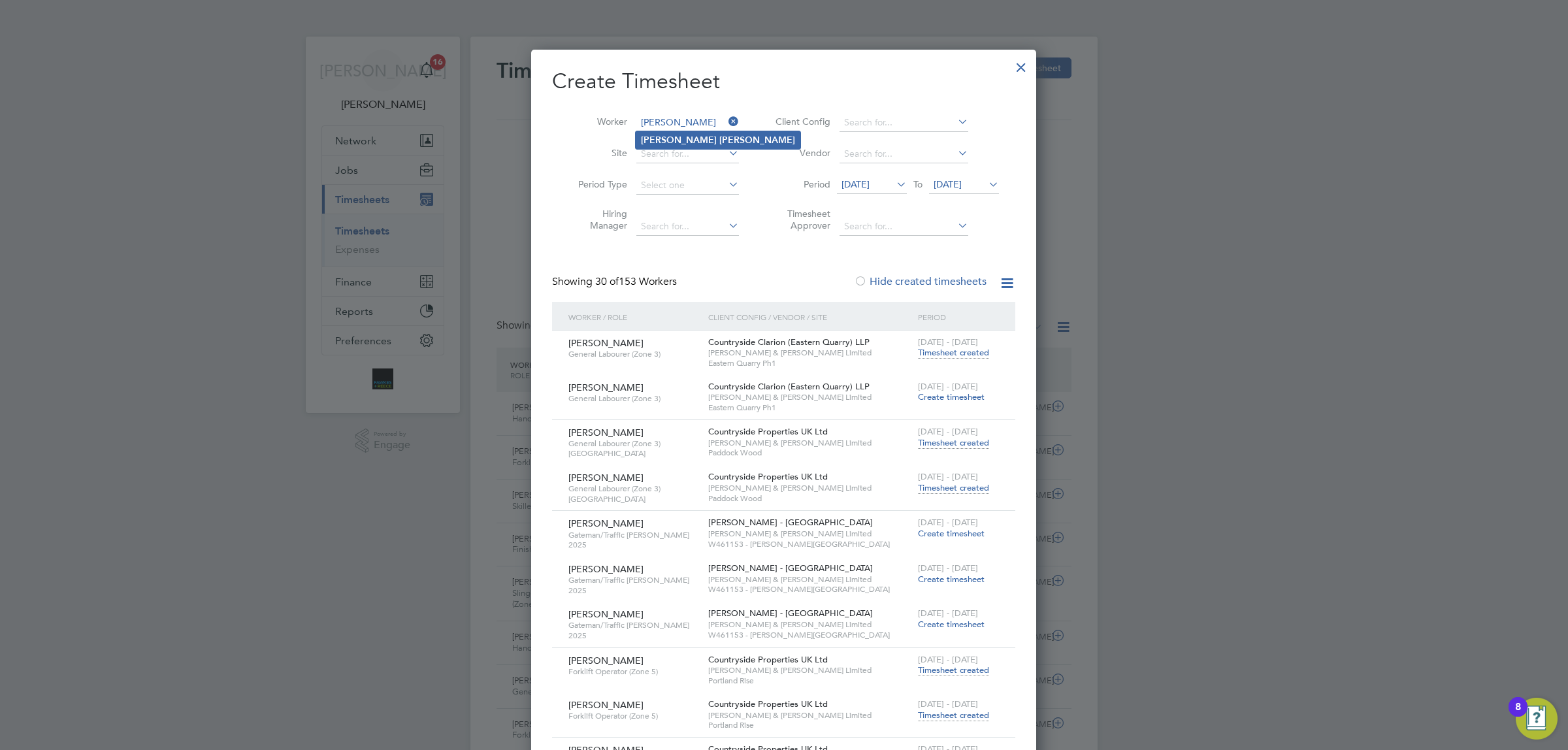
click at [720, 137] on b "[PERSON_NAME]" at bounding box center [757, 141] width 76 height 11
type input "[PERSON_NAME]"
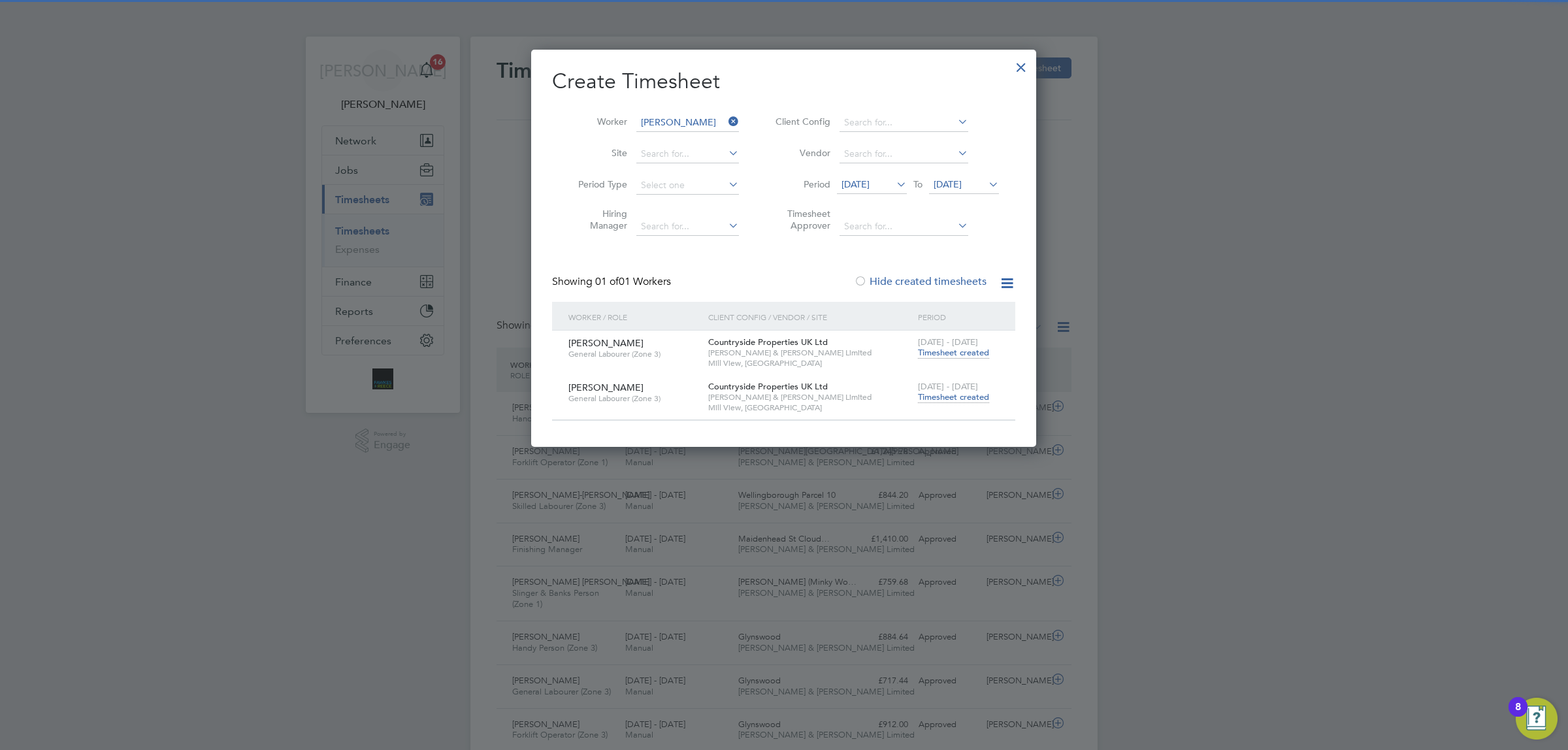
click at [932, 397] on span "Timesheet created" at bounding box center [954, 397] width 71 height 11
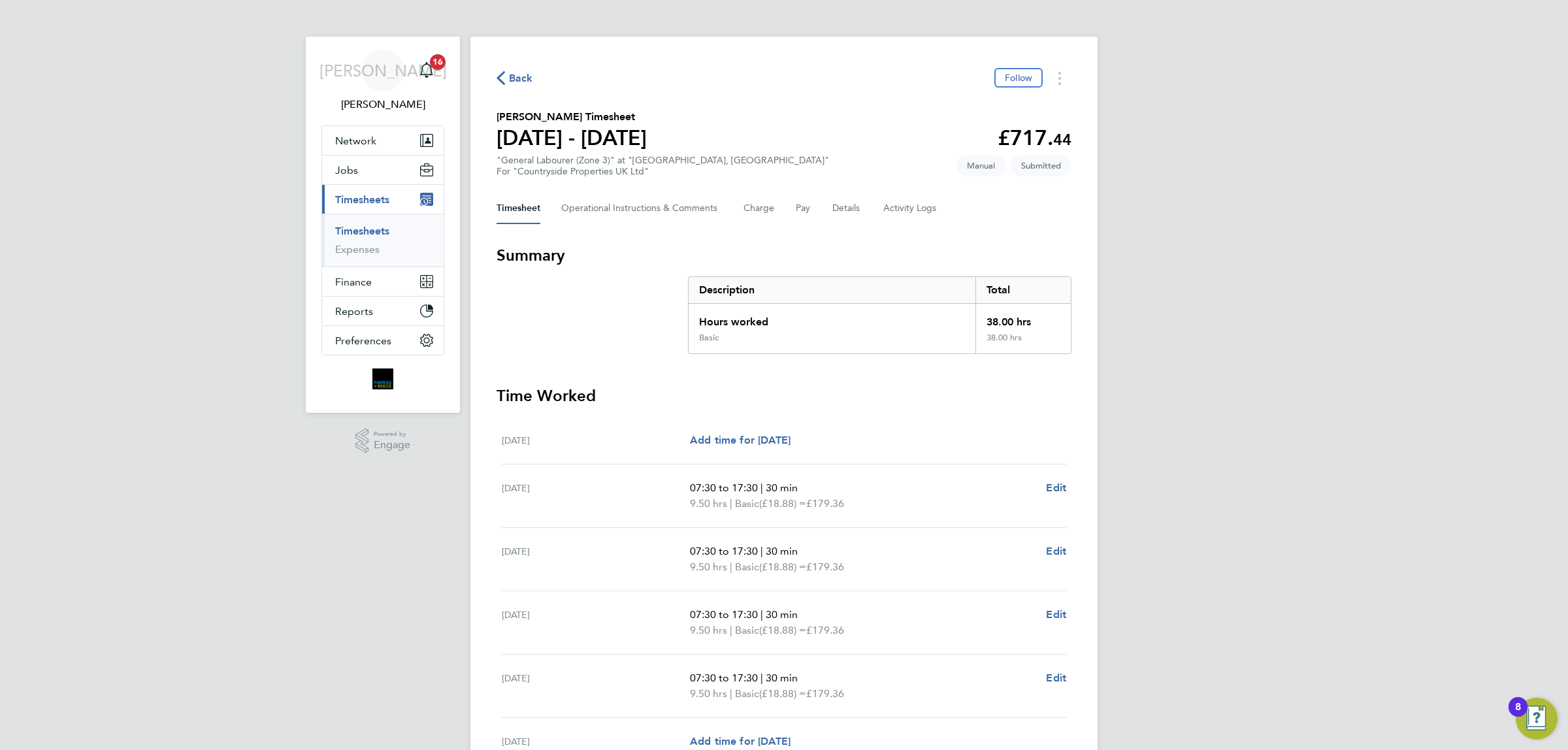
click at [516, 76] on span "Back" at bounding box center [521, 78] width 25 height 16
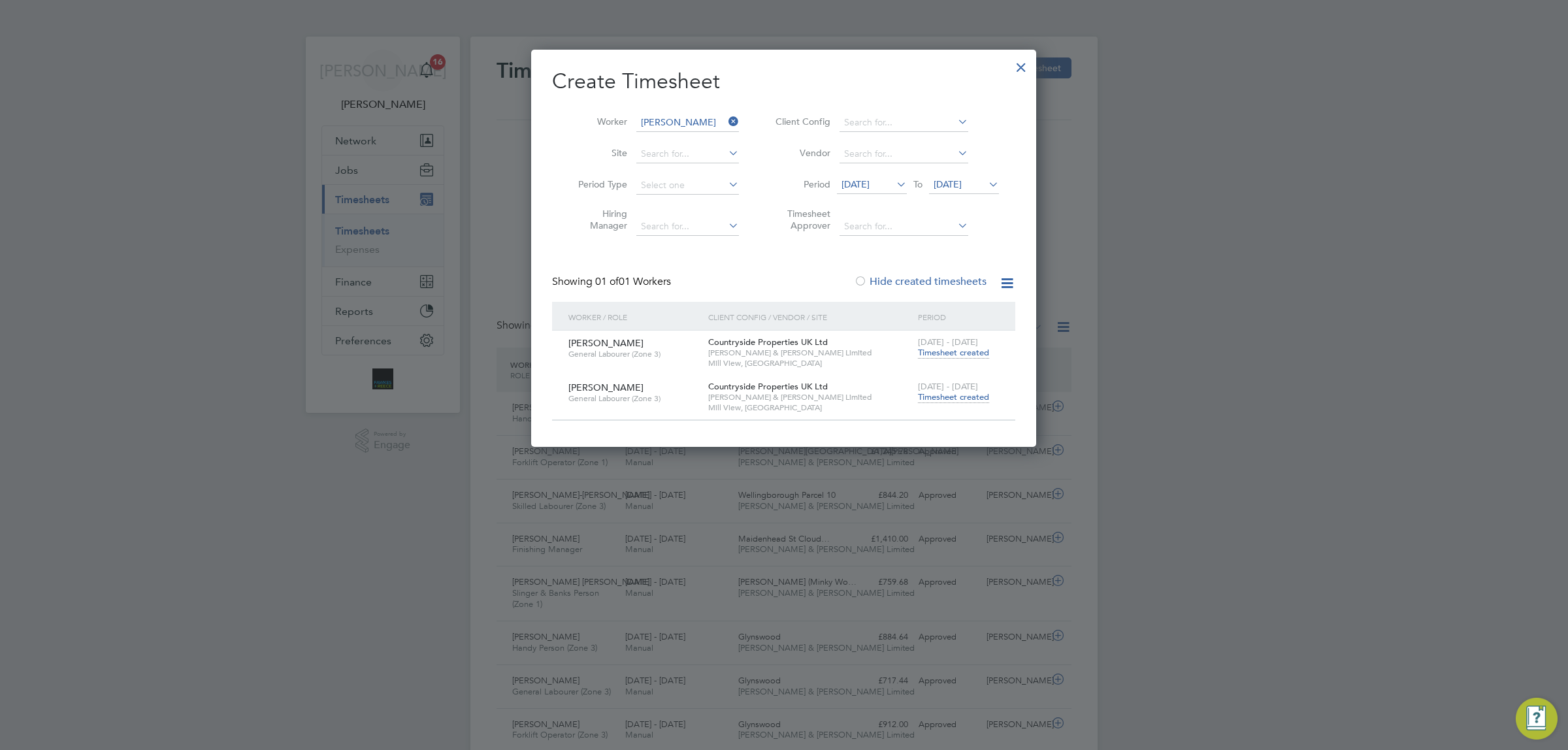
click at [603, 119] on label "Worker" at bounding box center [598, 121] width 59 height 11
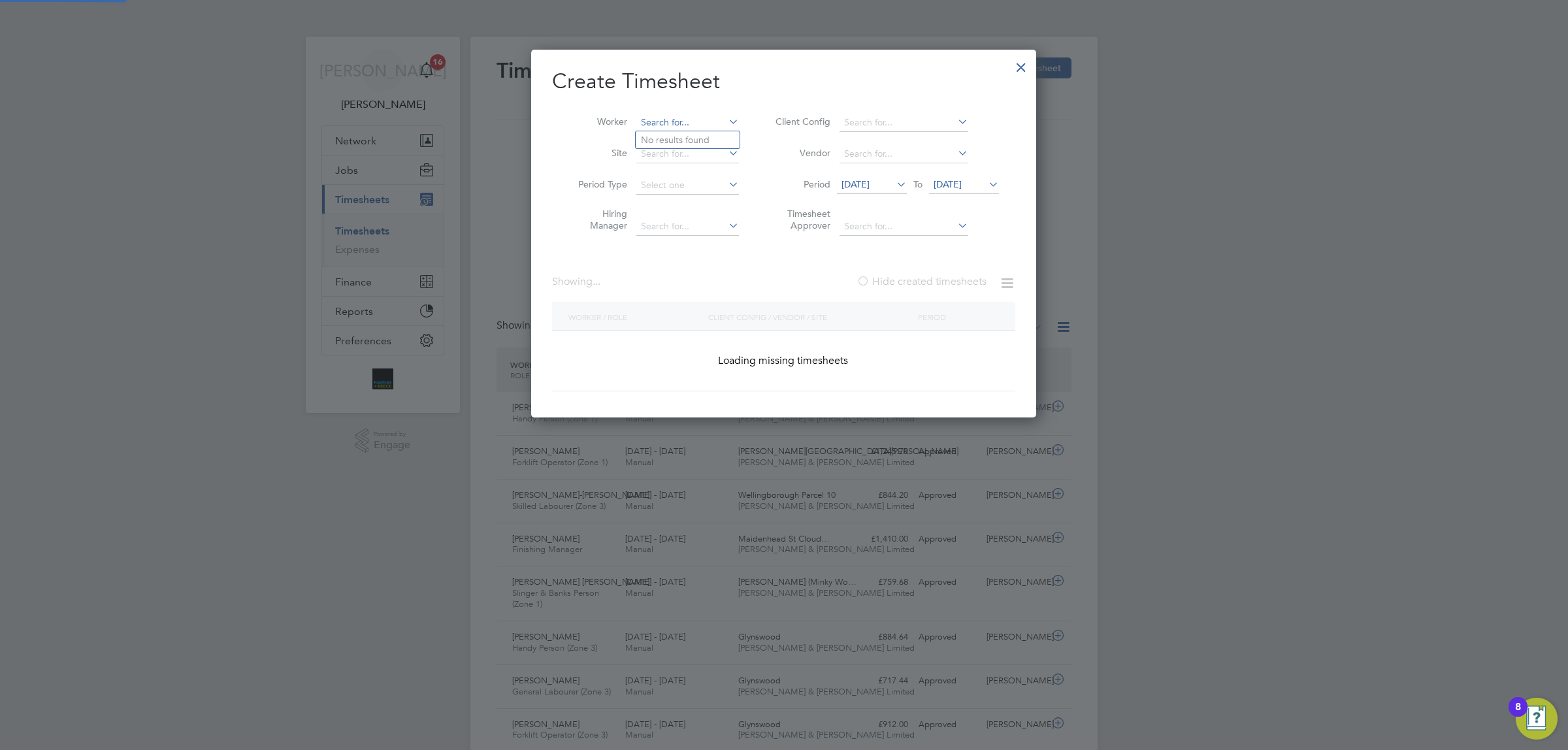
click at [665, 115] on input at bounding box center [687, 123] width 102 height 18
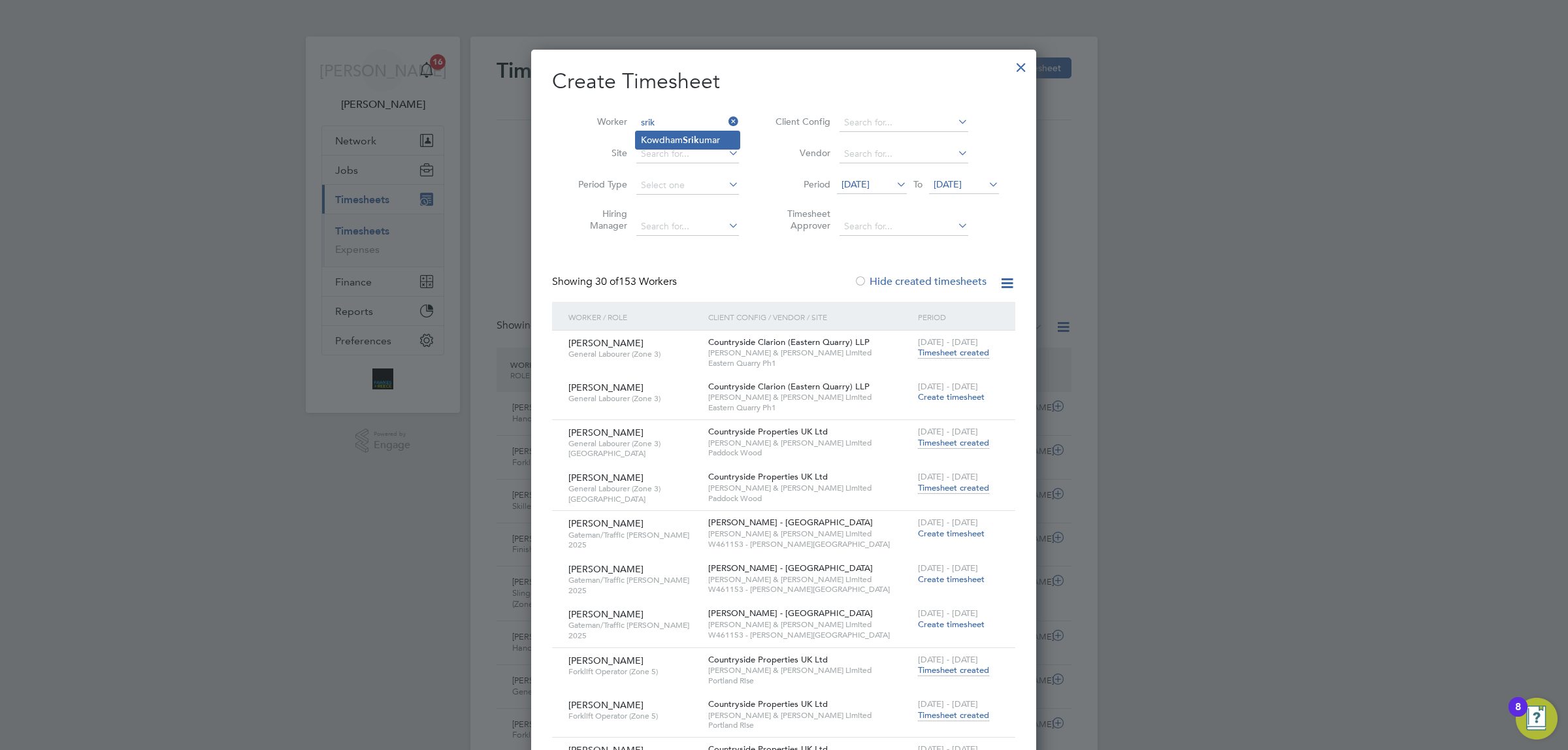
click at [663, 138] on li "[PERSON_NAME]" at bounding box center [687, 141] width 104 height 18
type input "[PERSON_NAME]"
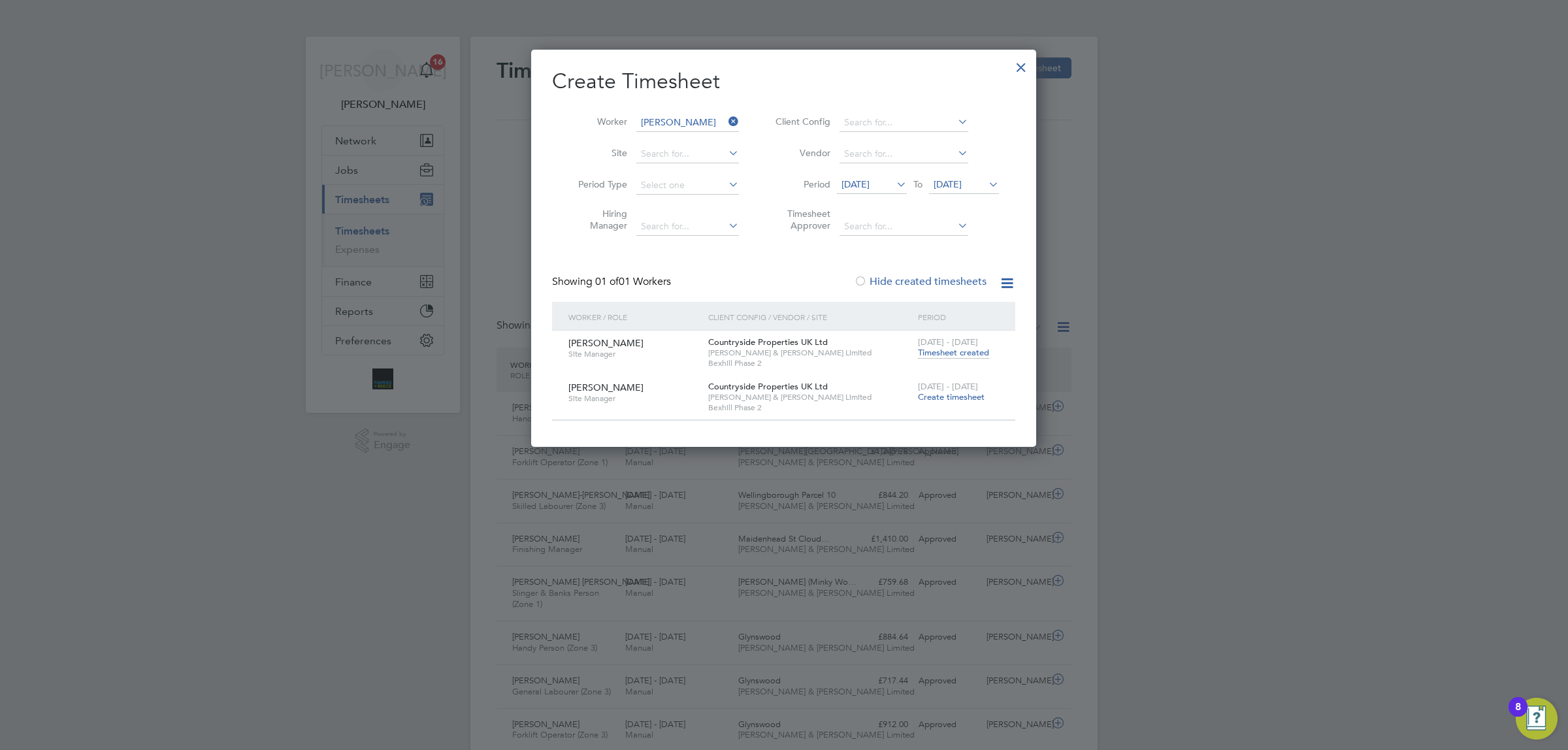
click at [726, 122] on icon at bounding box center [726, 121] width 0 height 18
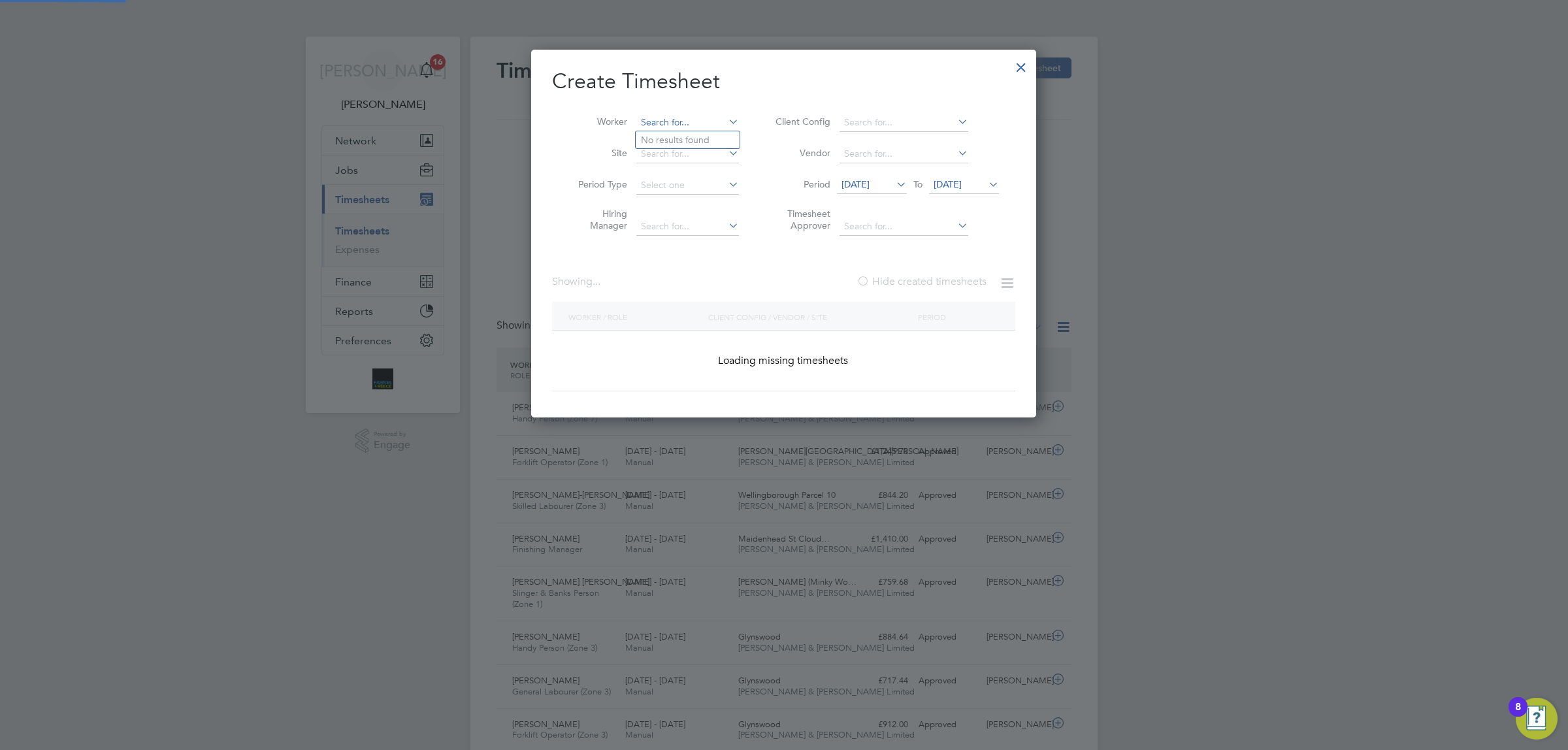
click at [680, 119] on input at bounding box center [687, 123] width 102 height 18
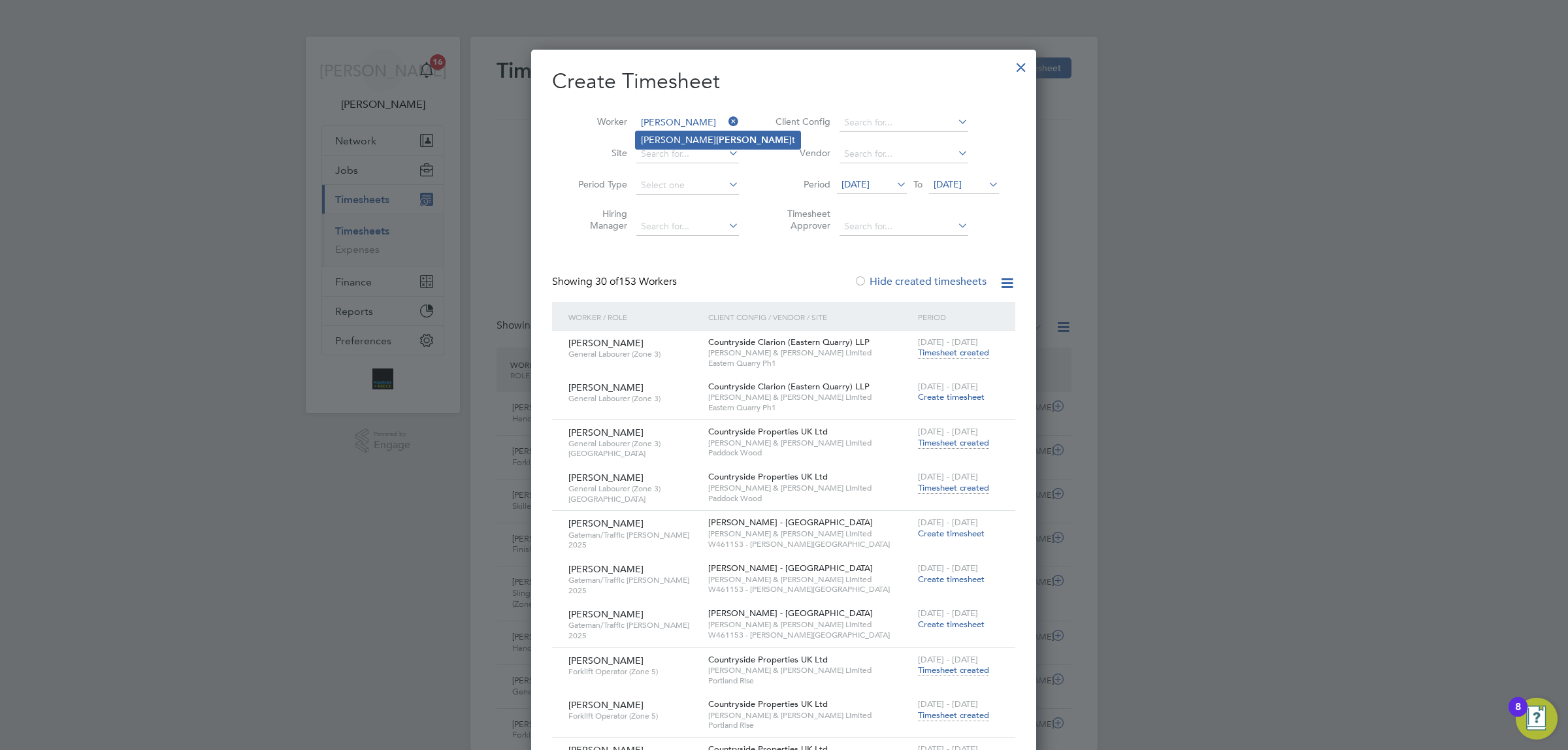
click at [717, 138] on b "[PERSON_NAME]" at bounding box center [754, 141] width 76 height 11
type input "[PERSON_NAME]"
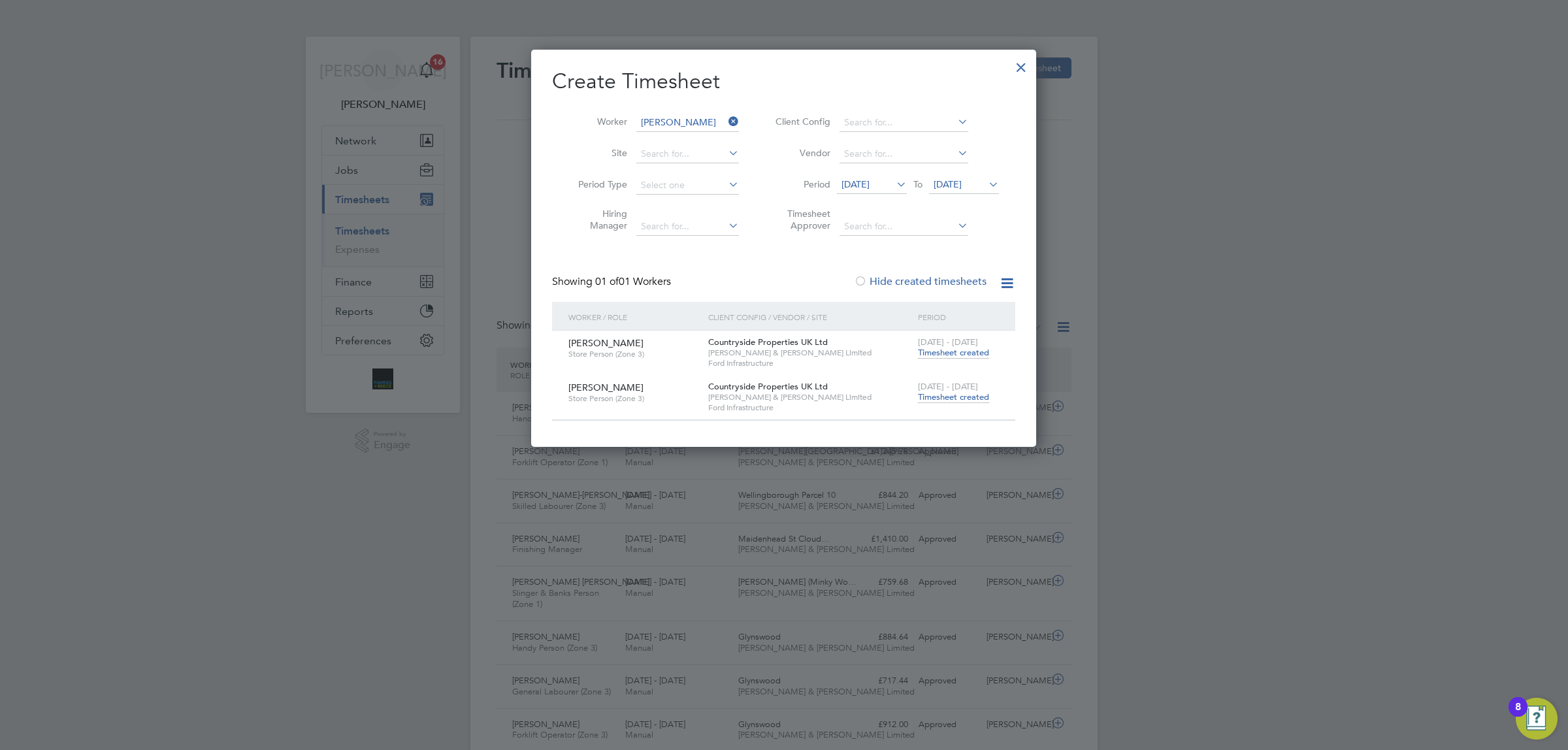
click at [962, 402] on div "[DATE] - [DATE] Timesheet created" at bounding box center [959, 393] width 88 height 35
click at [961, 397] on span "Timesheet created" at bounding box center [954, 397] width 71 height 11
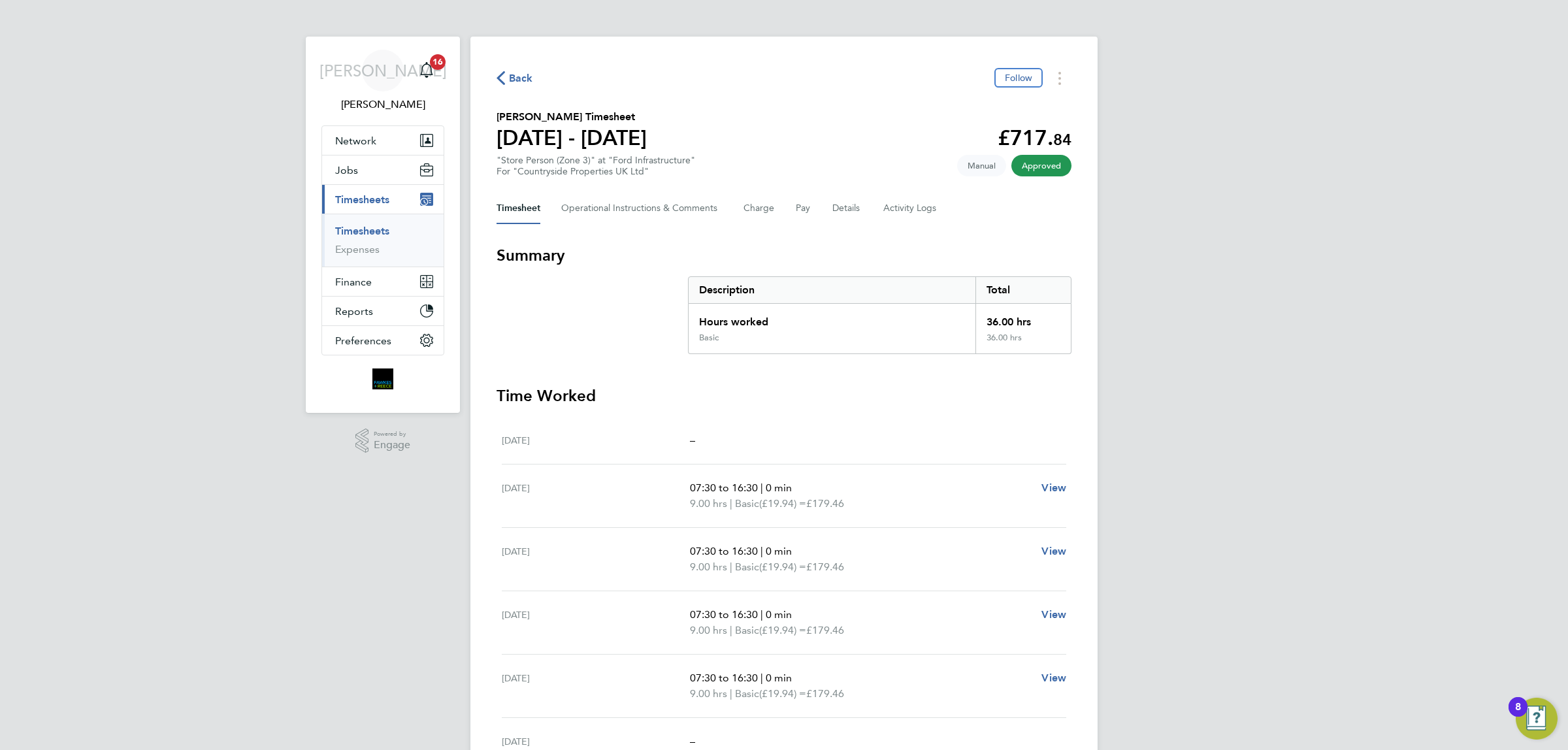
click at [523, 73] on span "Back" at bounding box center [521, 78] width 25 height 16
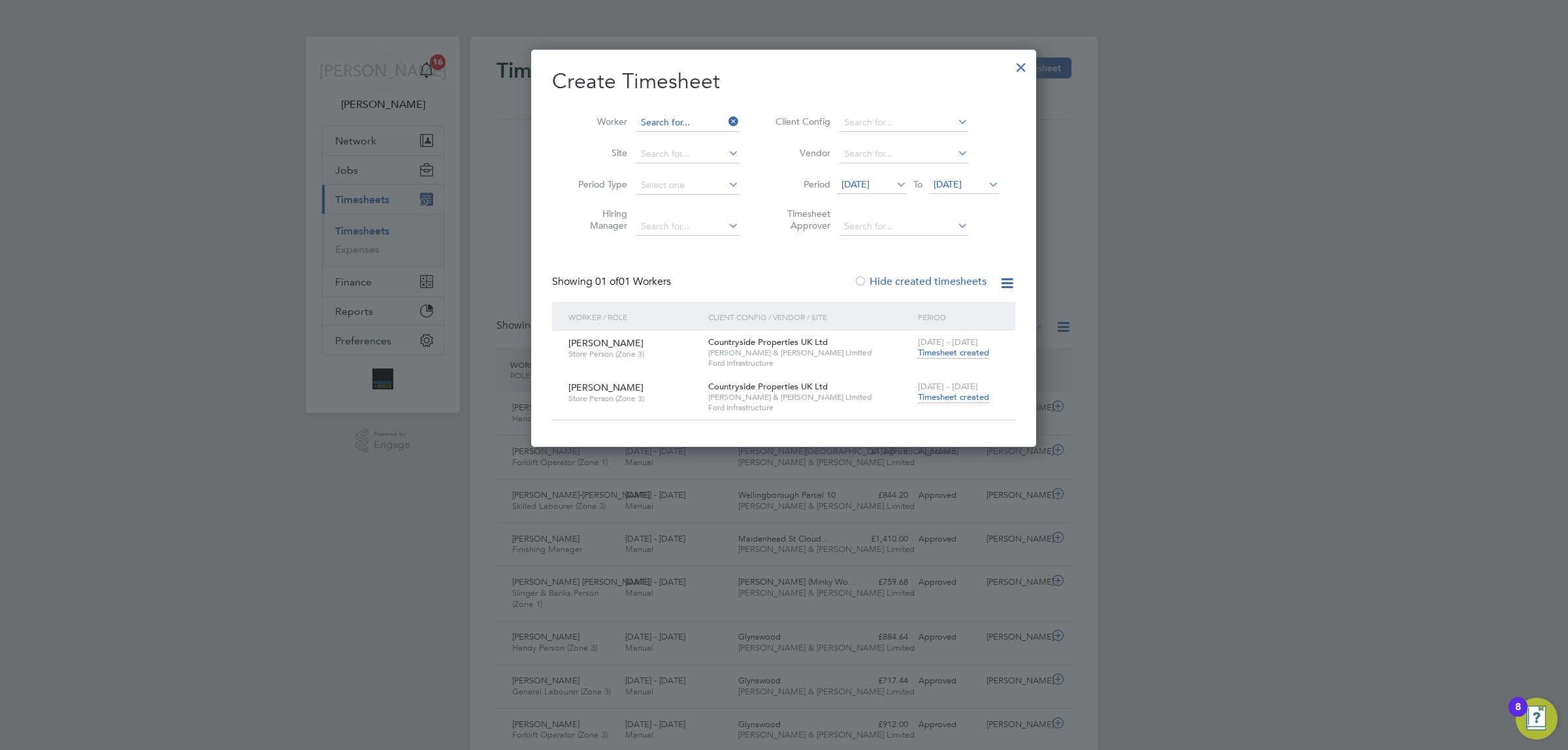
click at [654, 122] on input at bounding box center [687, 123] width 102 height 18
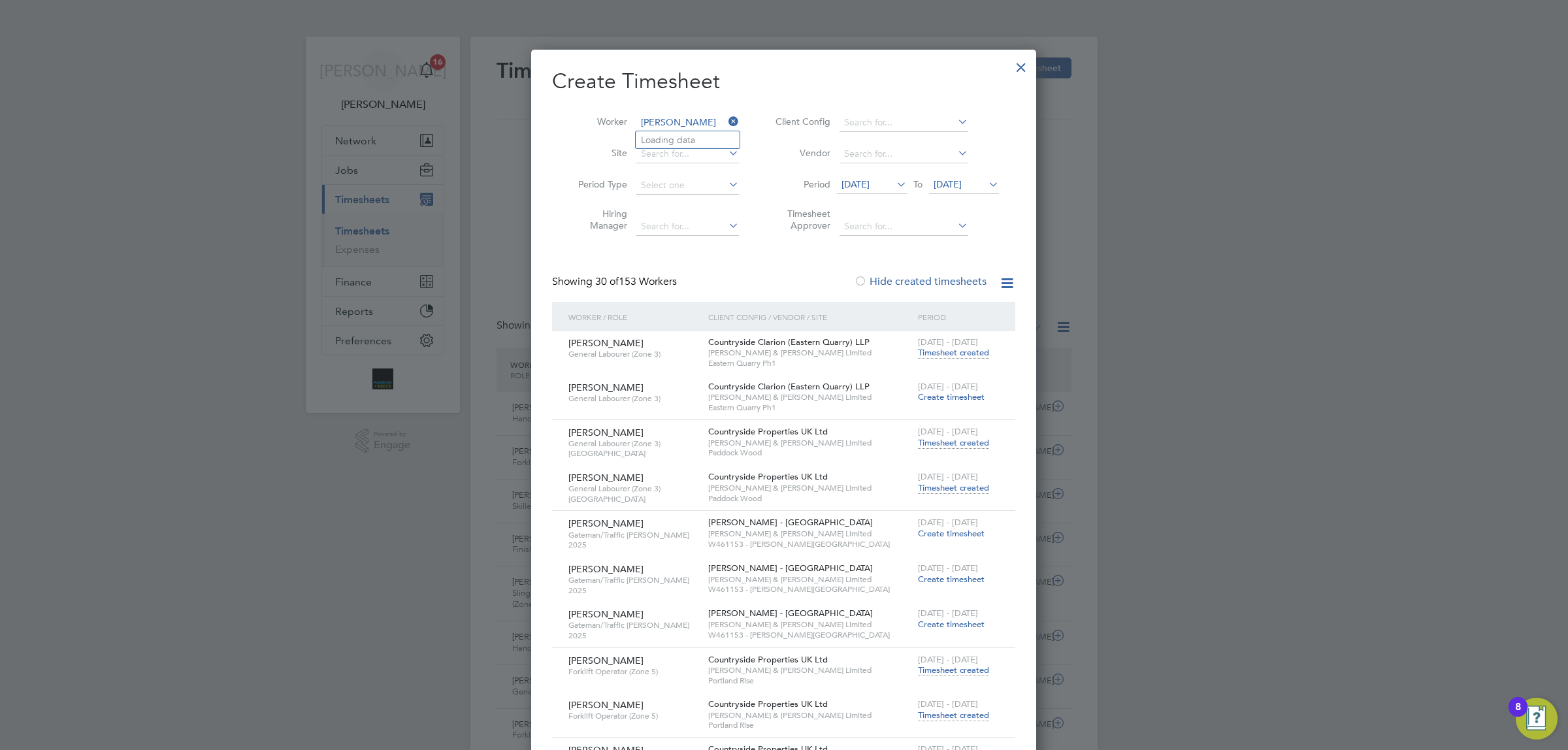
type input "[PERSON_NAME]"
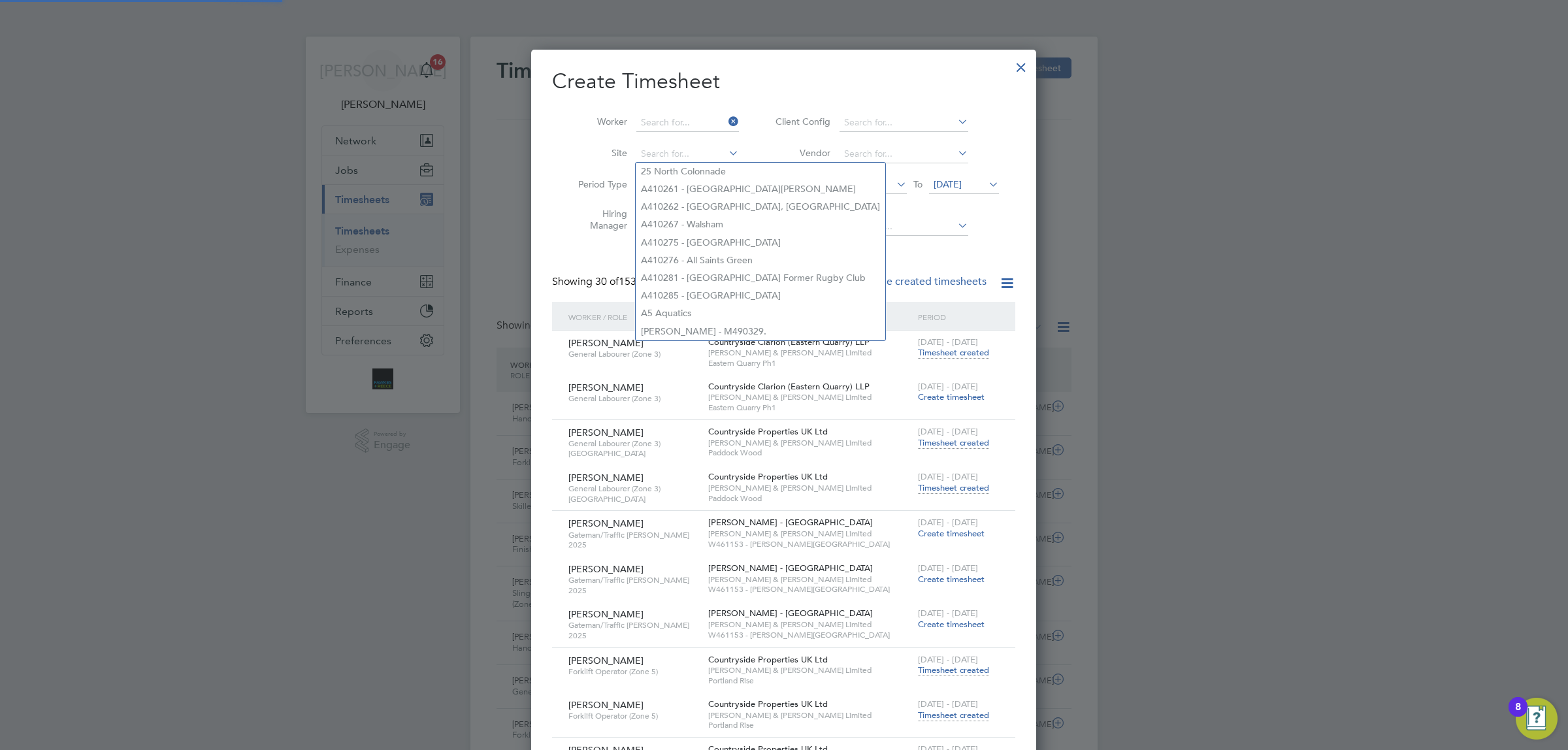
type input "m"
drag, startPoint x: 685, startPoint y: 155, endPoint x: 502, endPoint y: 136, distance: 184.0
click at [690, 128] on input at bounding box center [687, 123] width 102 height 18
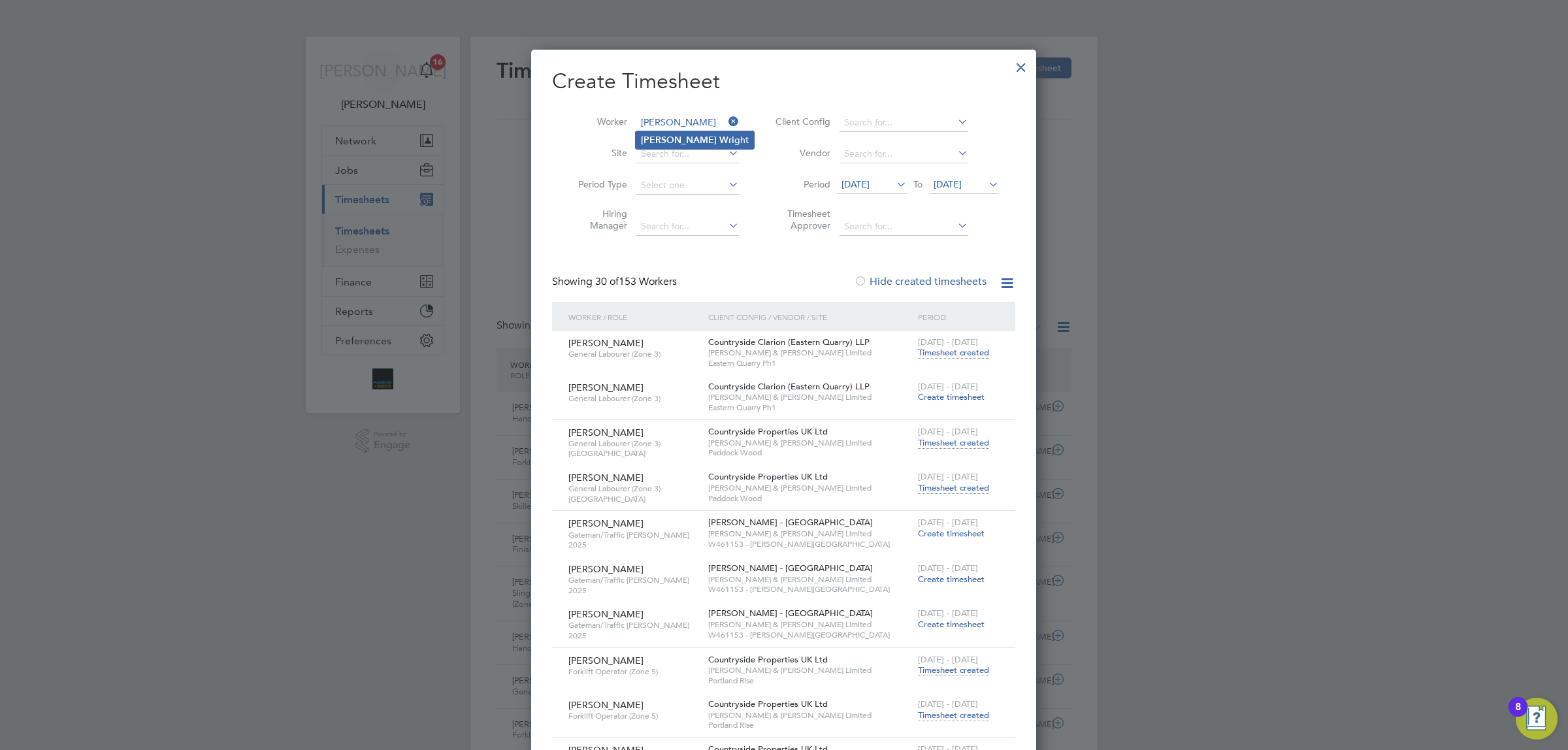
click at [720, 136] on b "Wri" at bounding box center [727, 141] width 15 height 11
type input "[PERSON_NAME]"
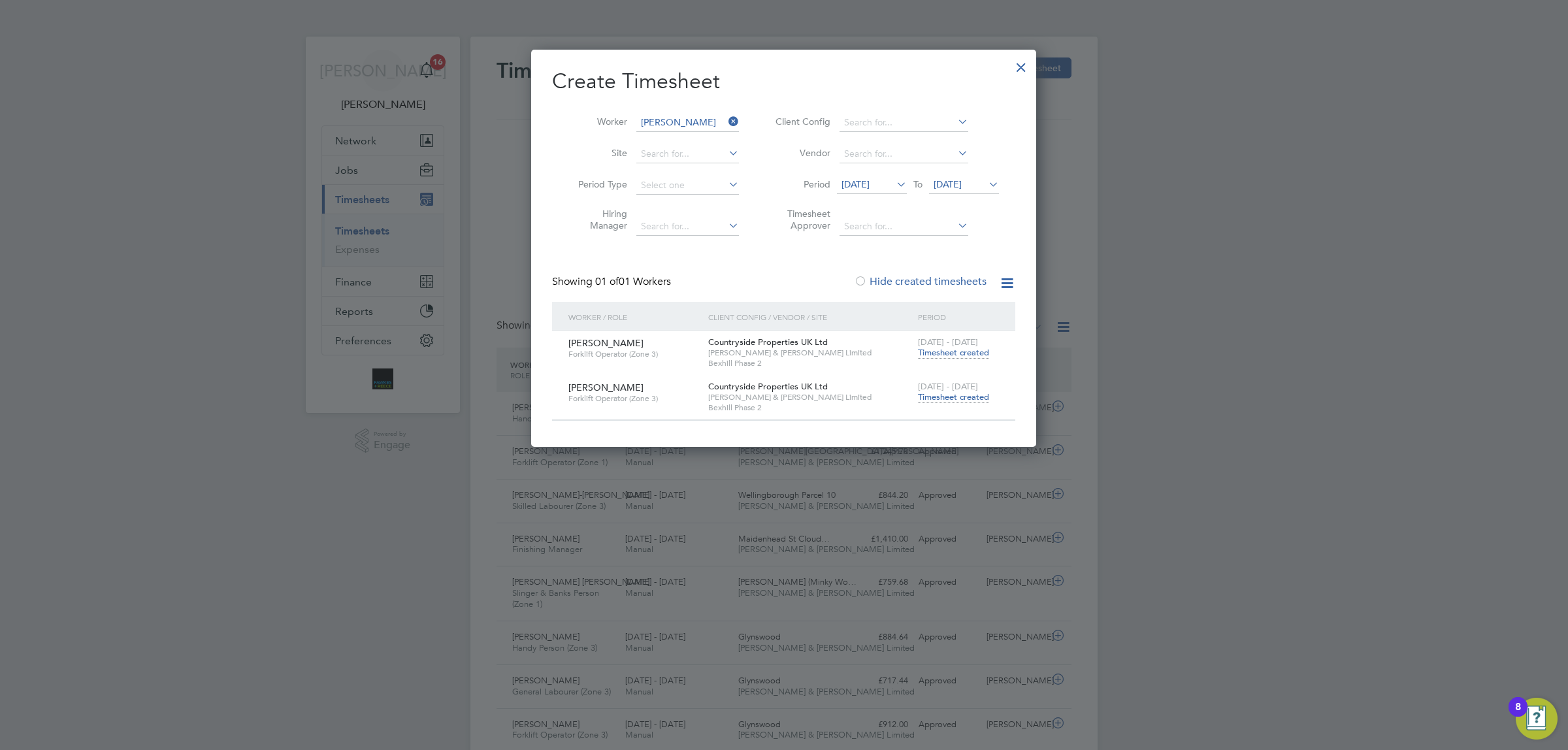
click at [954, 402] on span "Timesheet created" at bounding box center [954, 397] width 71 height 11
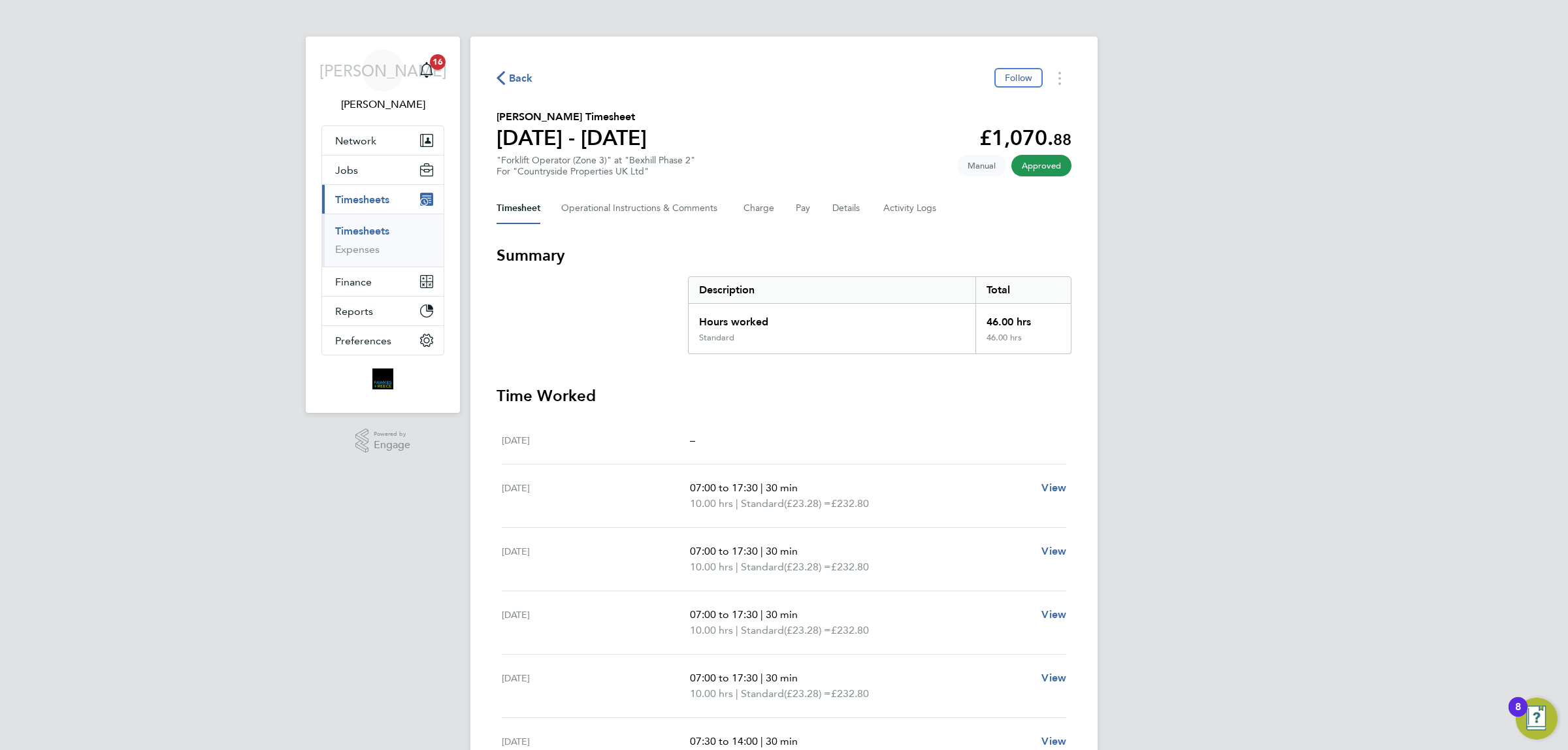
drag, startPoint x: 519, startPoint y: 70, endPoint x: 532, endPoint y: 76, distance: 14.3
click at [519, 70] on span "Back" at bounding box center [521, 78] width 25 height 16
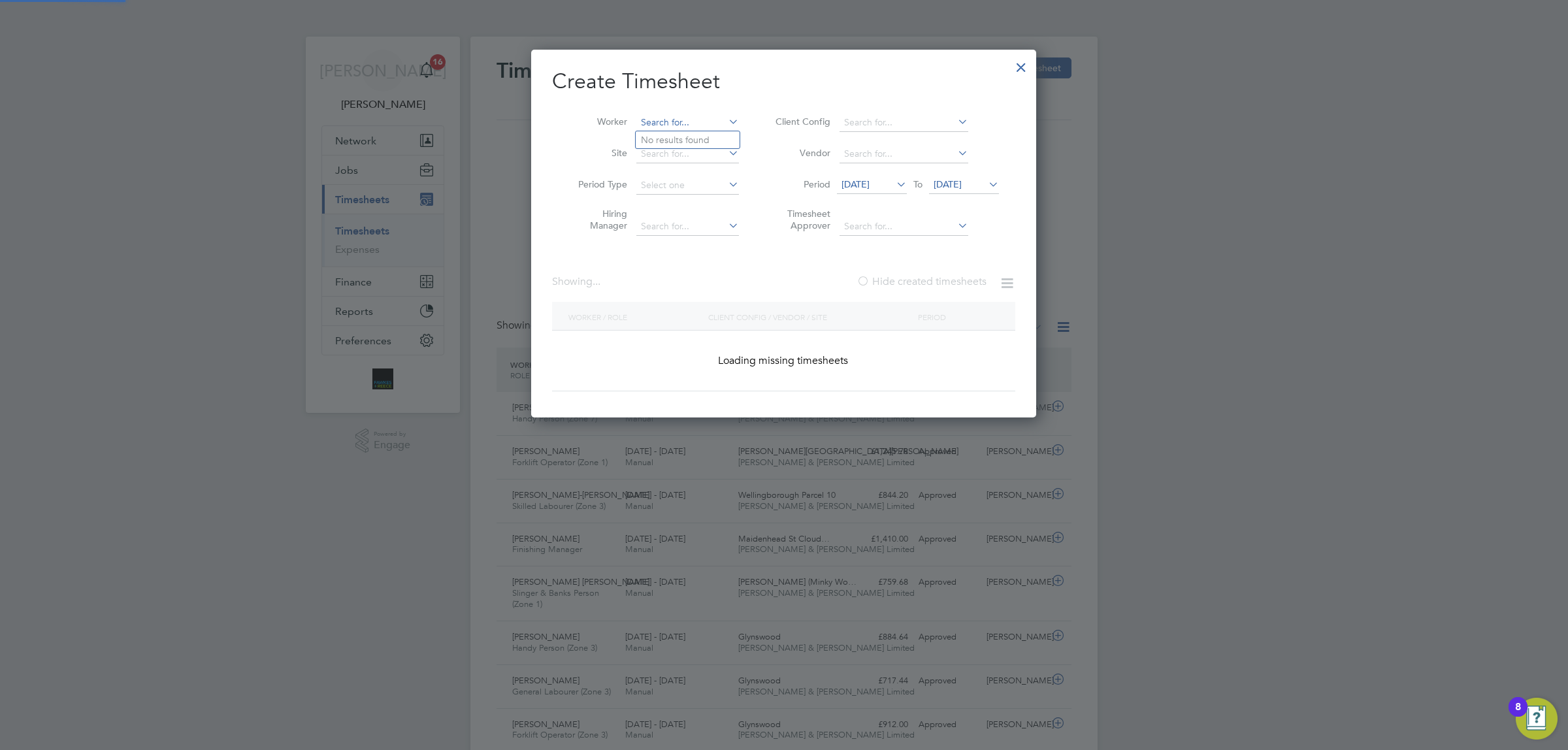
click at [690, 119] on input at bounding box center [687, 123] width 102 height 18
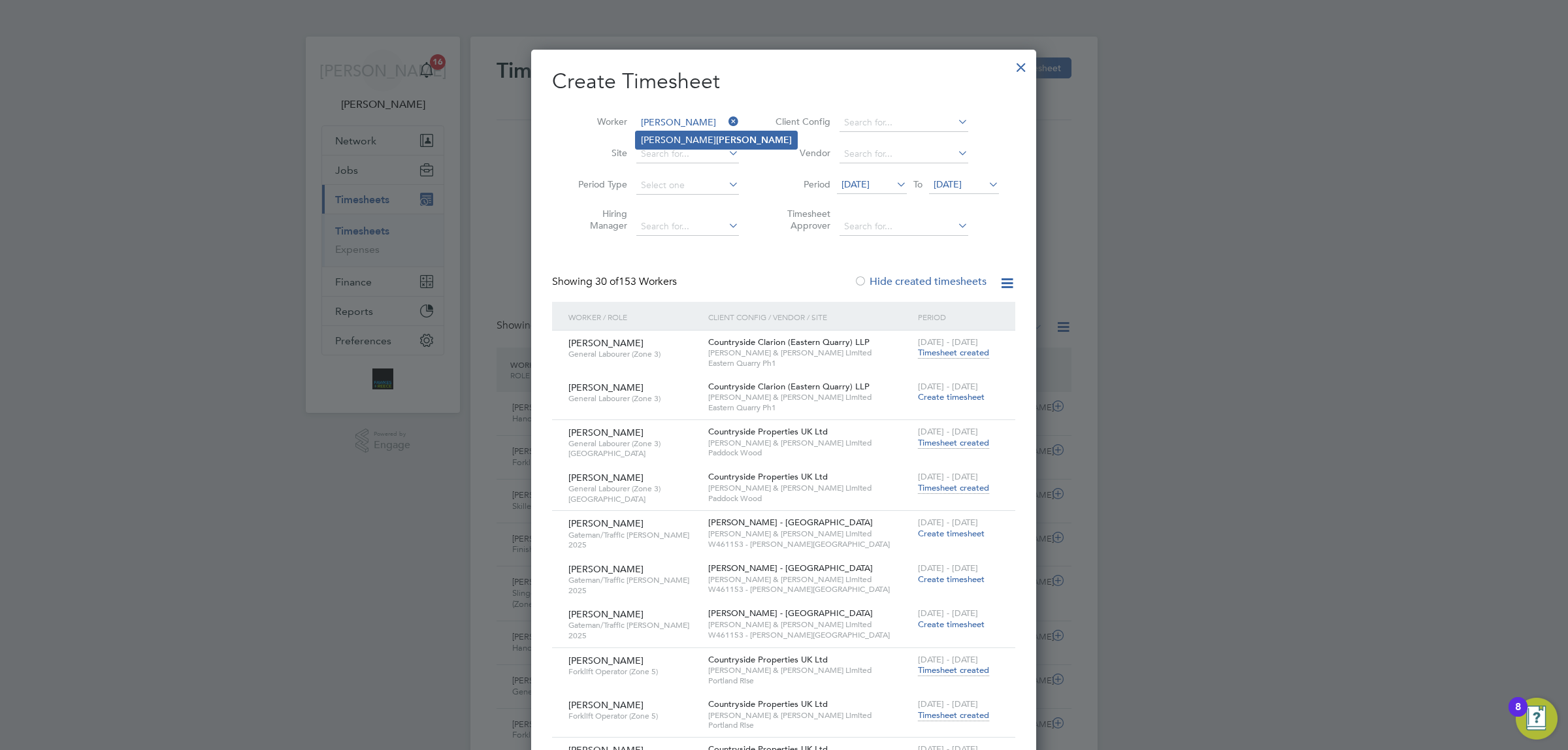
click at [717, 141] on b "[PERSON_NAME]" at bounding box center [754, 141] width 76 height 11
type input "[PERSON_NAME]"
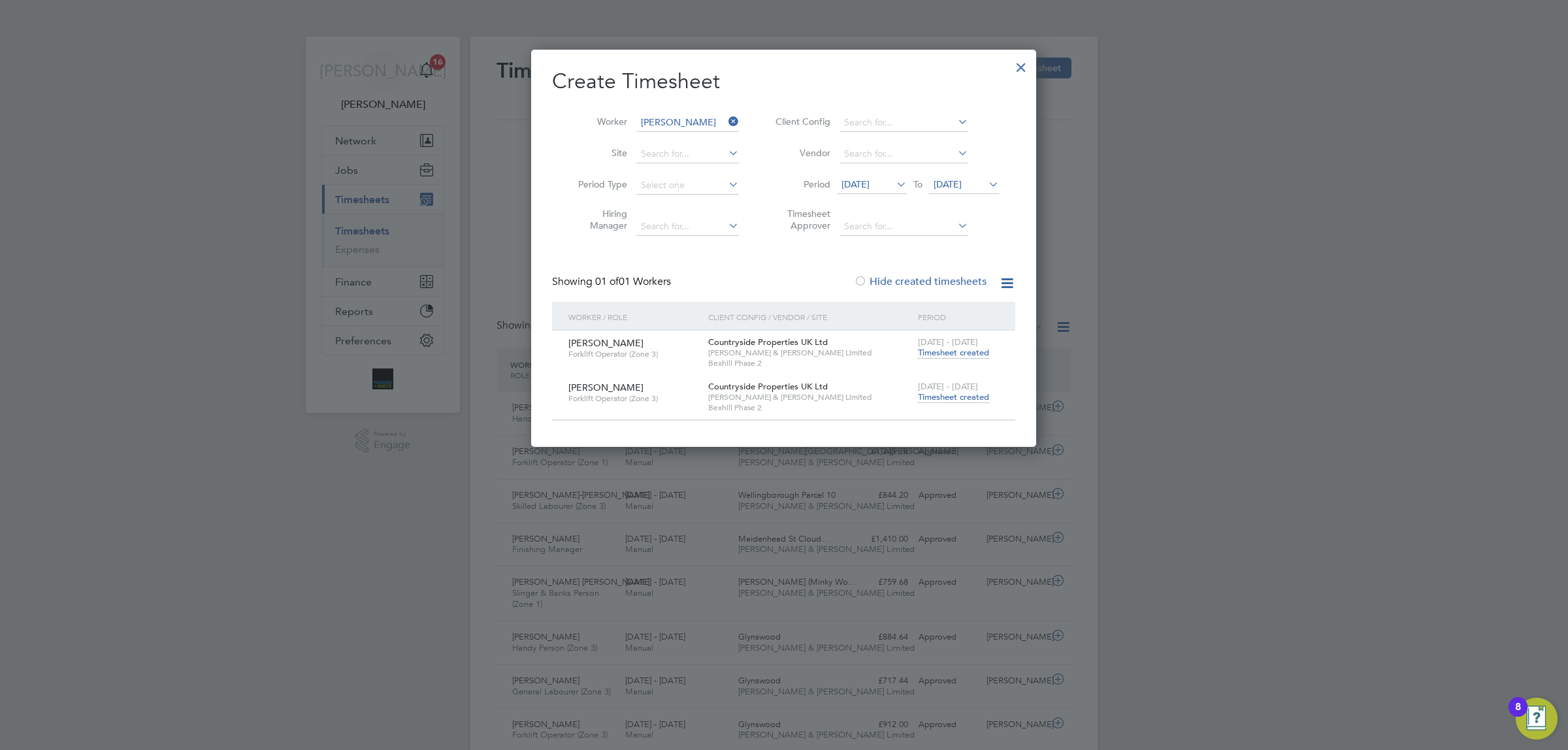
click at [919, 389] on span "[DATE] - [DATE]" at bounding box center [949, 387] width 61 height 11
click at [946, 402] on span "Timesheet created" at bounding box center [954, 397] width 71 height 11
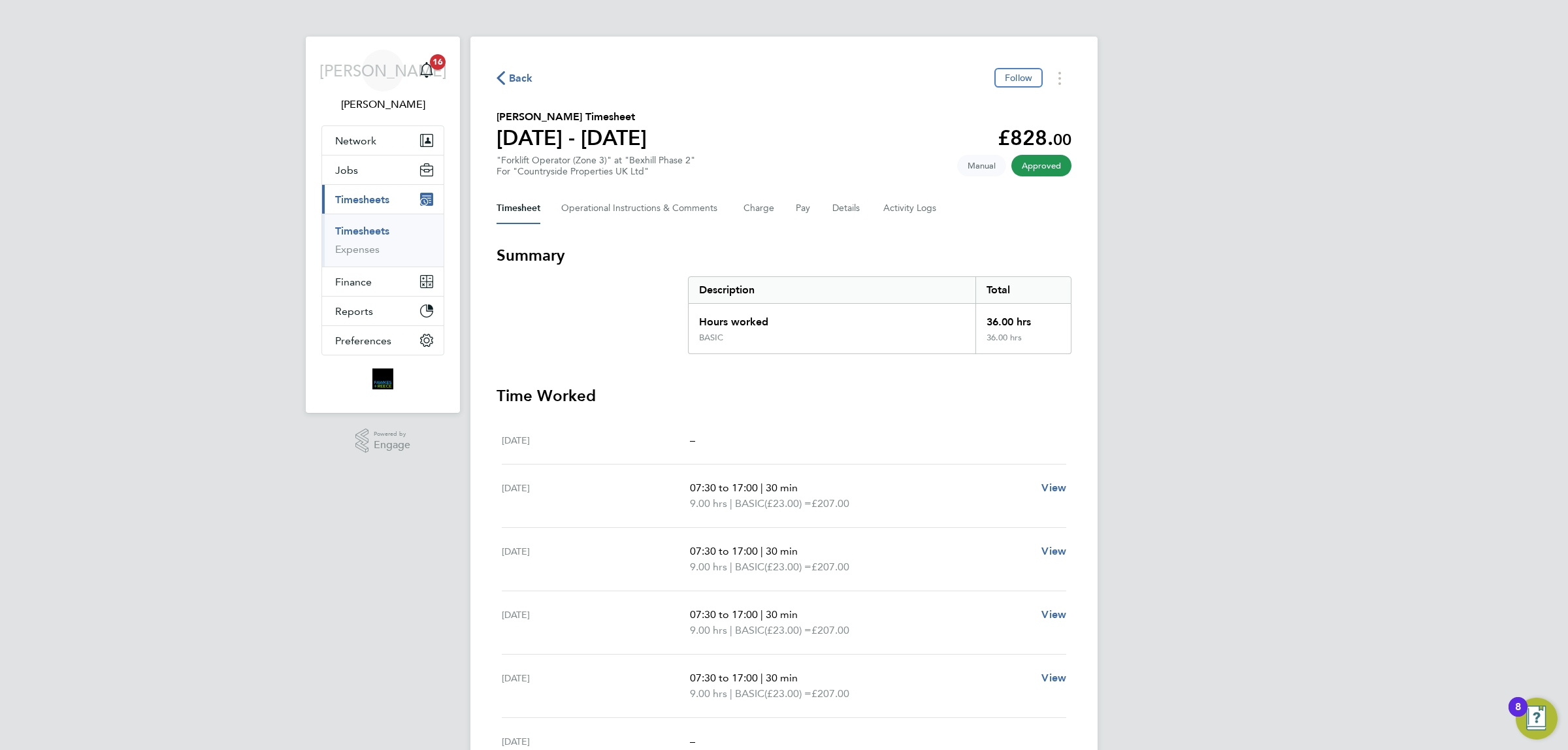
drag, startPoint x: 519, startPoint y: 79, endPoint x: 658, endPoint y: 132, distance: 148.8
click at [519, 79] on span "Back" at bounding box center [521, 78] width 25 height 16
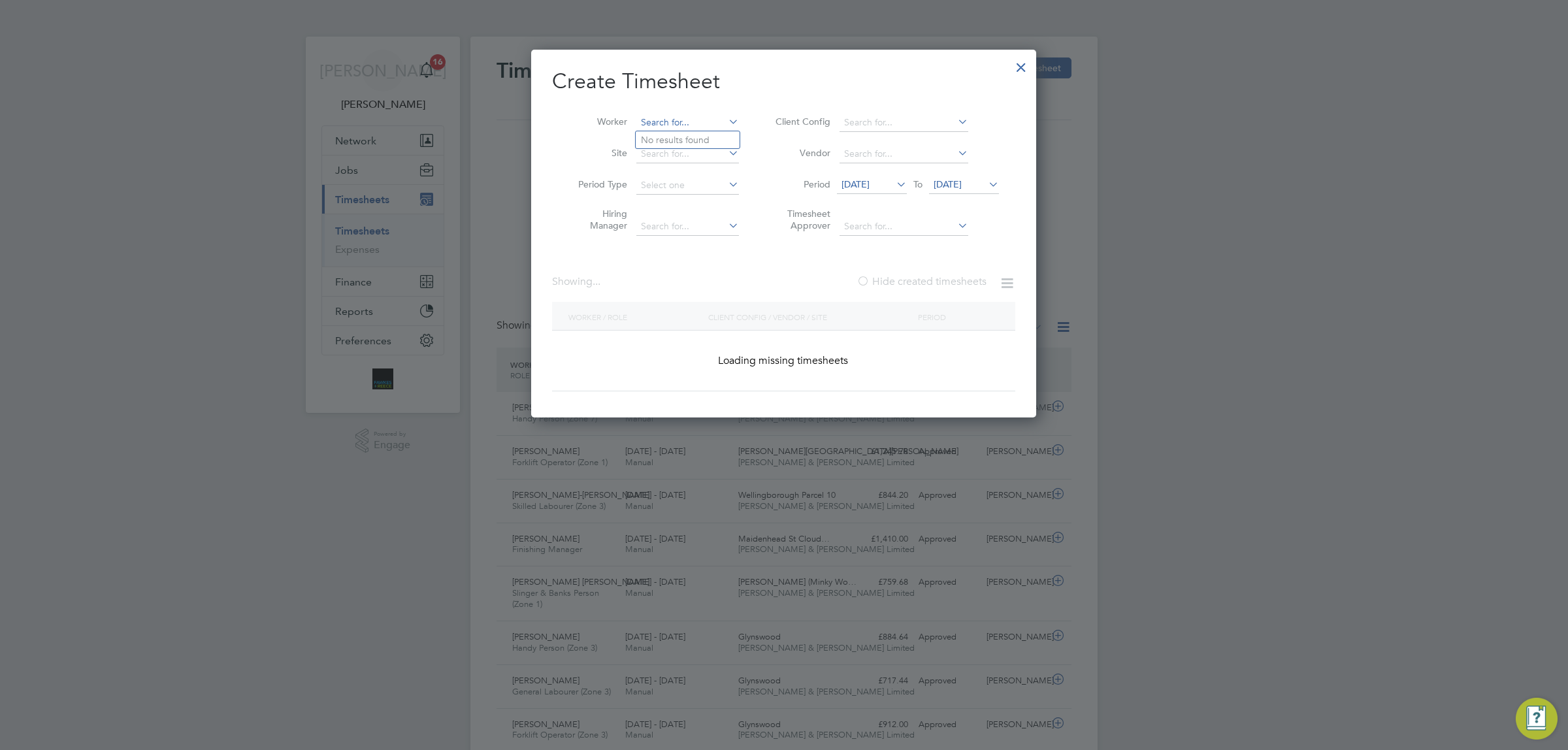
click at [699, 119] on input at bounding box center [687, 123] width 102 height 18
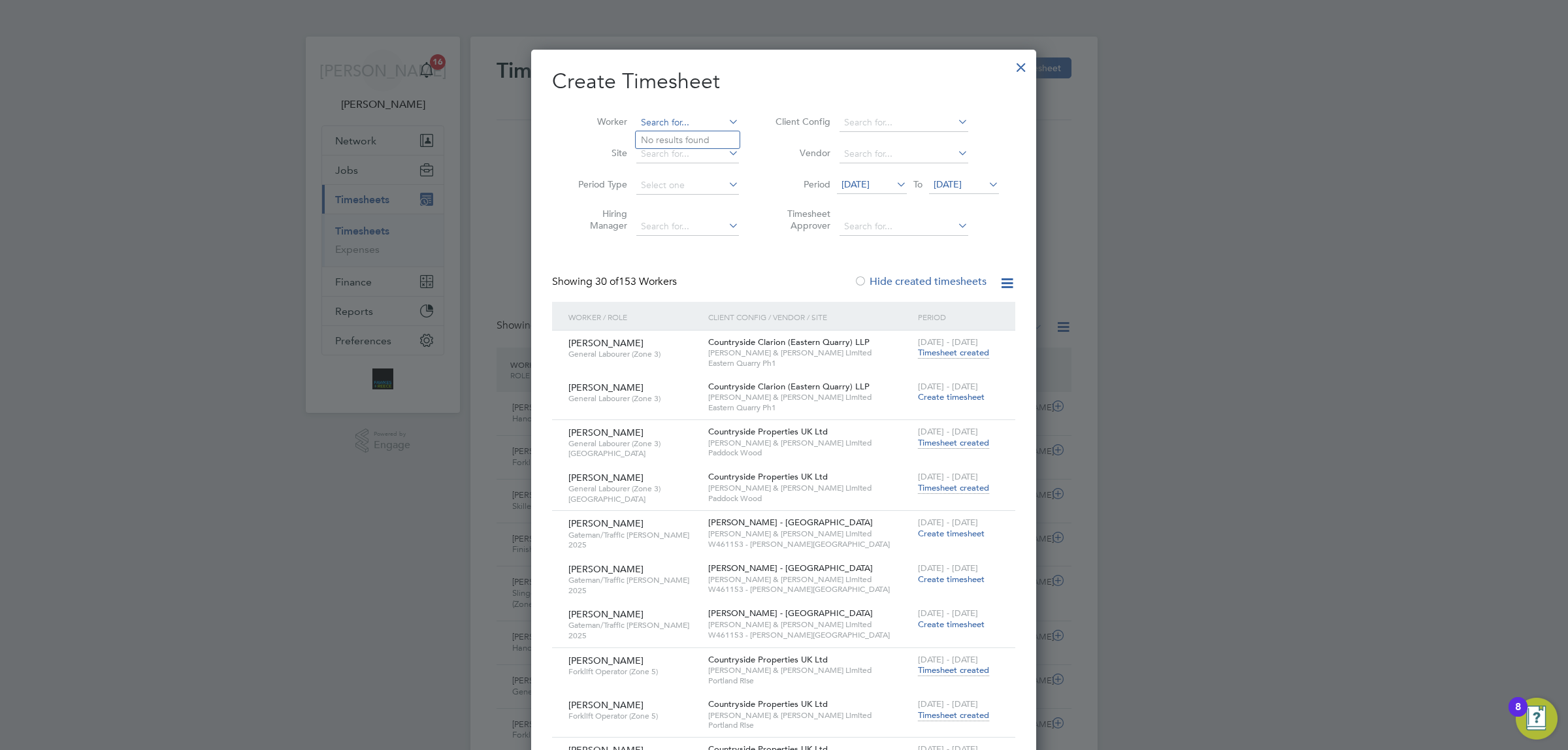
type input "o"
click at [691, 137] on b "Akinw" at bounding box center [700, 141] width 27 height 11
type input "[PERSON_NAME]"
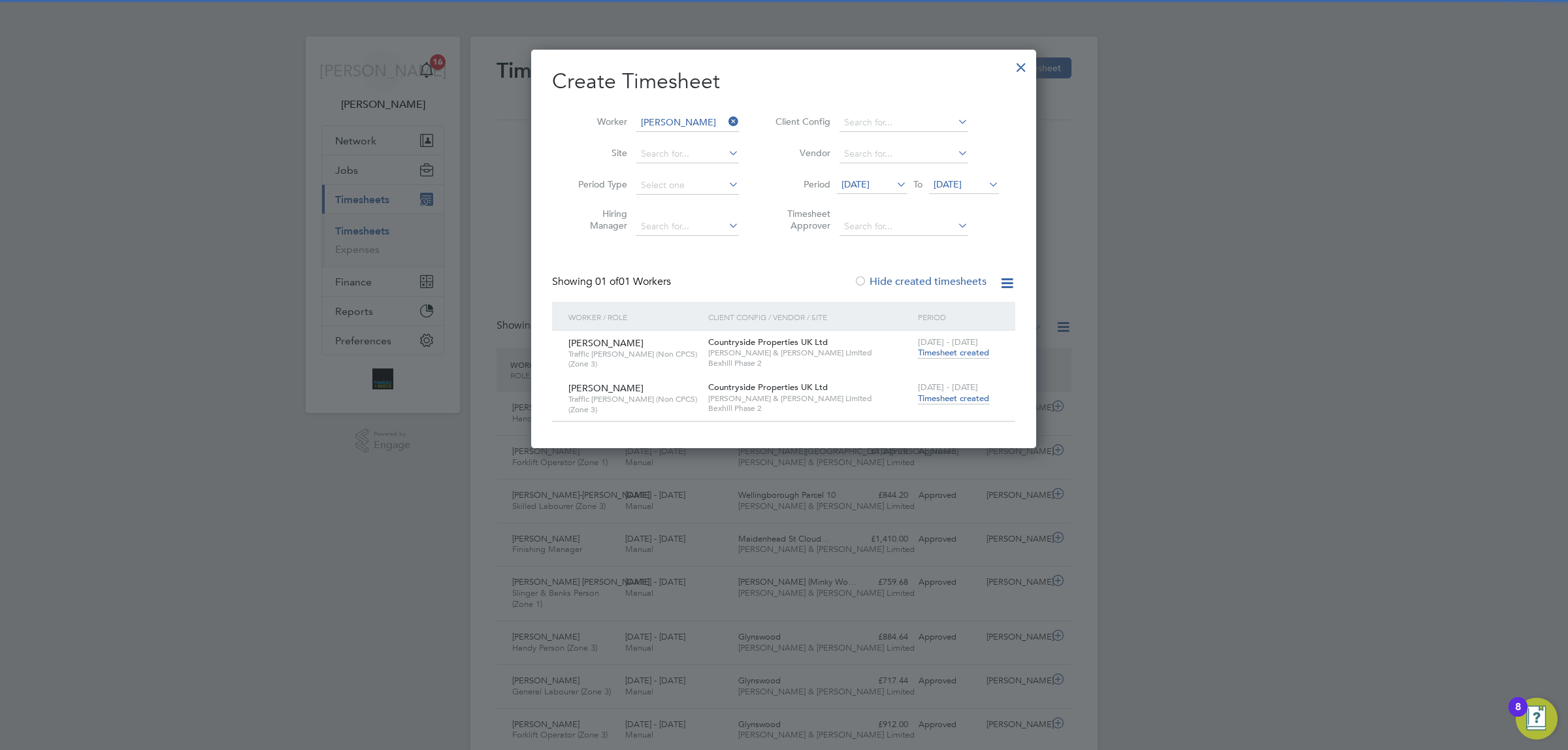
click at [964, 395] on span "Timesheet created" at bounding box center [954, 398] width 71 height 11
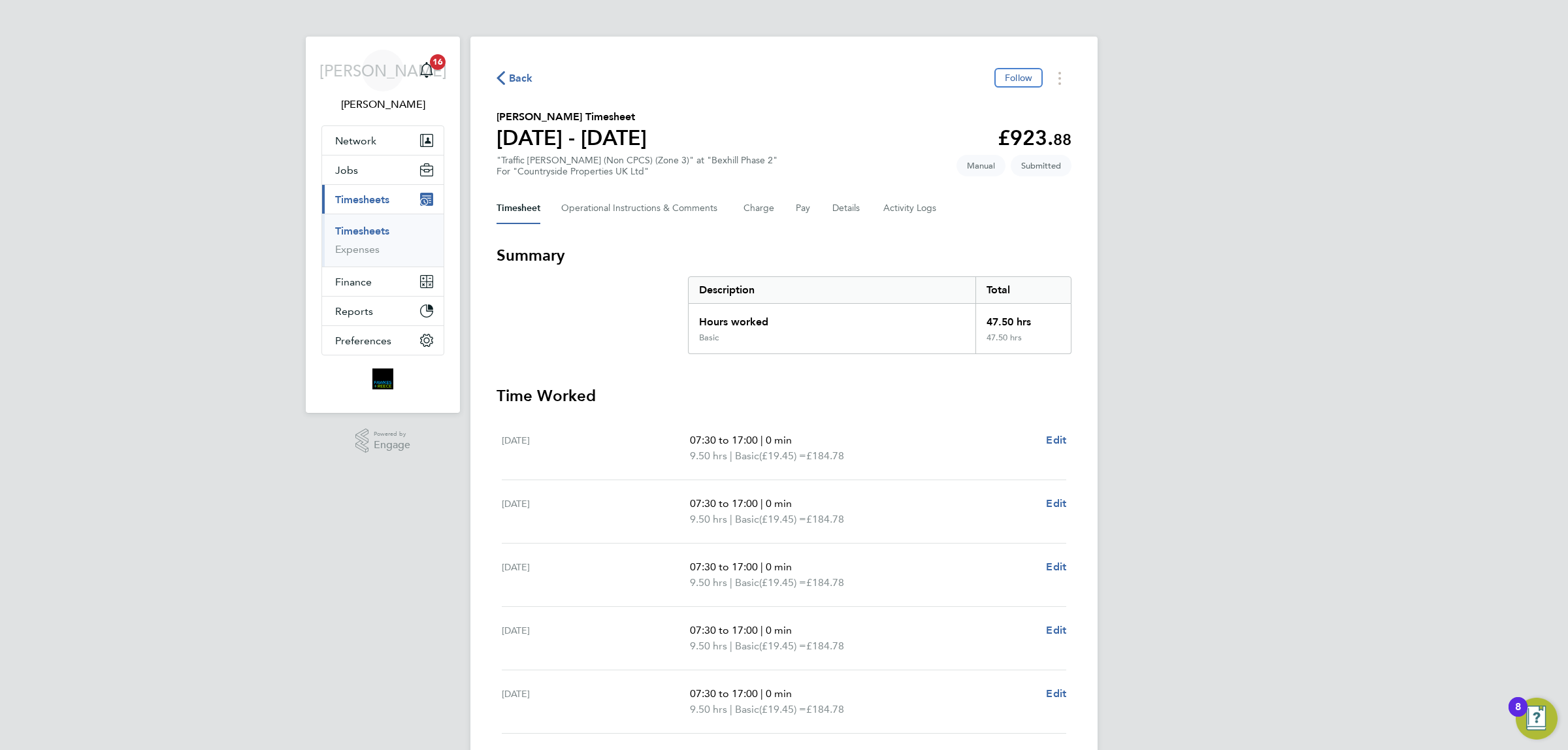
click at [521, 82] on span "Back" at bounding box center [521, 78] width 25 height 16
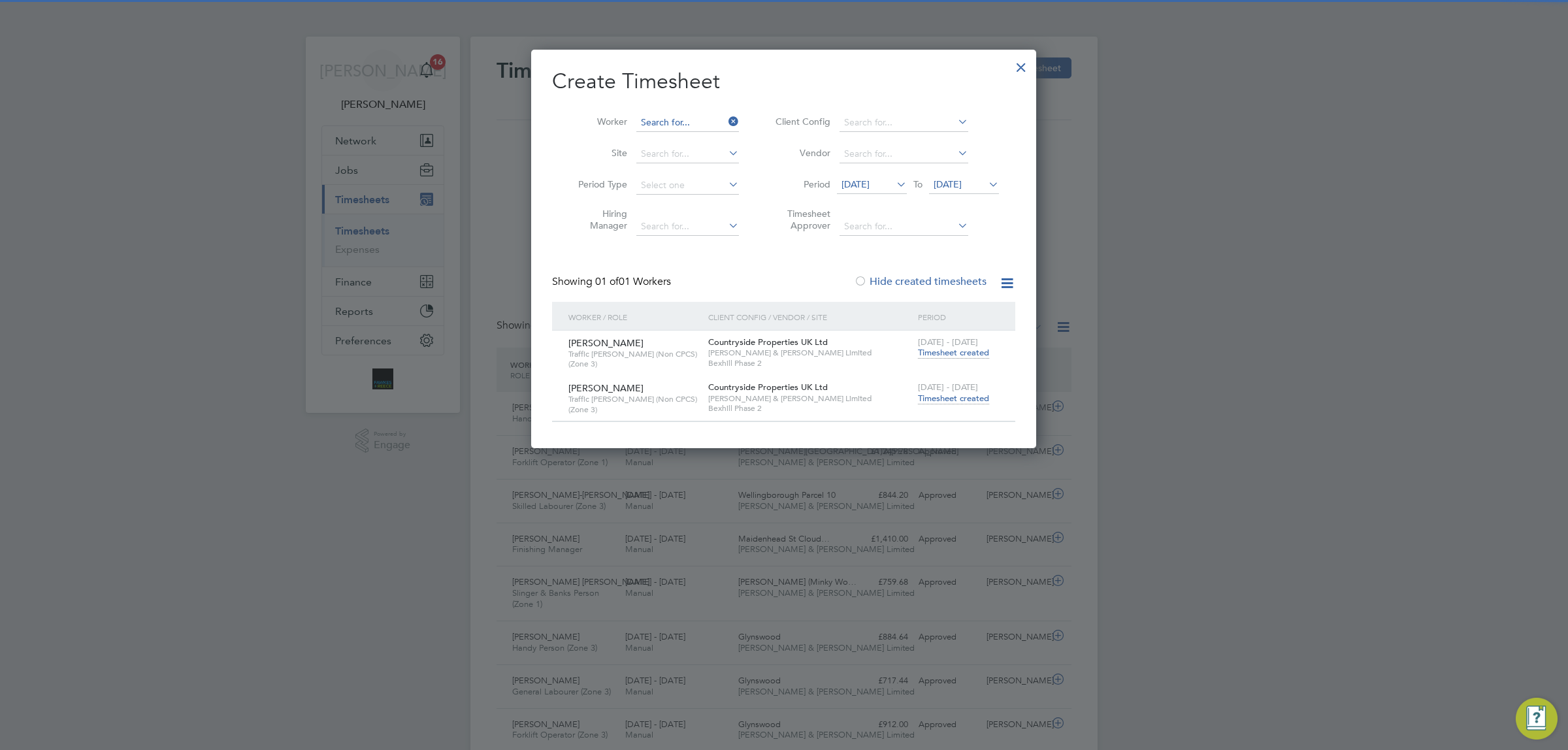
click at [688, 115] on input at bounding box center [687, 123] width 102 height 18
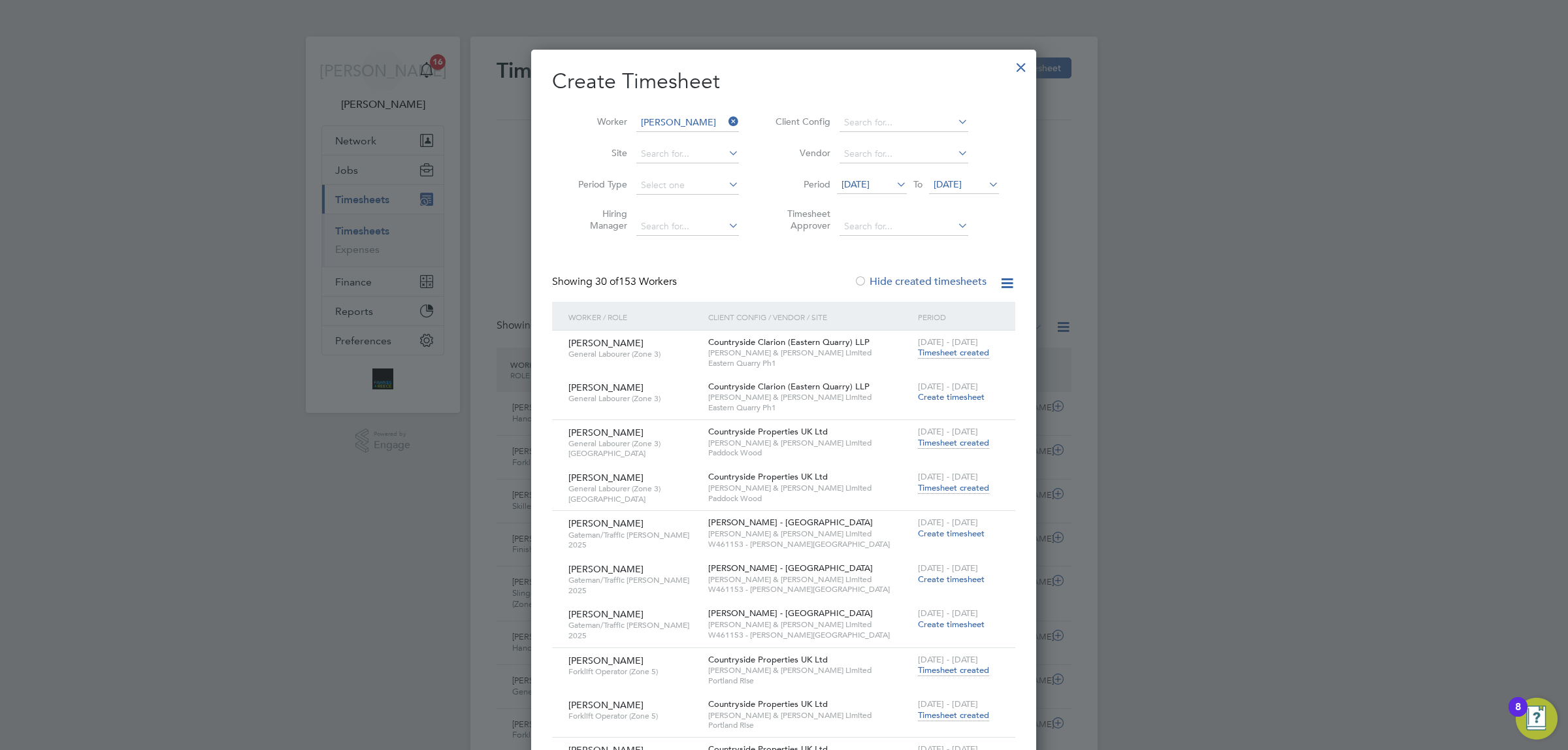
click at [690, 134] on li "[PERSON_NAME]" at bounding box center [691, 141] width 112 height 18
type input "[PERSON_NAME]"
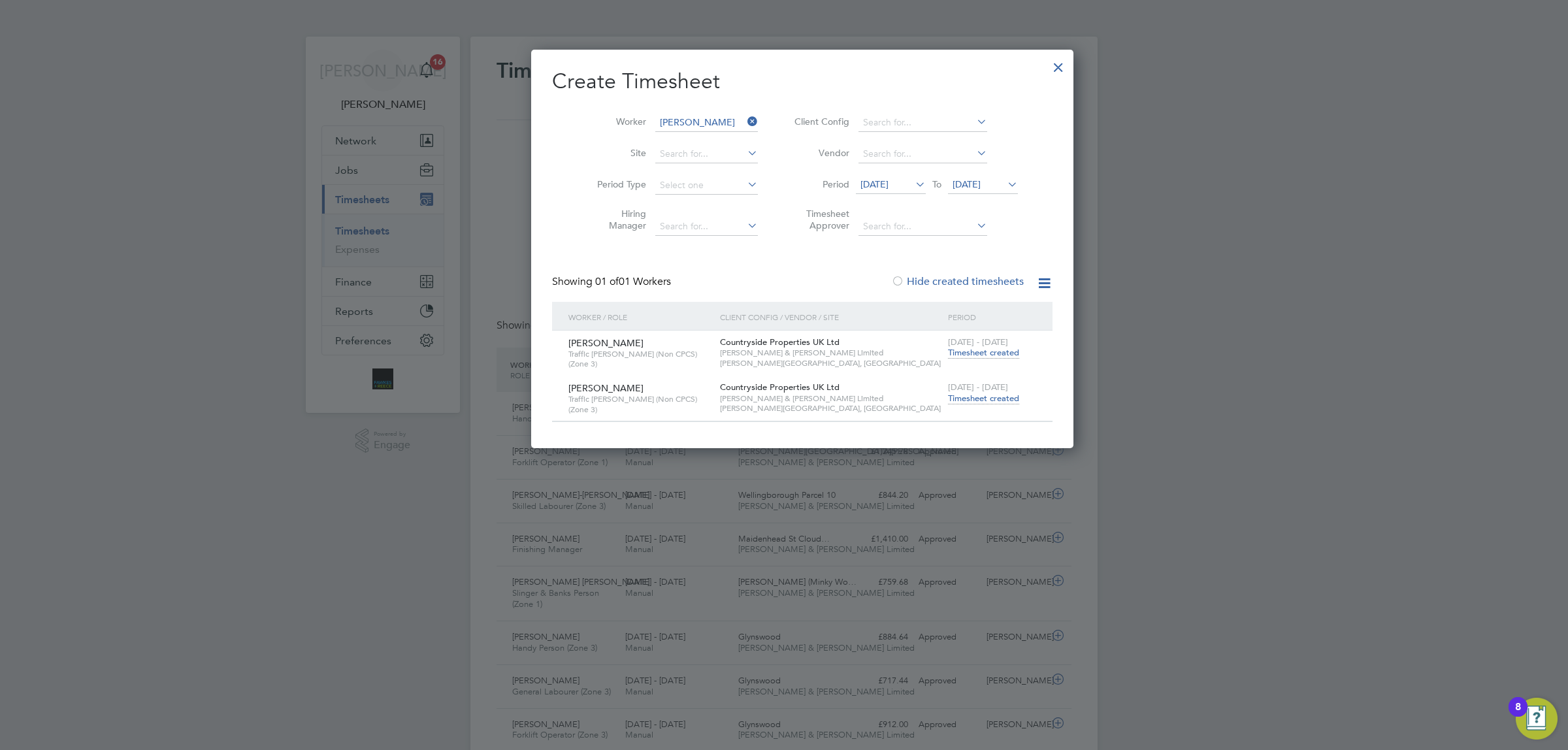
click at [948, 397] on span "Timesheet created" at bounding box center [983, 398] width 71 height 11
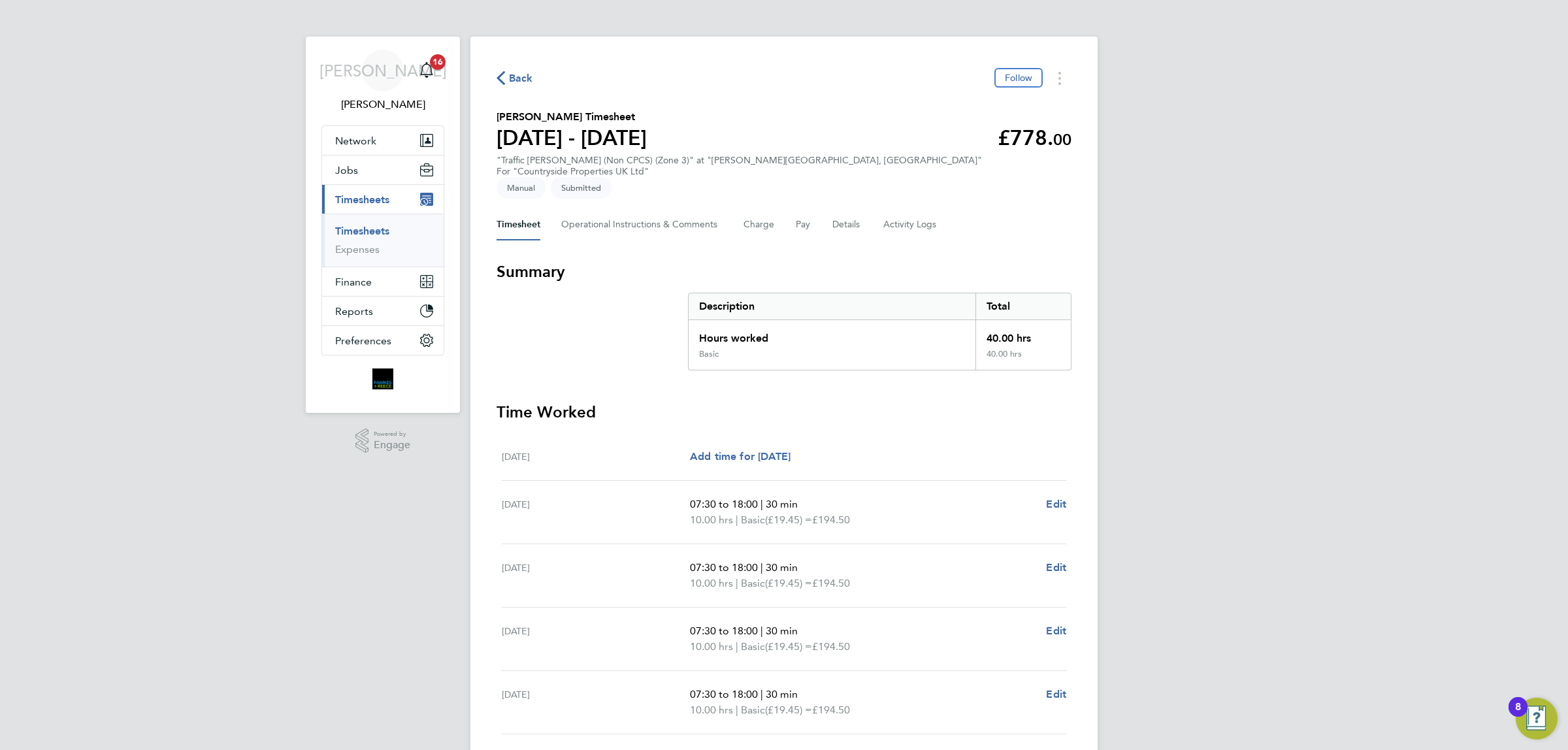
click at [520, 74] on span "Back" at bounding box center [521, 78] width 25 height 16
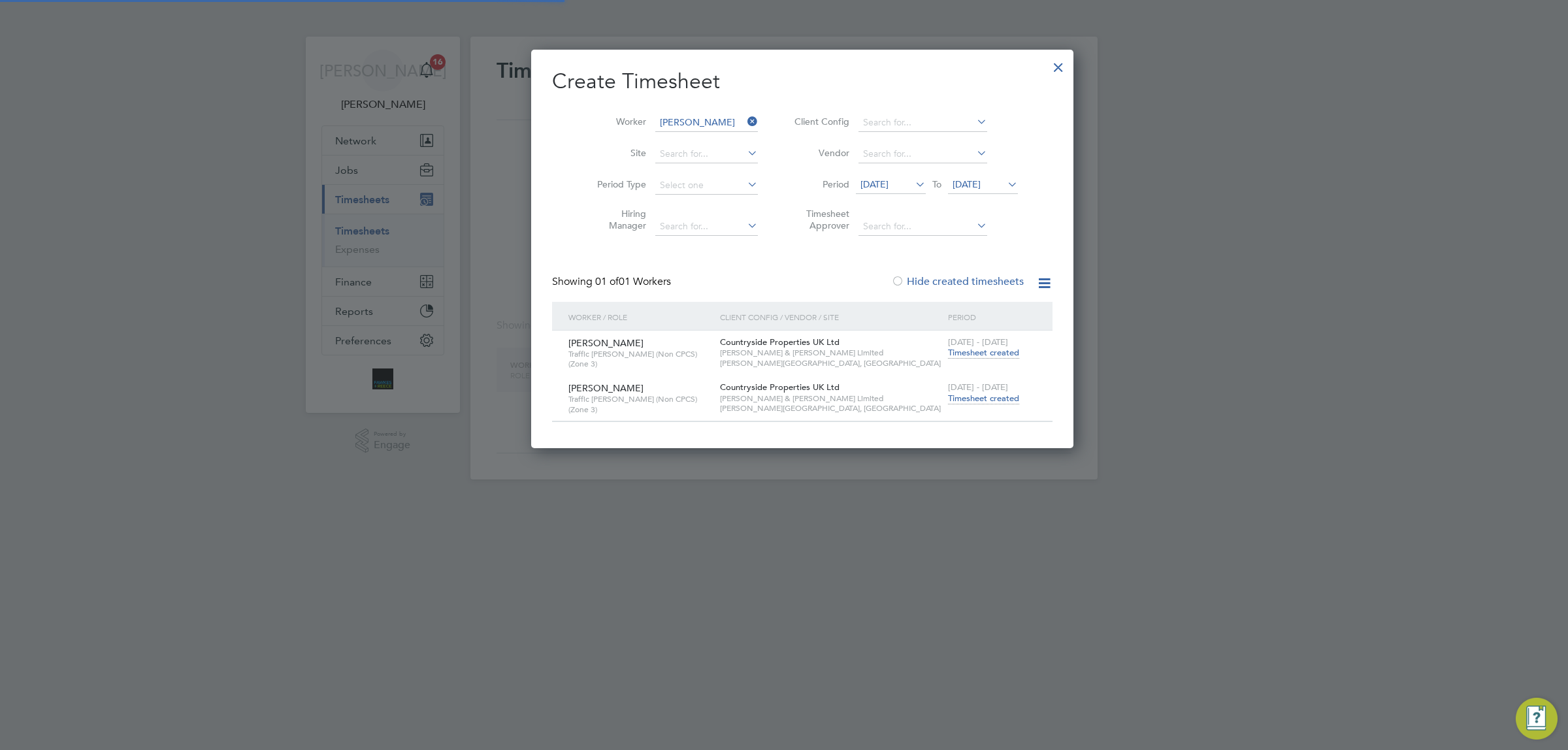
click at [690, 122] on input "[PERSON_NAME]" at bounding box center [706, 123] width 102 height 18
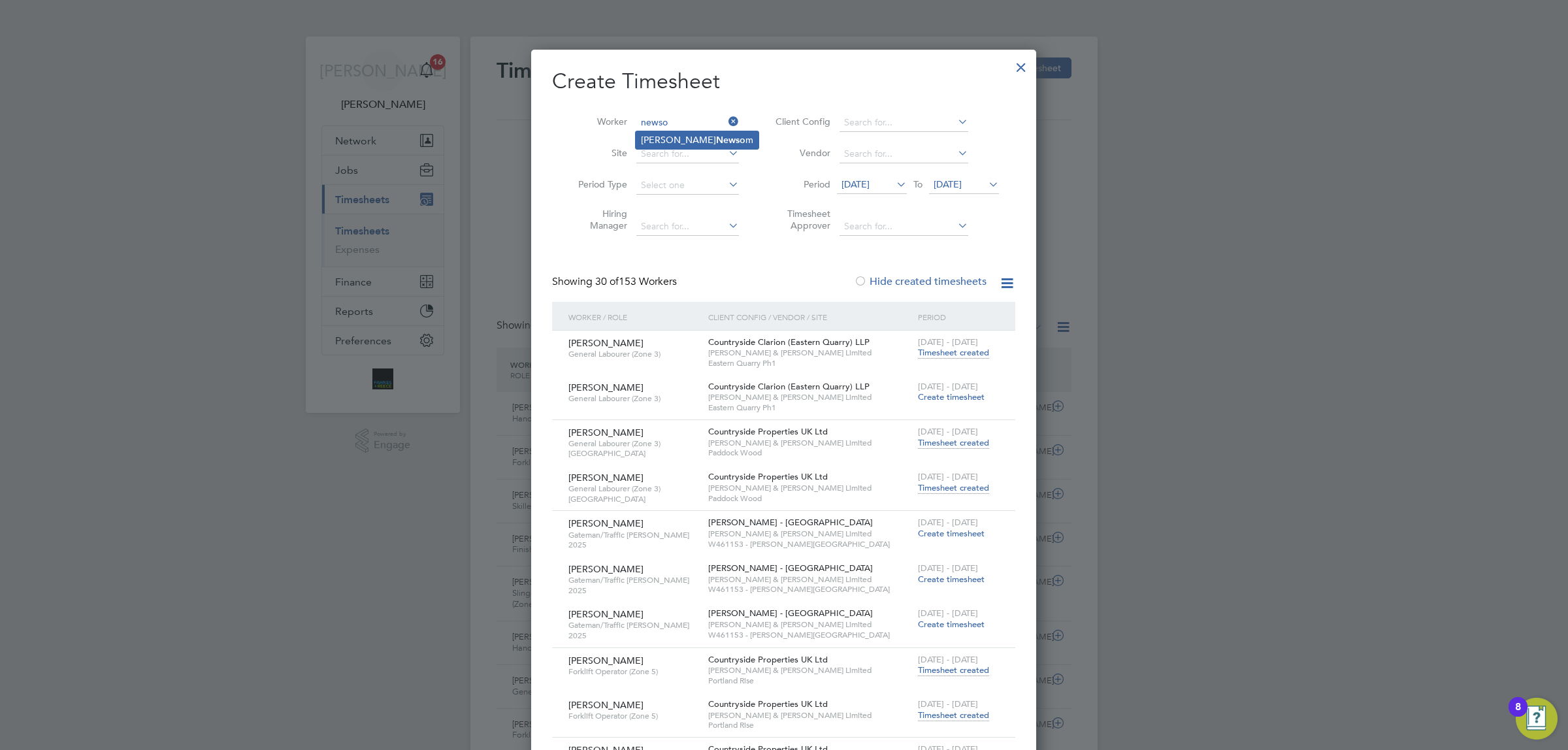
click at [694, 141] on li "[PERSON_NAME] m" at bounding box center [697, 141] width 123 height 18
type input "[PERSON_NAME]"
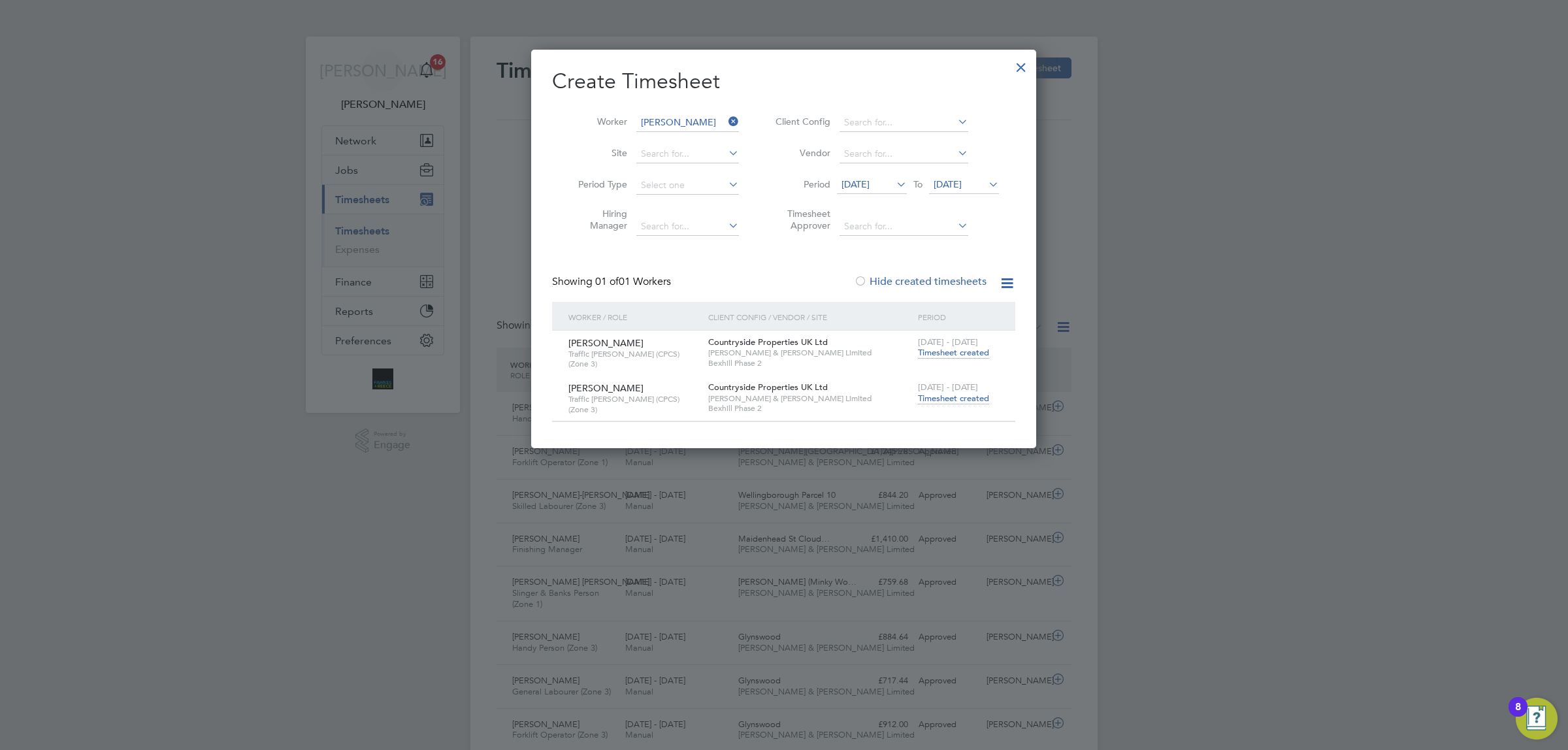
click at [947, 393] on span "Timesheet created" at bounding box center [954, 398] width 71 height 11
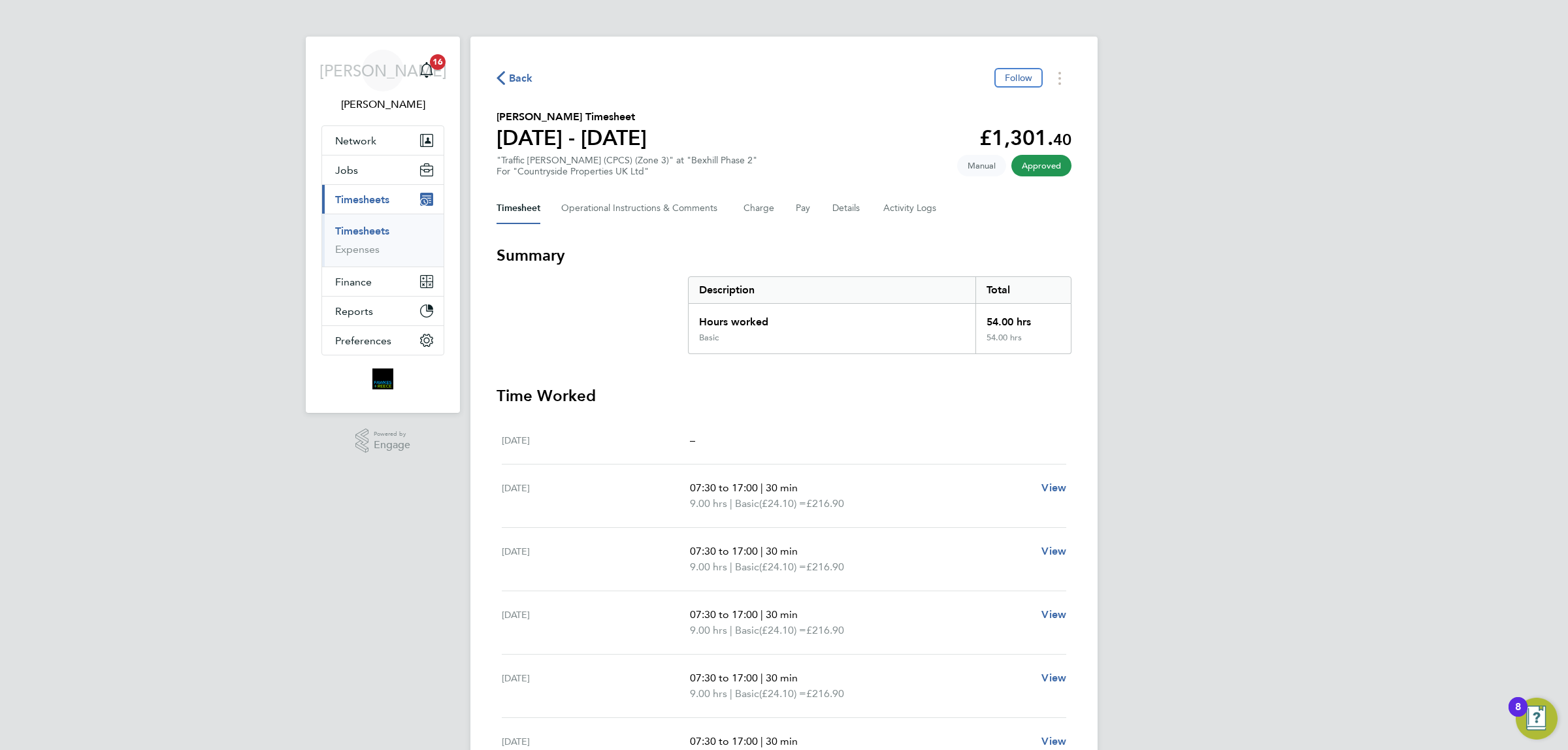
click at [516, 77] on span "Back" at bounding box center [521, 78] width 25 height 16
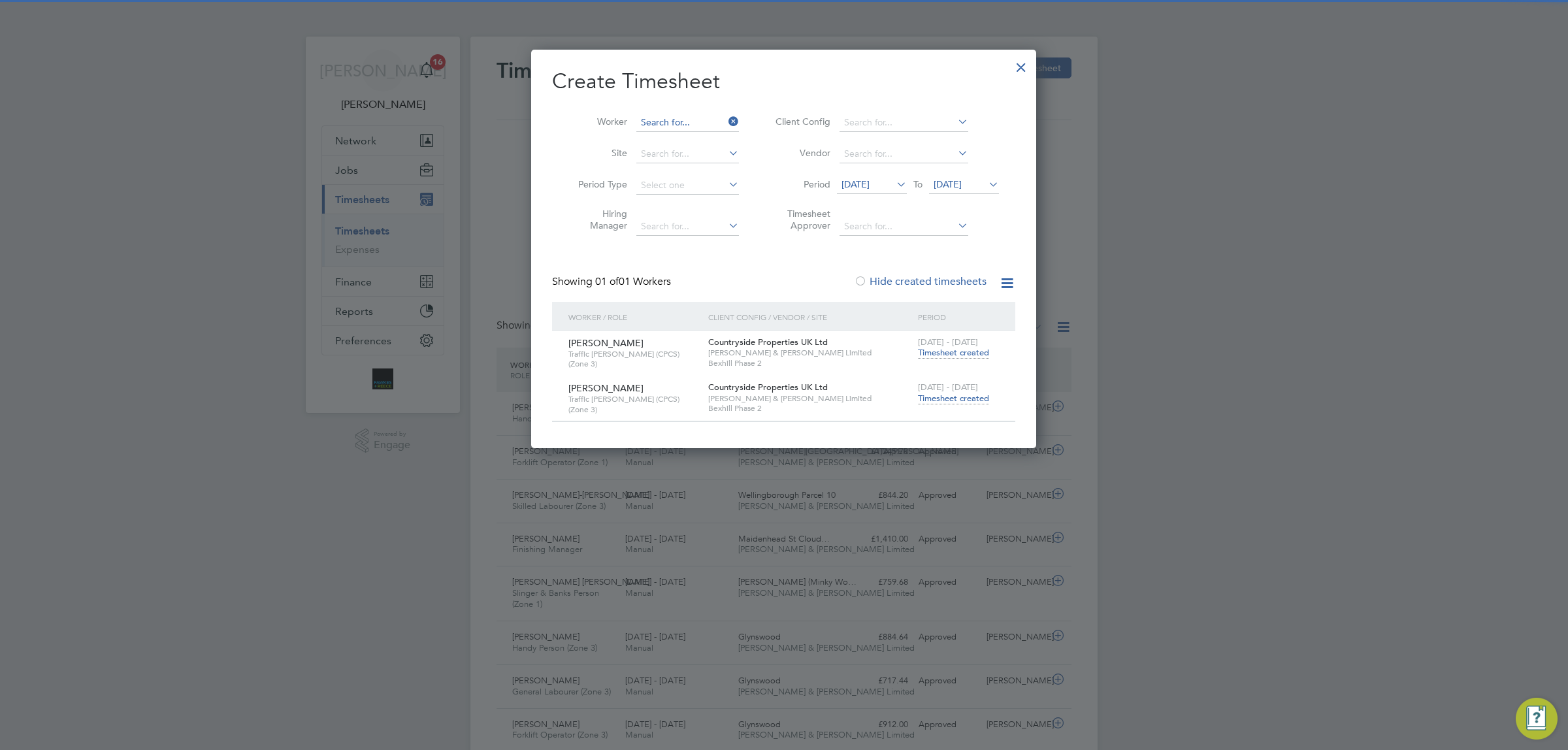
click at [684, 126] on input at bounding box center [687, 123] width 102 height 18
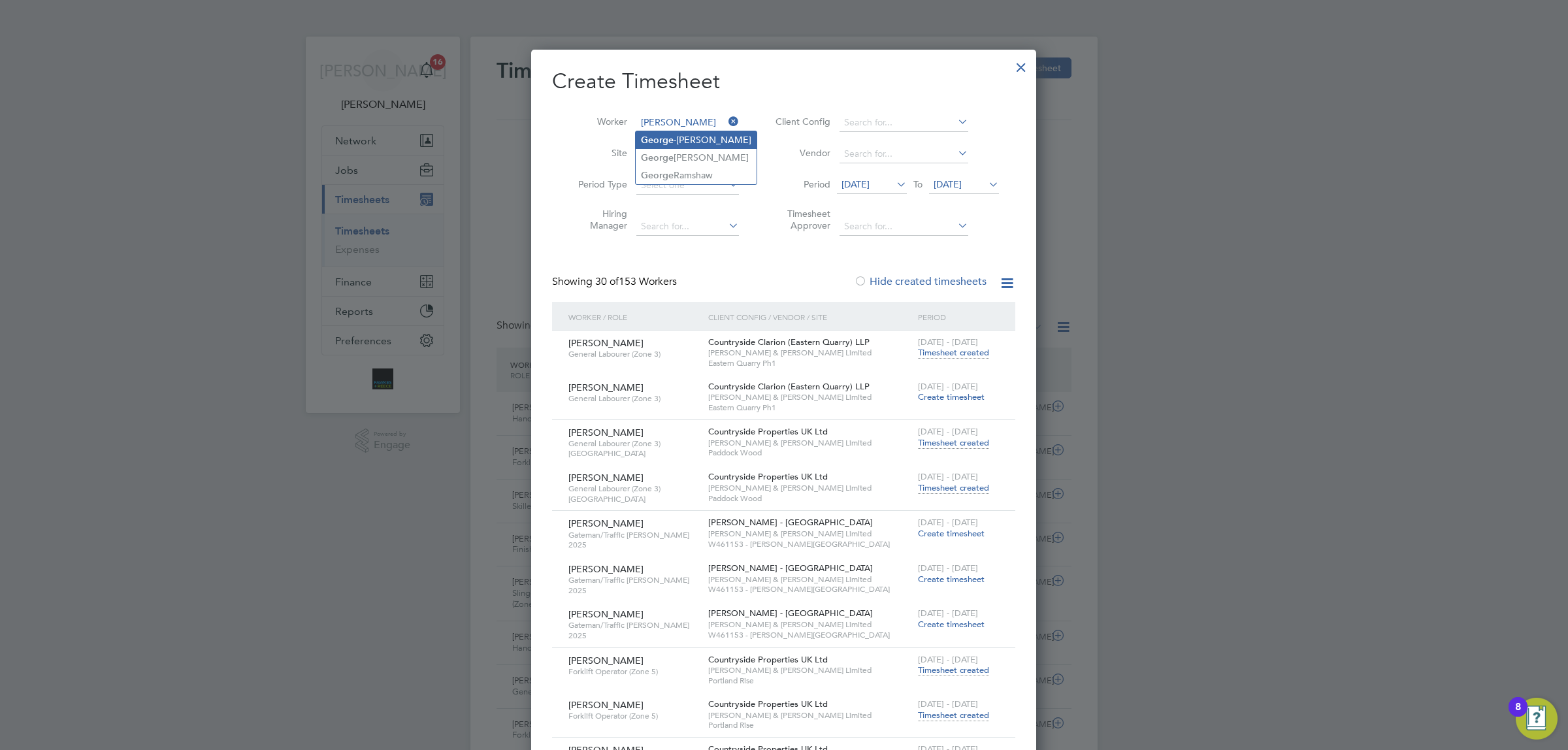
click at [717, 141] on li "Geo r ge -[PERSON_NAME]" at bounding box center [696, 141] width 121 height 18
type input "[PERSON_NAME]"
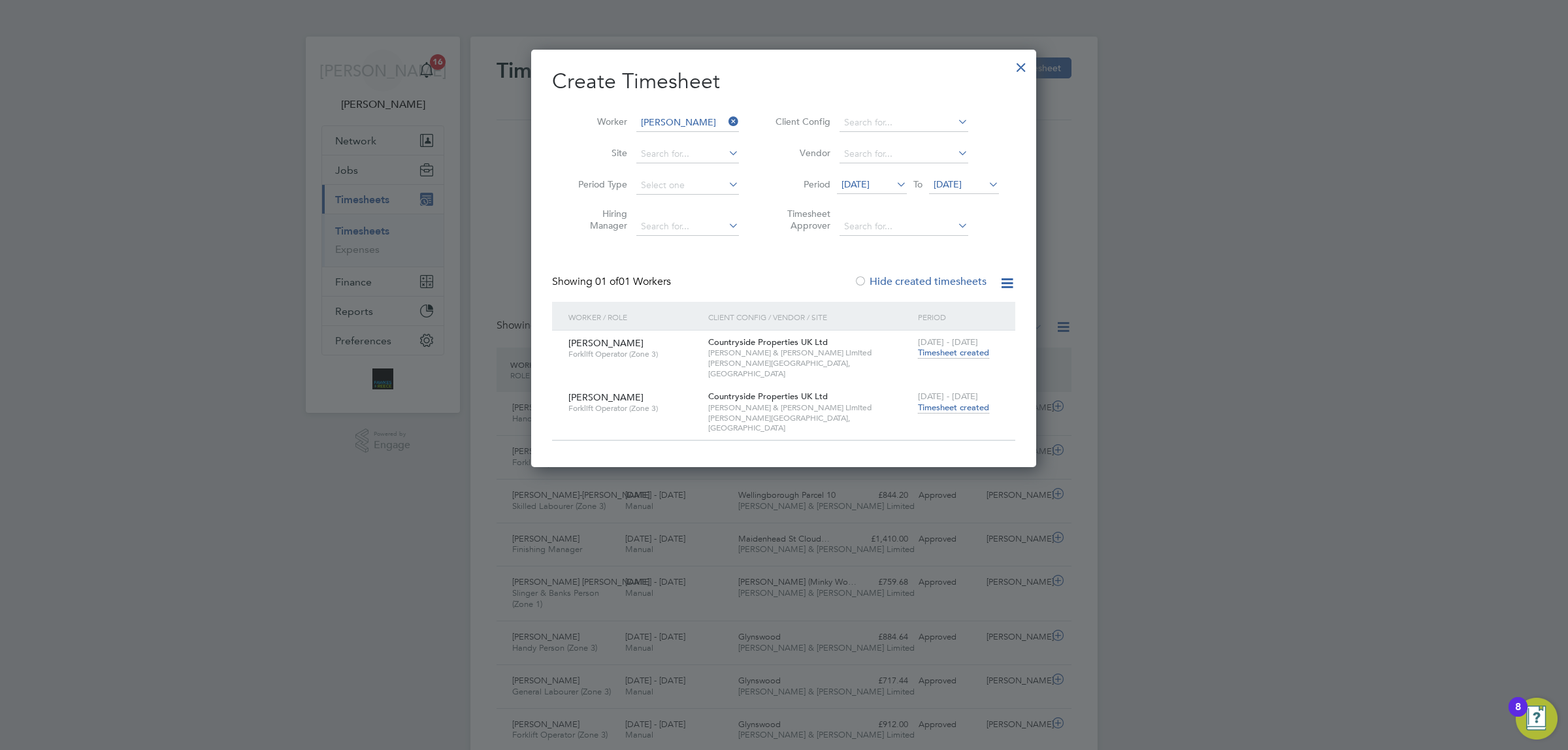
click at [947, 391] on span "[DATE] - [DATE]" at bounding box center [949, 397] width 61 height 11
click at [942, 402] on span "Timesheet created" at bounding box center [954, 407] width 71 height 11
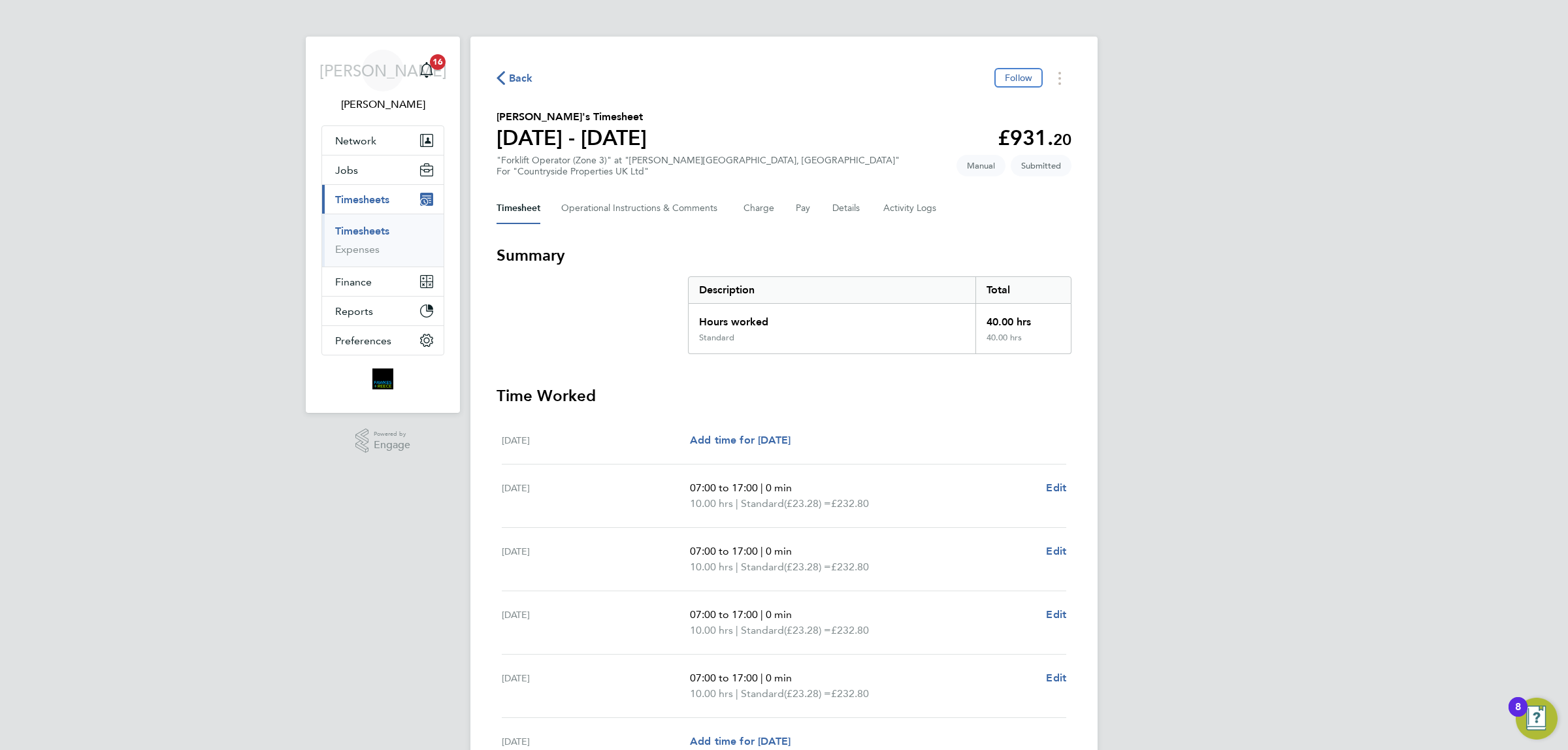
click at [519, 76] on span "Back" at bounding box center [521, 78] width 25 height 16
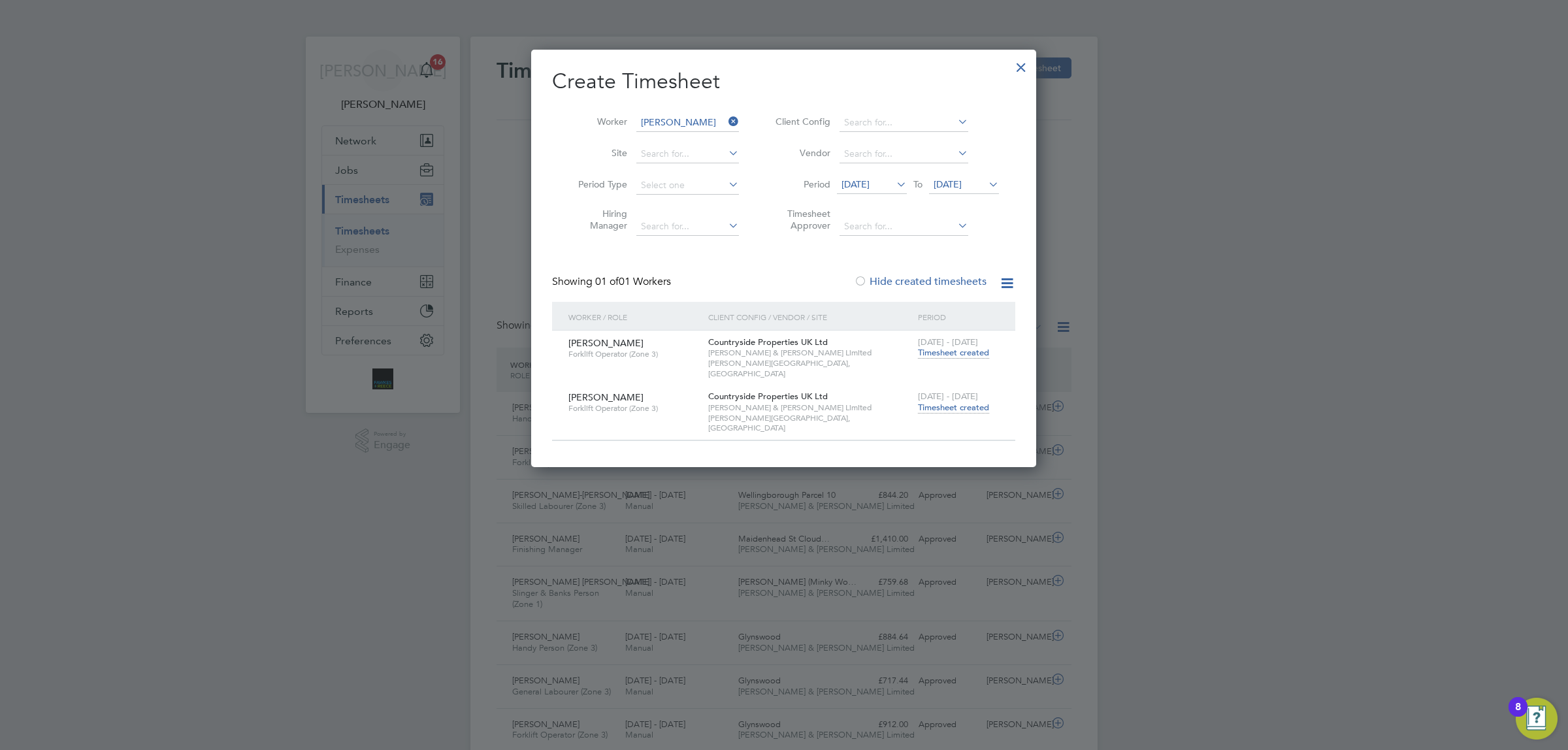
click at [688, 111] on li "Worker [PERSON_NAME]" at bounding box center [654, 123] width 203 height 31
click at [697, 116] on input at bounding box center [687, 123] width 102 height 18
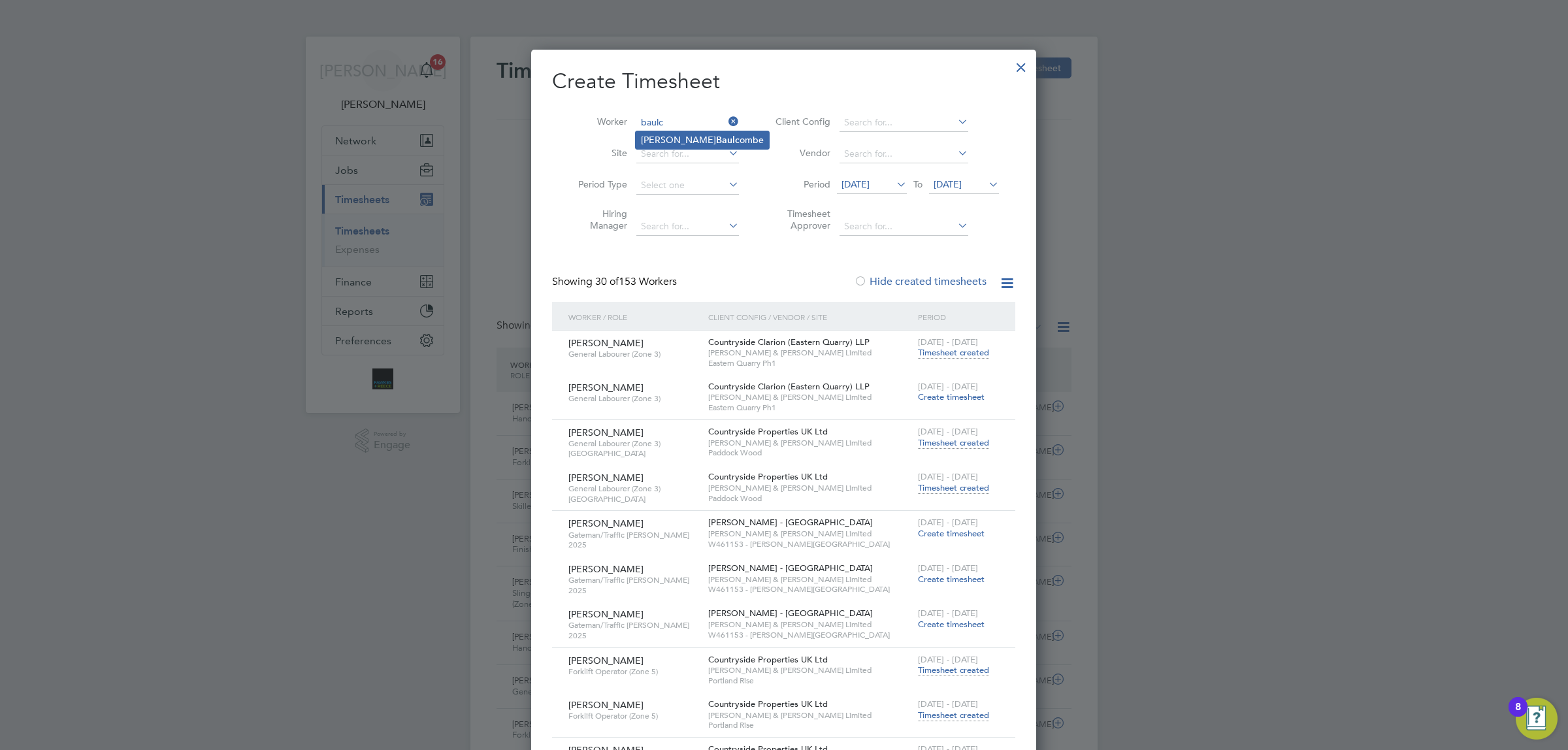
click at [691, 145] on li "[PERSON_NAME] ombe" at bounding box center [702, 141] width 133 height 18
type input "[PERSON_NAME]"
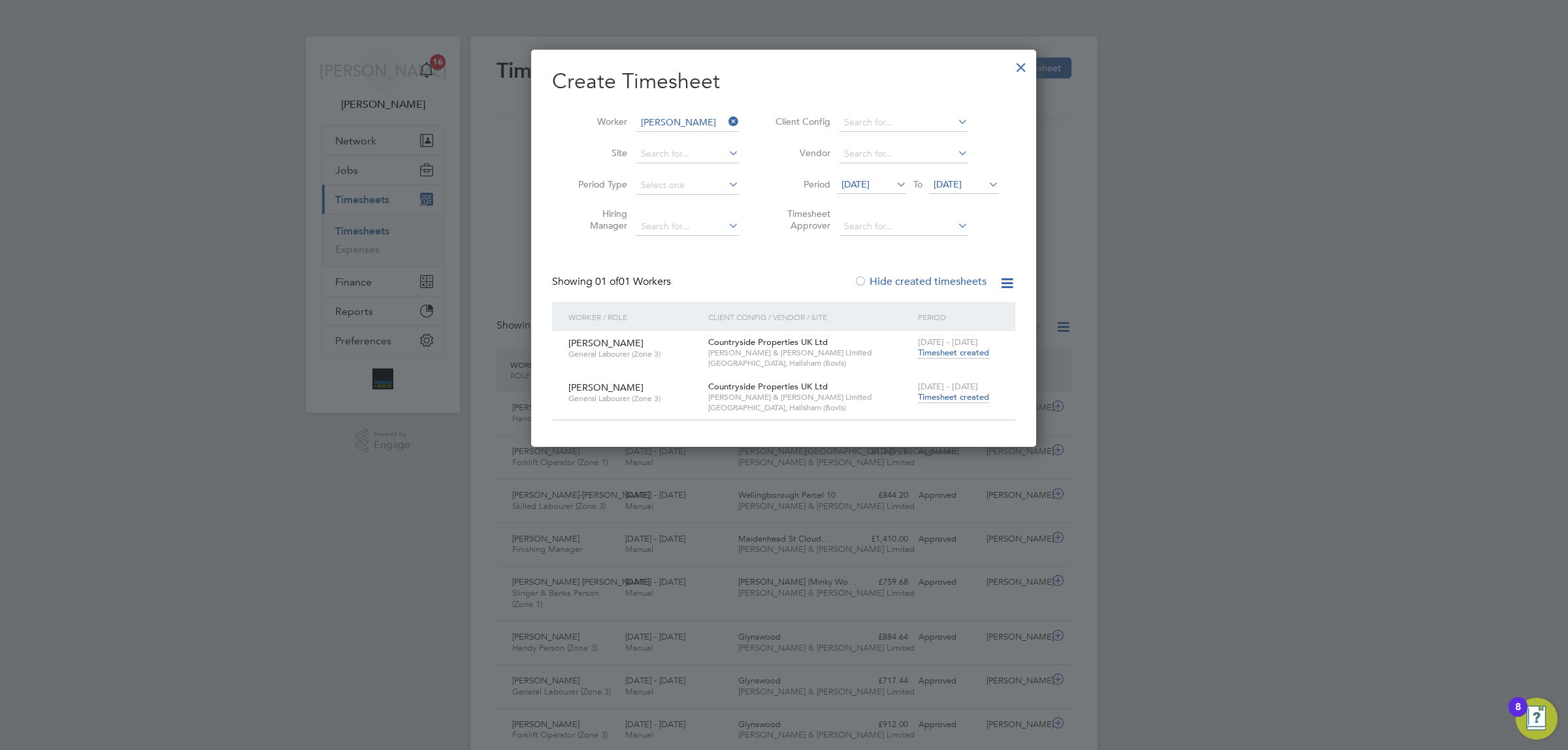
click at [946, 397] on span "Timesheet created" at bounding box center [954, 397] width 71 height 11
